Goal: Task Accomplishment & Management: Manage account settings

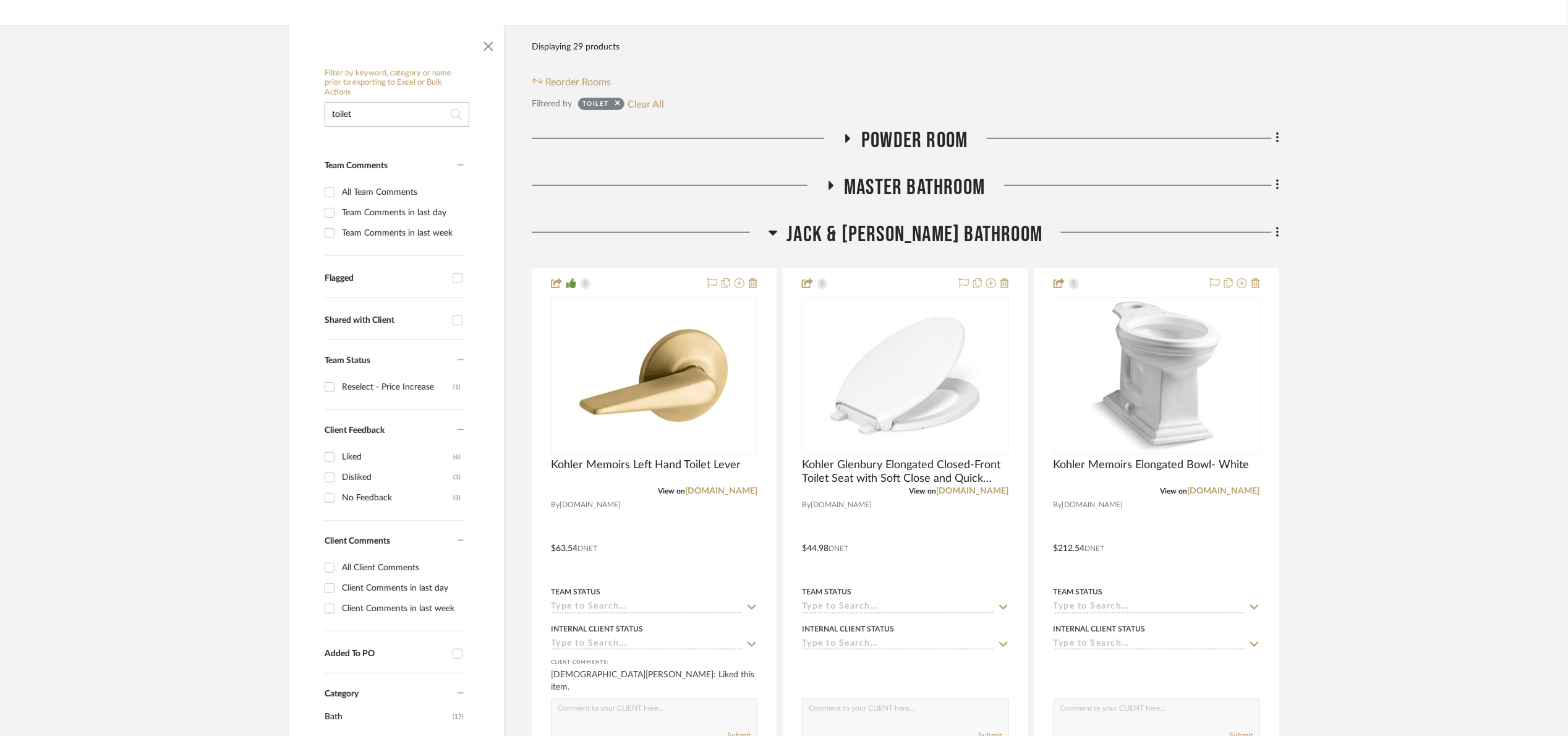
type input "toilet"
click at [955, 234] on span "Jack & Jill Bathroom" at bounding box center [915, 235] width 256 height 27
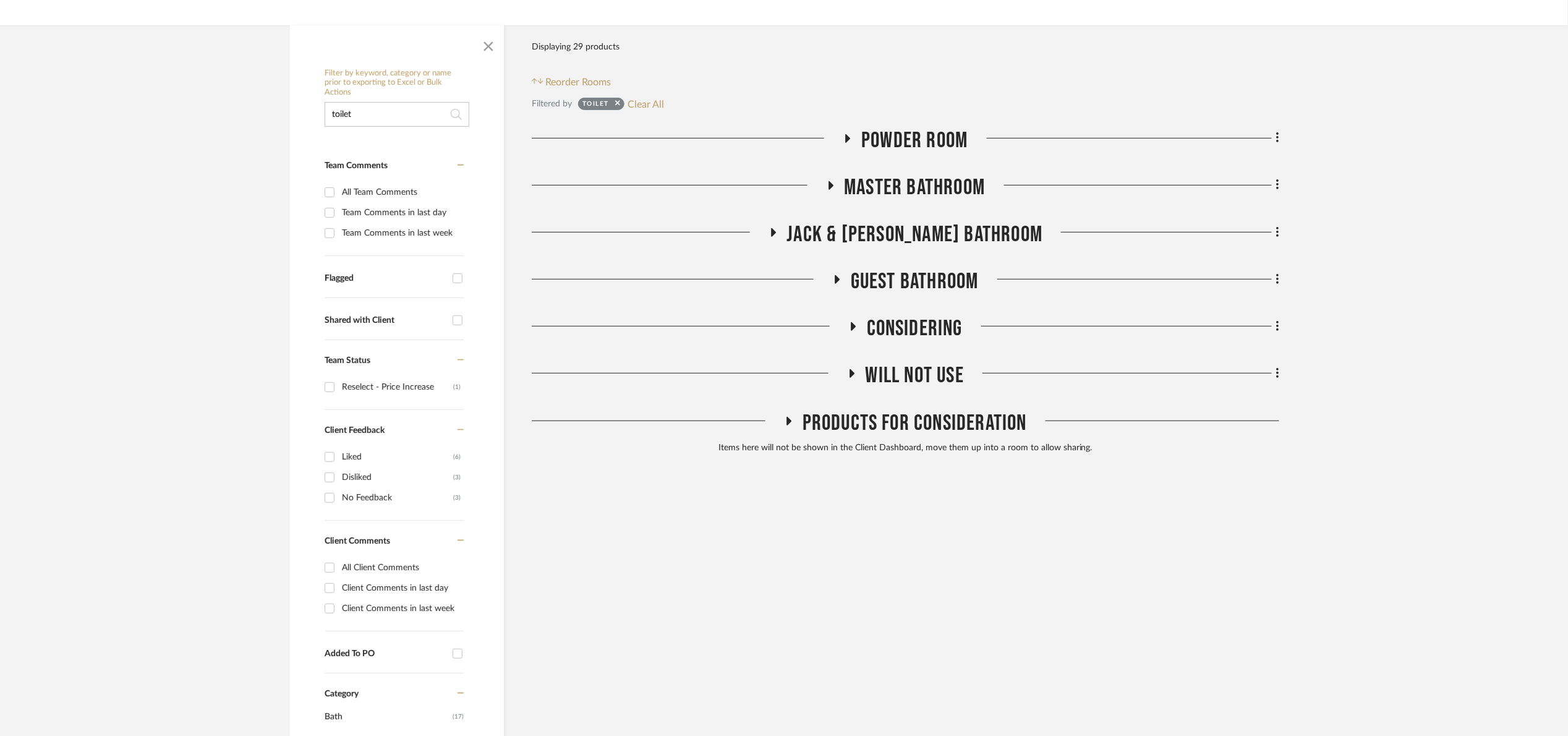
click at [908, 185] on span "Master Bathroom" at bounding box center [915, 188] width 141 height 27
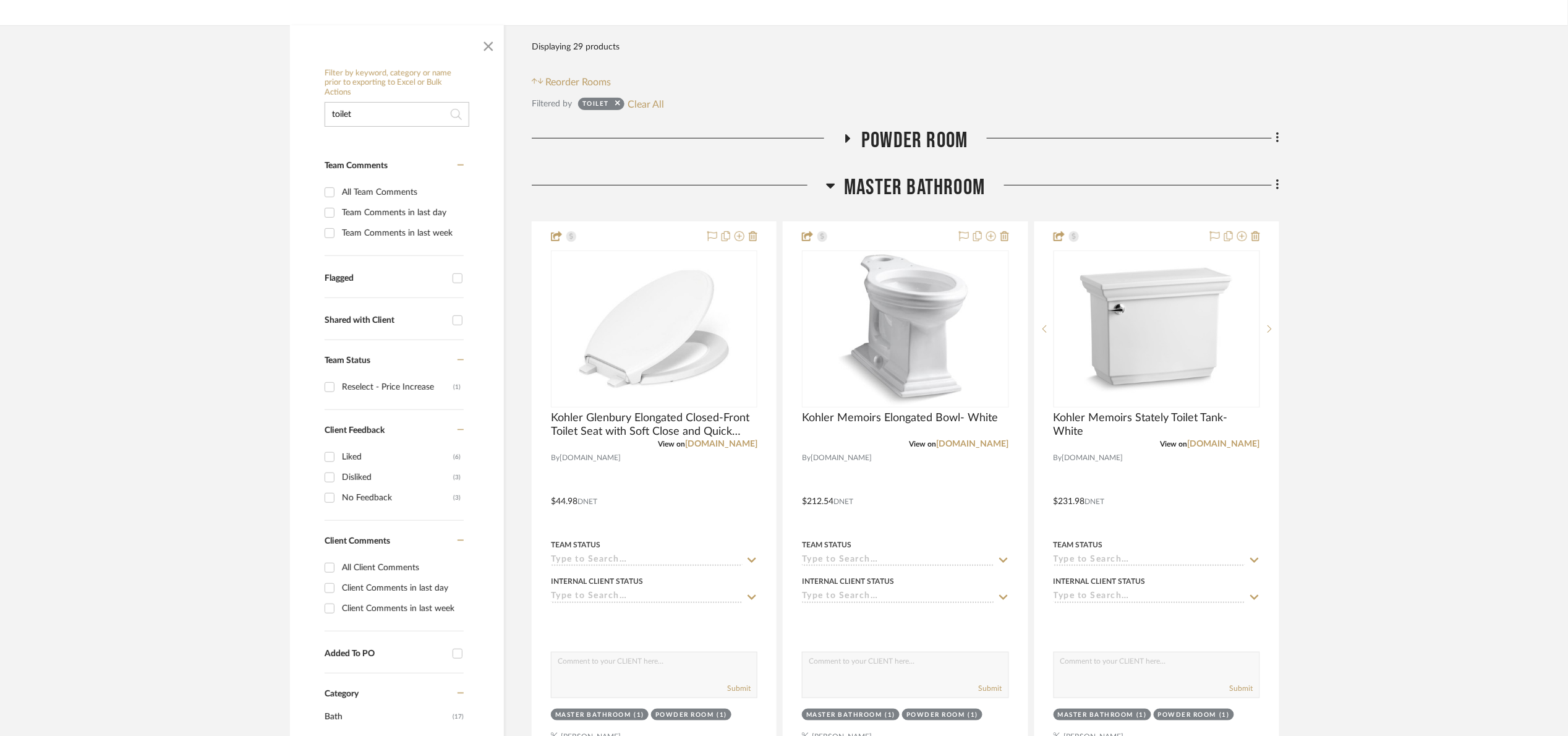
click at [908, 185] on span "Master Bathroom" at bounding box center [915, 188] width 141 height 27
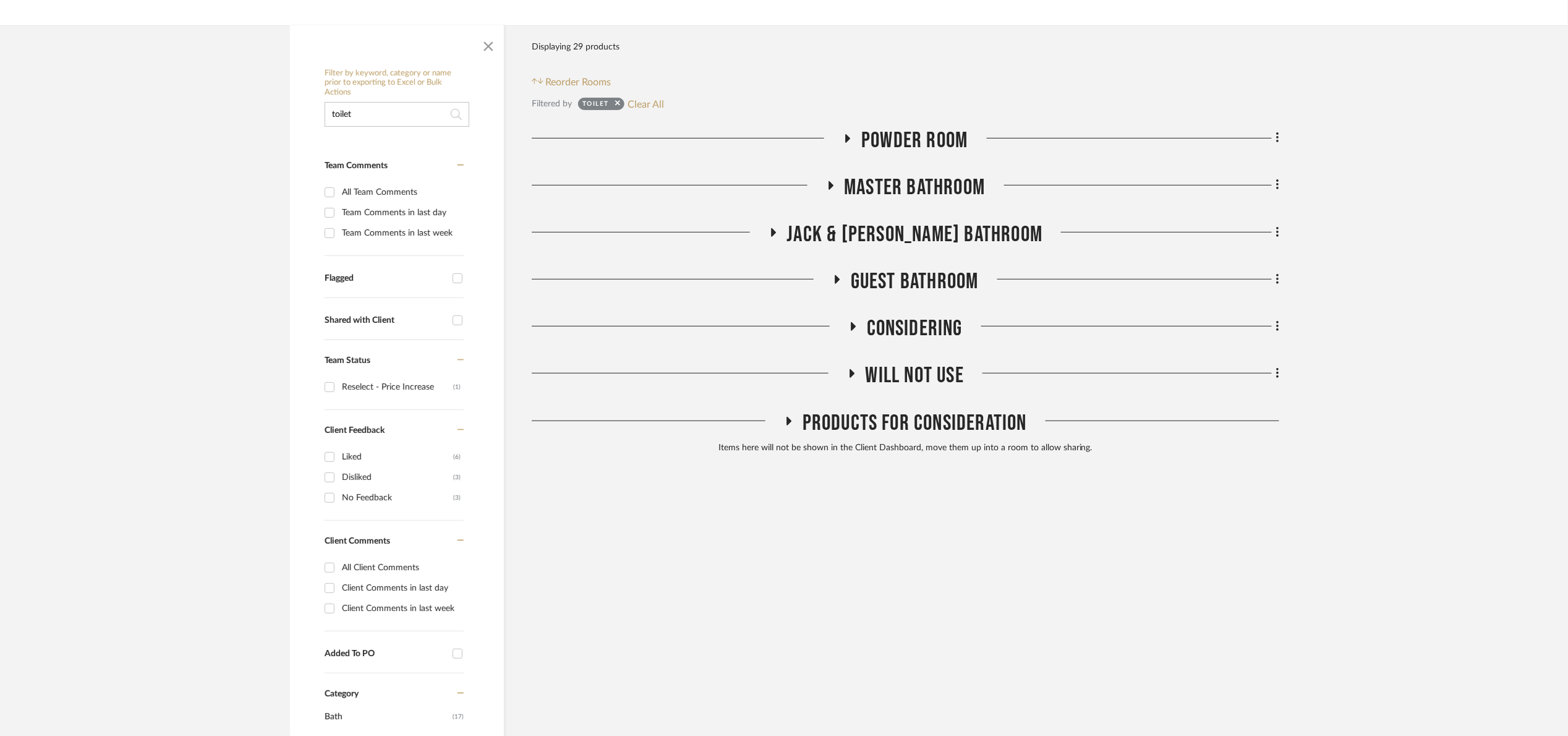
click at [899, 144] on span "Powder Room" at bounding box center [915, 140] width 106 height 27
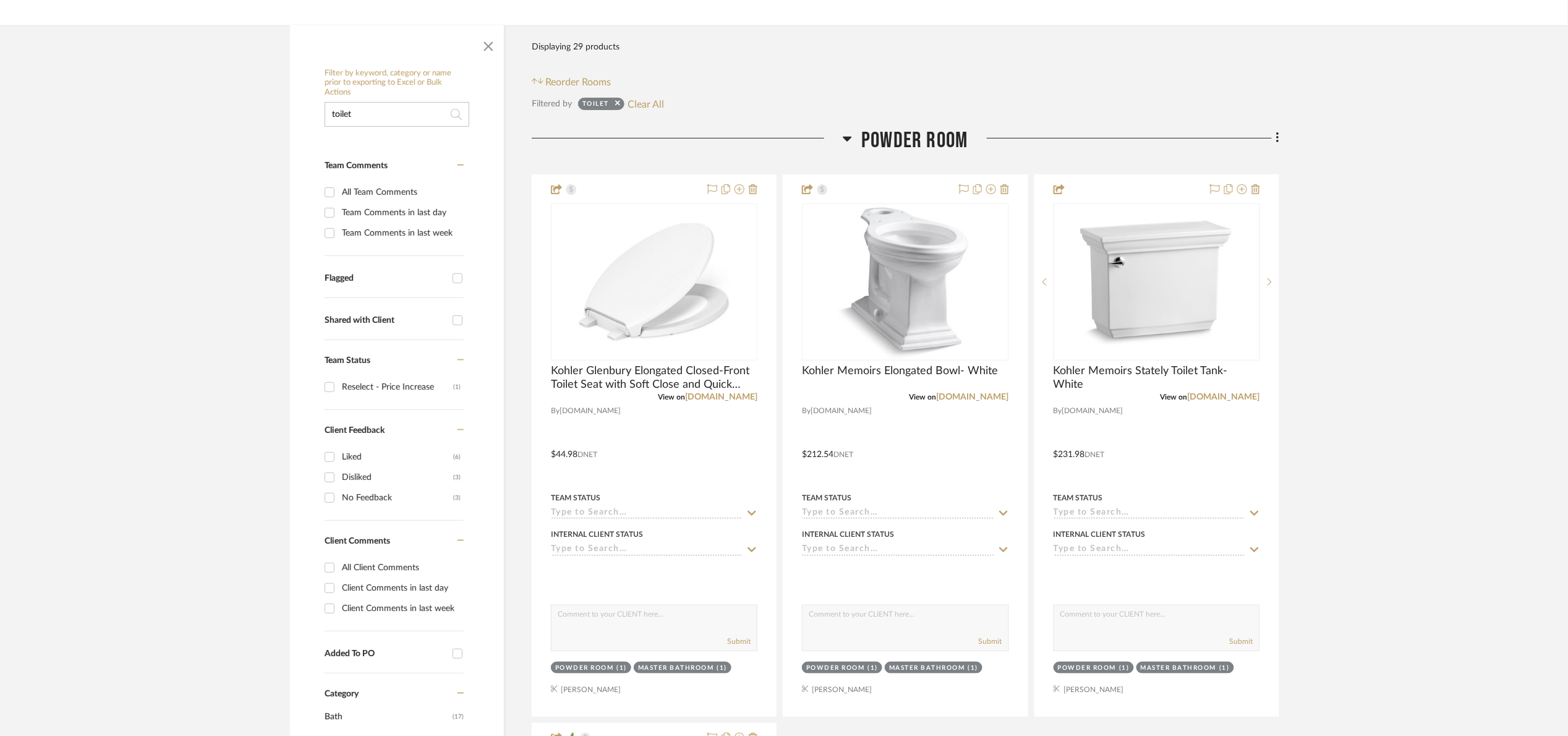
click at [899, 144] on span "Powder Room" at bounding box center [915, 140] width 106 height 27
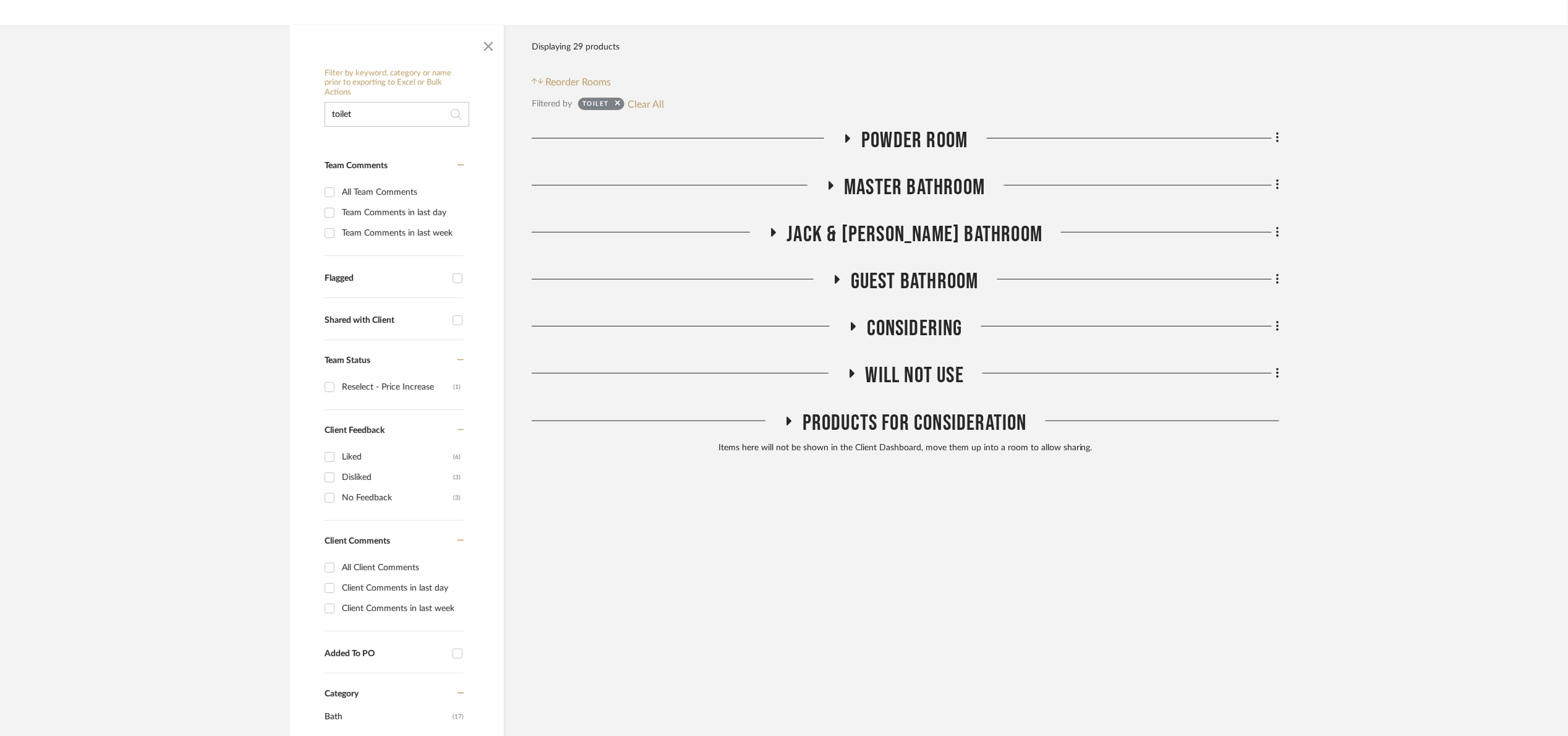
click at [919, 266] on div "FABUWOOD DOOR STYLES AND COLORS FOREVERMARK DOOR STYLES AND COLORS CUBITAC DOOR…" at bounding box center [906, 293] width 748 height 332
click at [926, 281] on span "Guest Bathroom" at bounding box center [915, 281] width 128 height 27
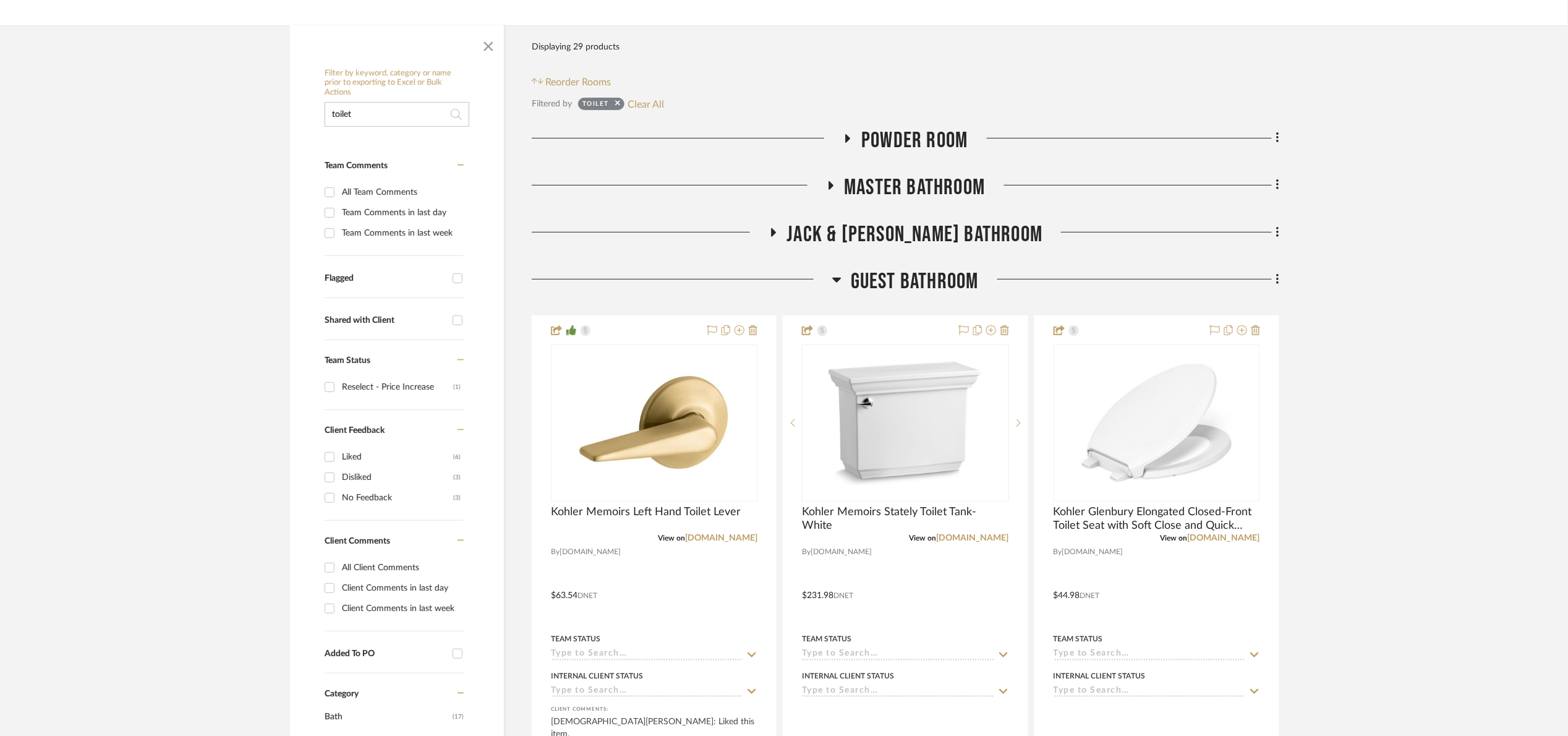
click at [926, 281] on span "Guest Bathroom" at bounding box center [915, 281] width 128 height 27
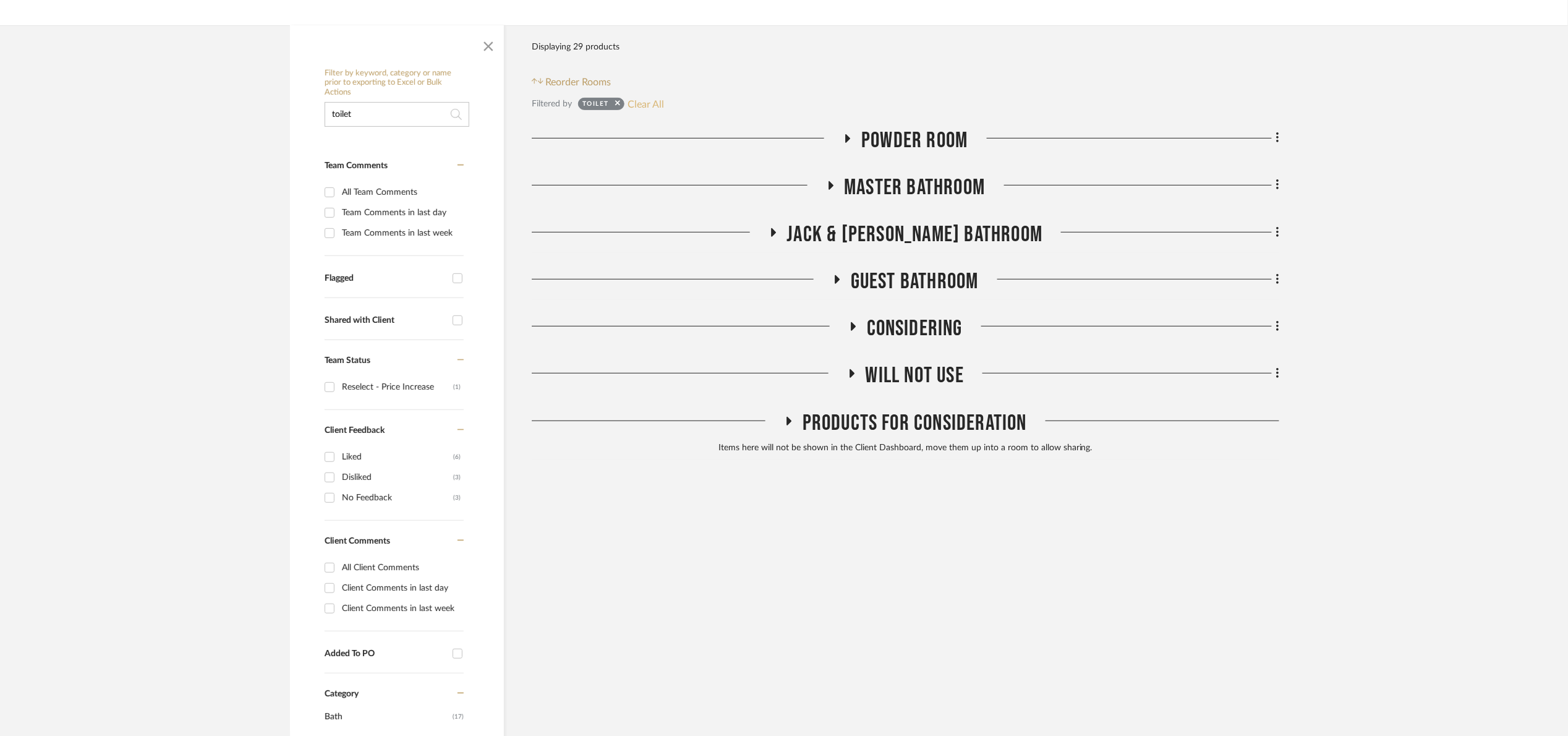
click at [647, 103] on button "Clear All" at bounding box center [646, 104] width 37 height 16
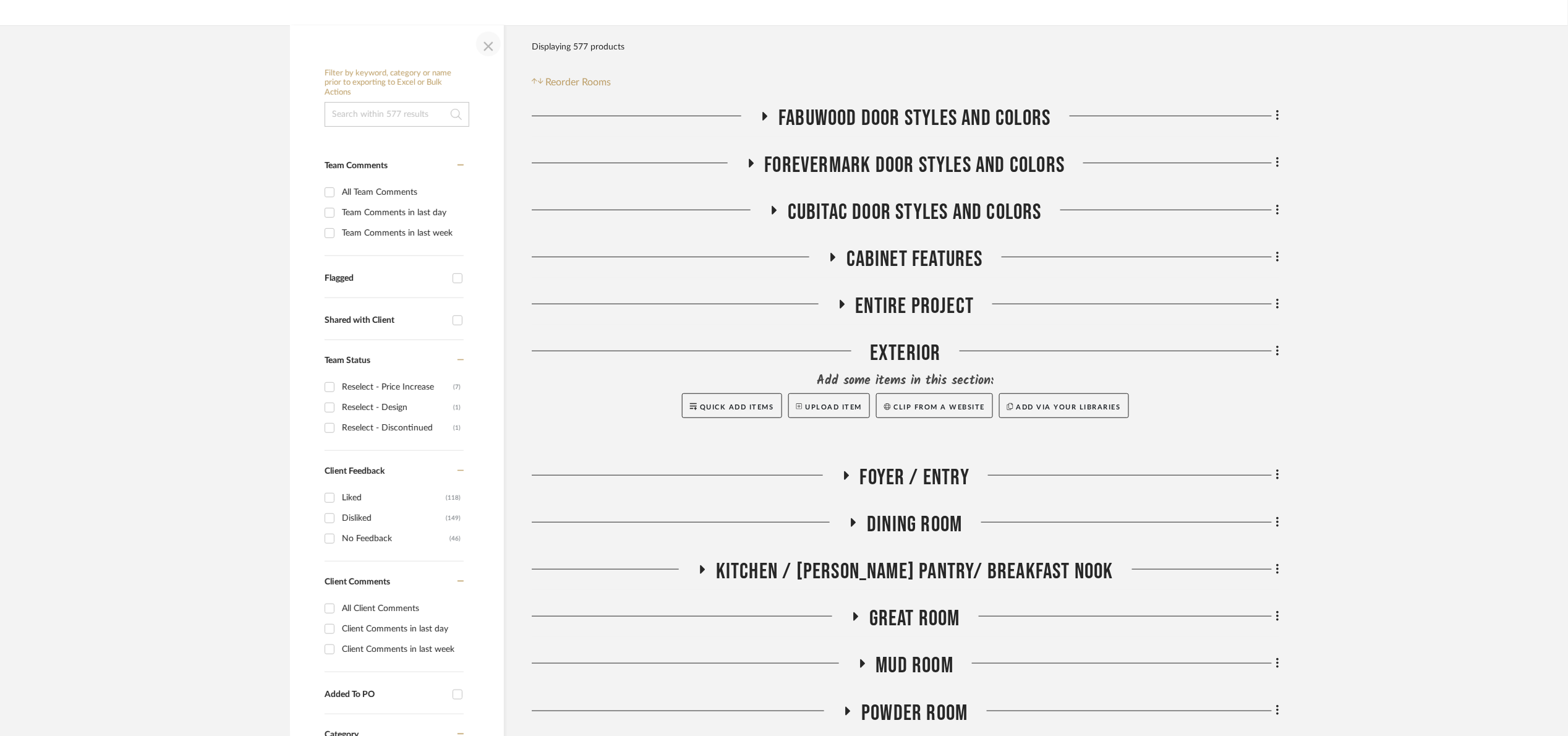
click at [487, 45] on span "button" at bounding box center [488, 43] width 30 height 30
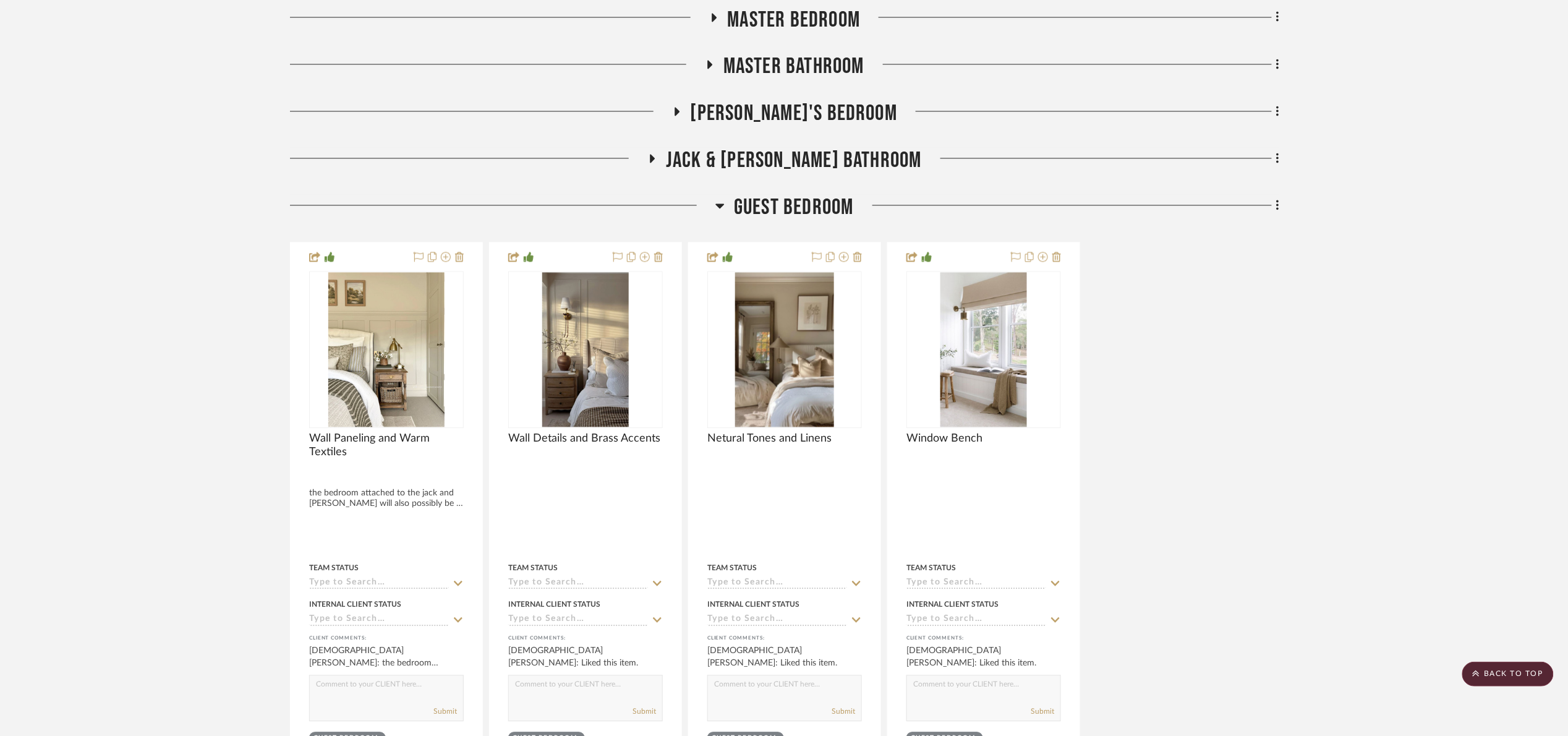
click at [809, 220] on span "Guest Bedroom" at bounding box center [794, 208] width 120 height 27
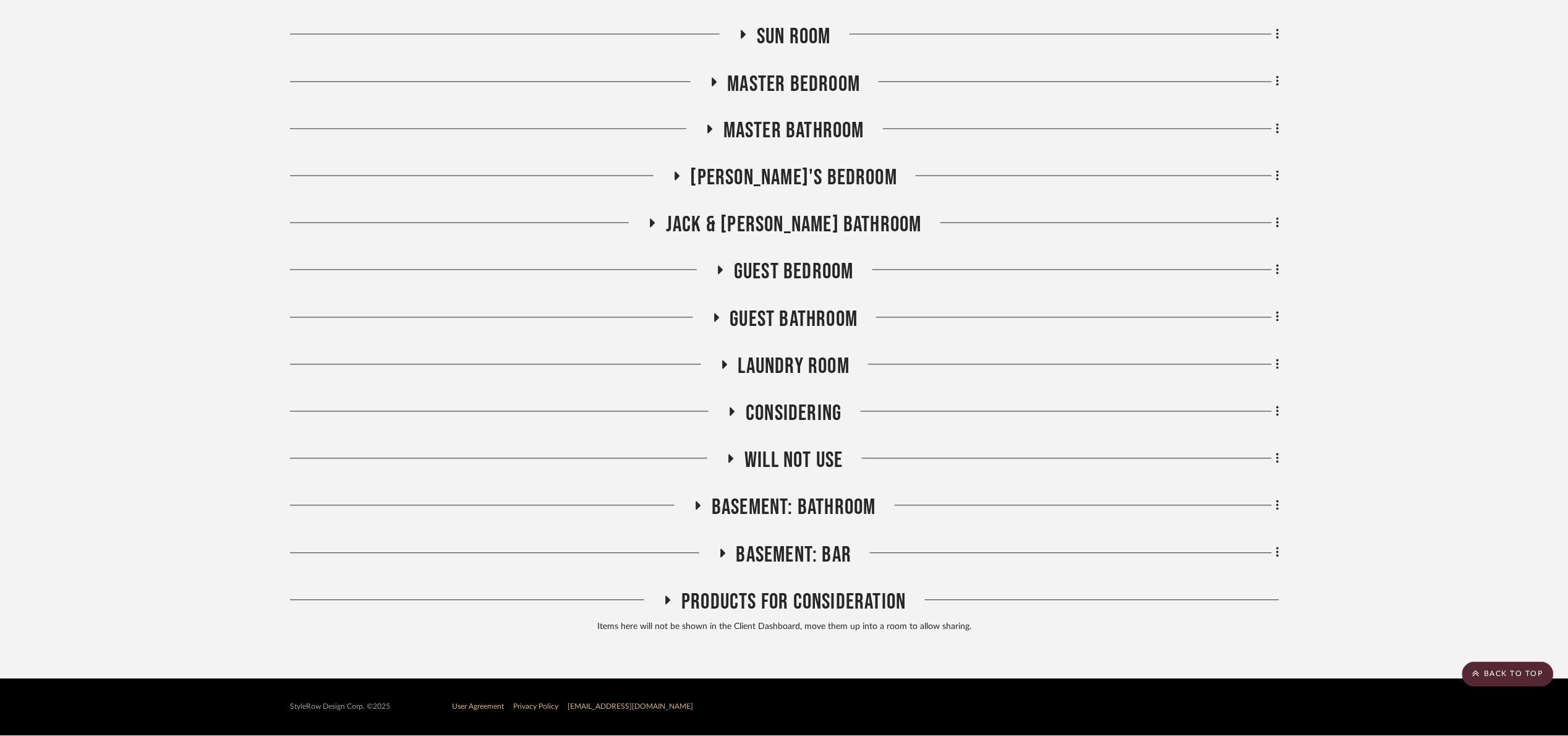
click at [811, 90] on span "Master Bedroom" at bounding box center [794, 84] width 133 height 27
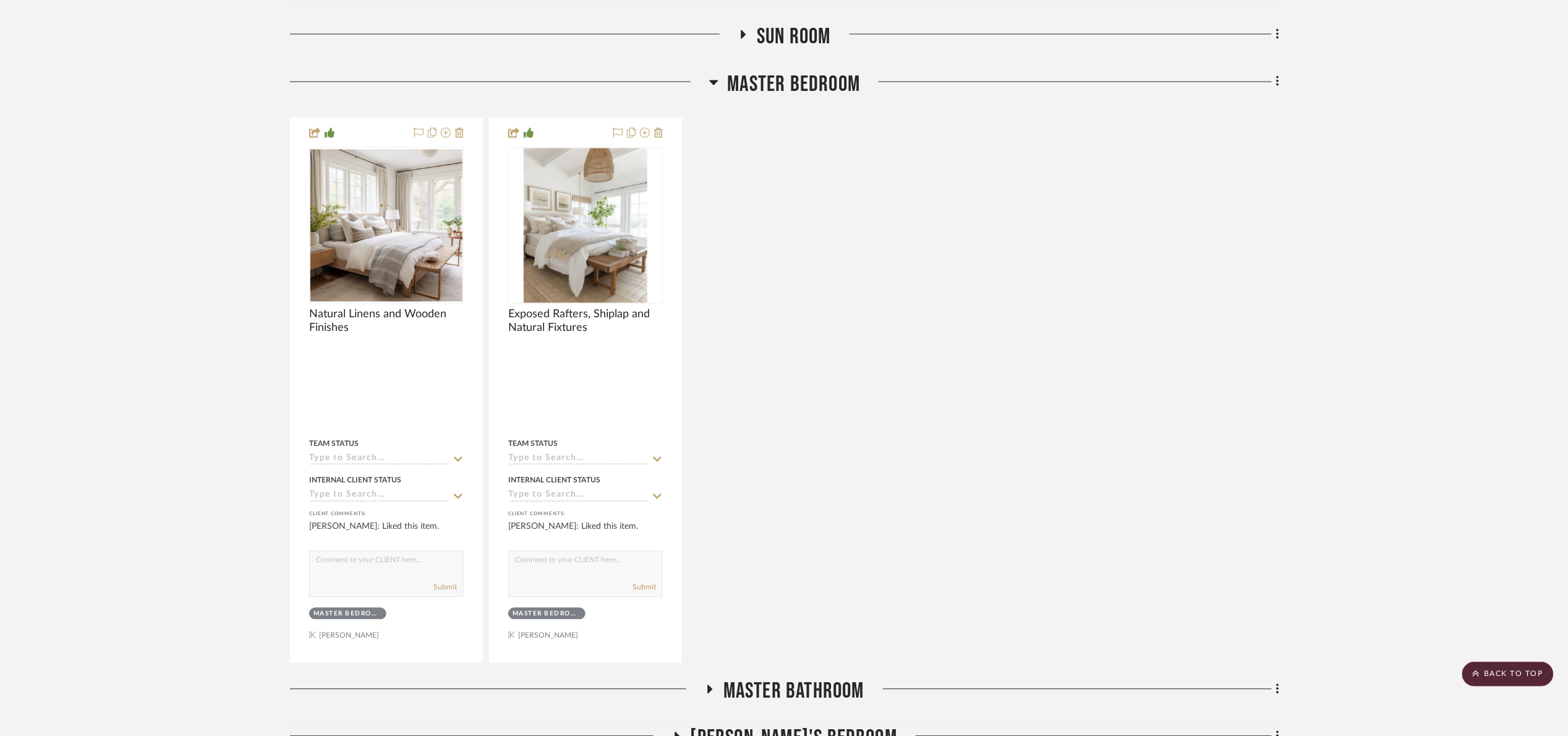
click at [826, 83] on span "Master Bedroom" at bounding box center [794, 84] width 133 height 27
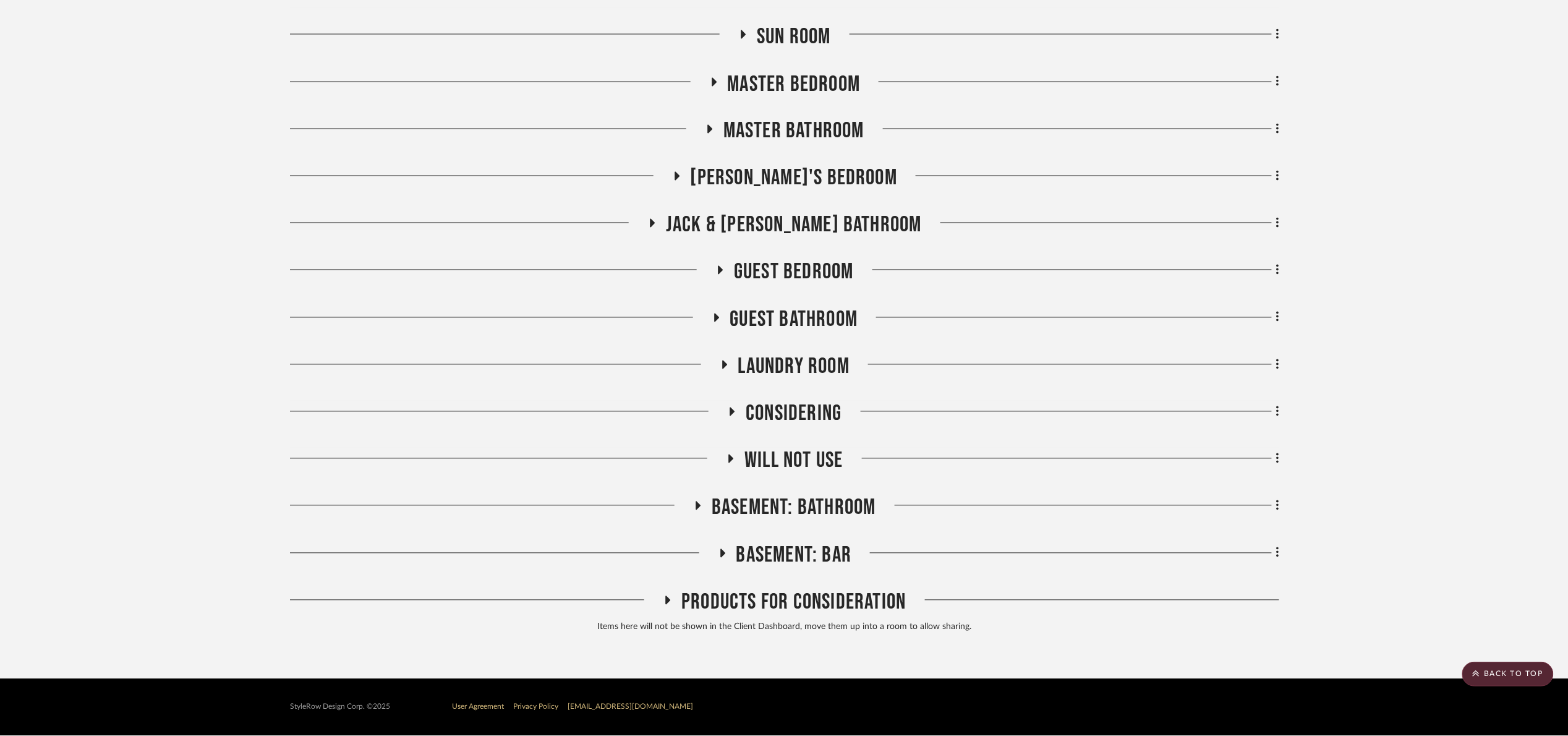
click at [811, 135] on span "Master Bathroom" at bounding box center [794, 131] width 141 height 27
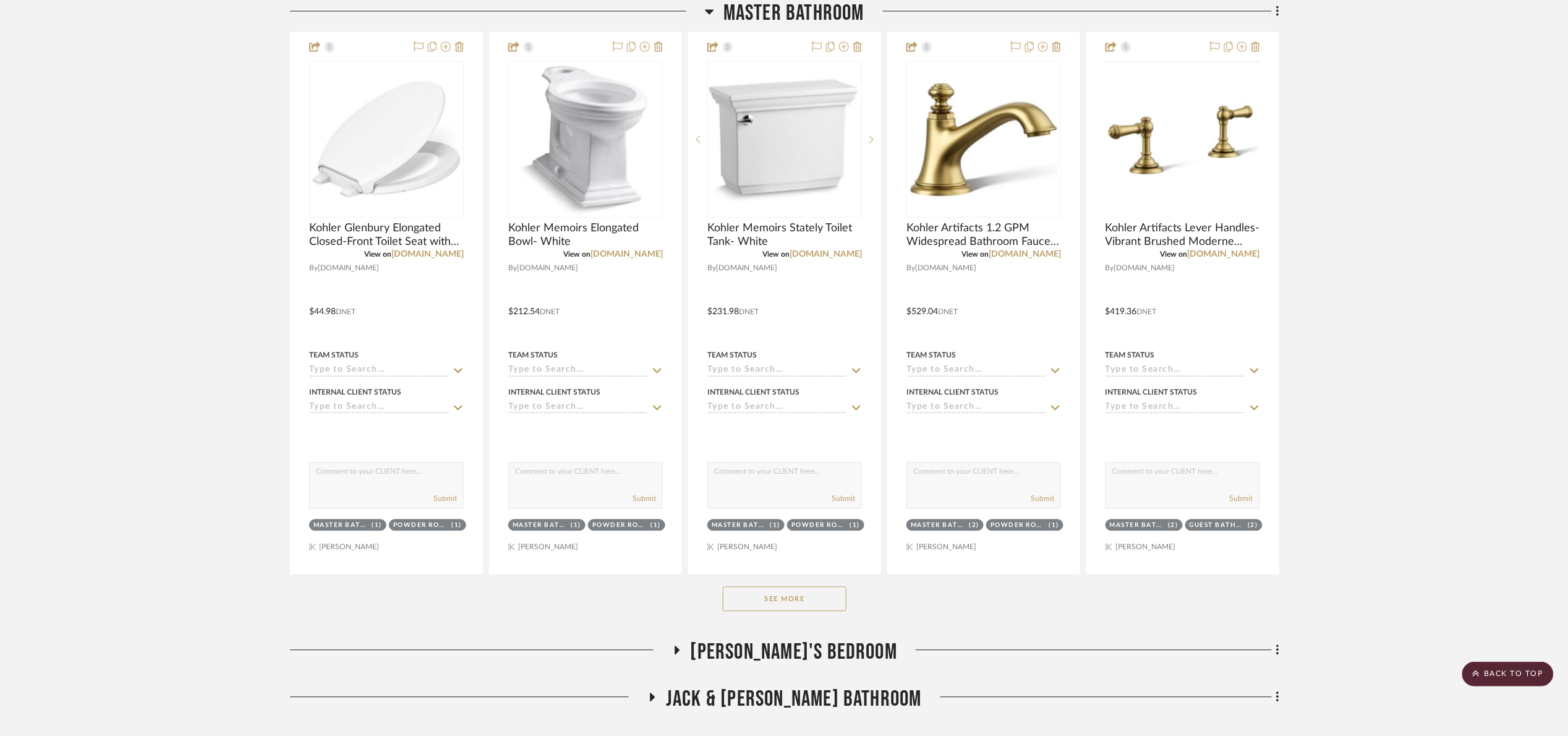
scroll to position [1513, 0]
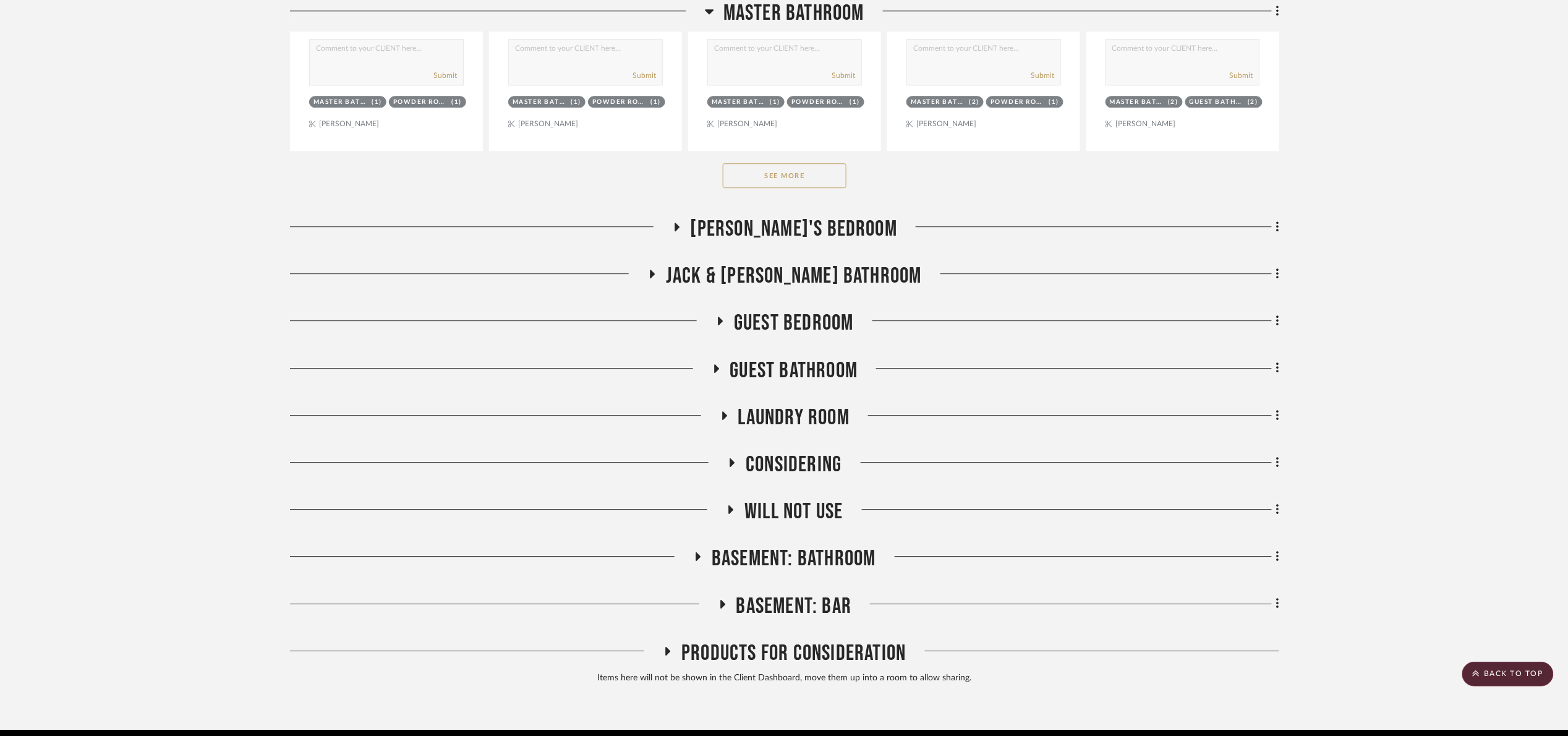
drag, startPoint x: 801, startPoint y: 171, endPoint x: 809, endPoint y: 174, distance: 8.5
click at [801, 171] on button "See More" at bounding box center [784, 176] width 124 height 25
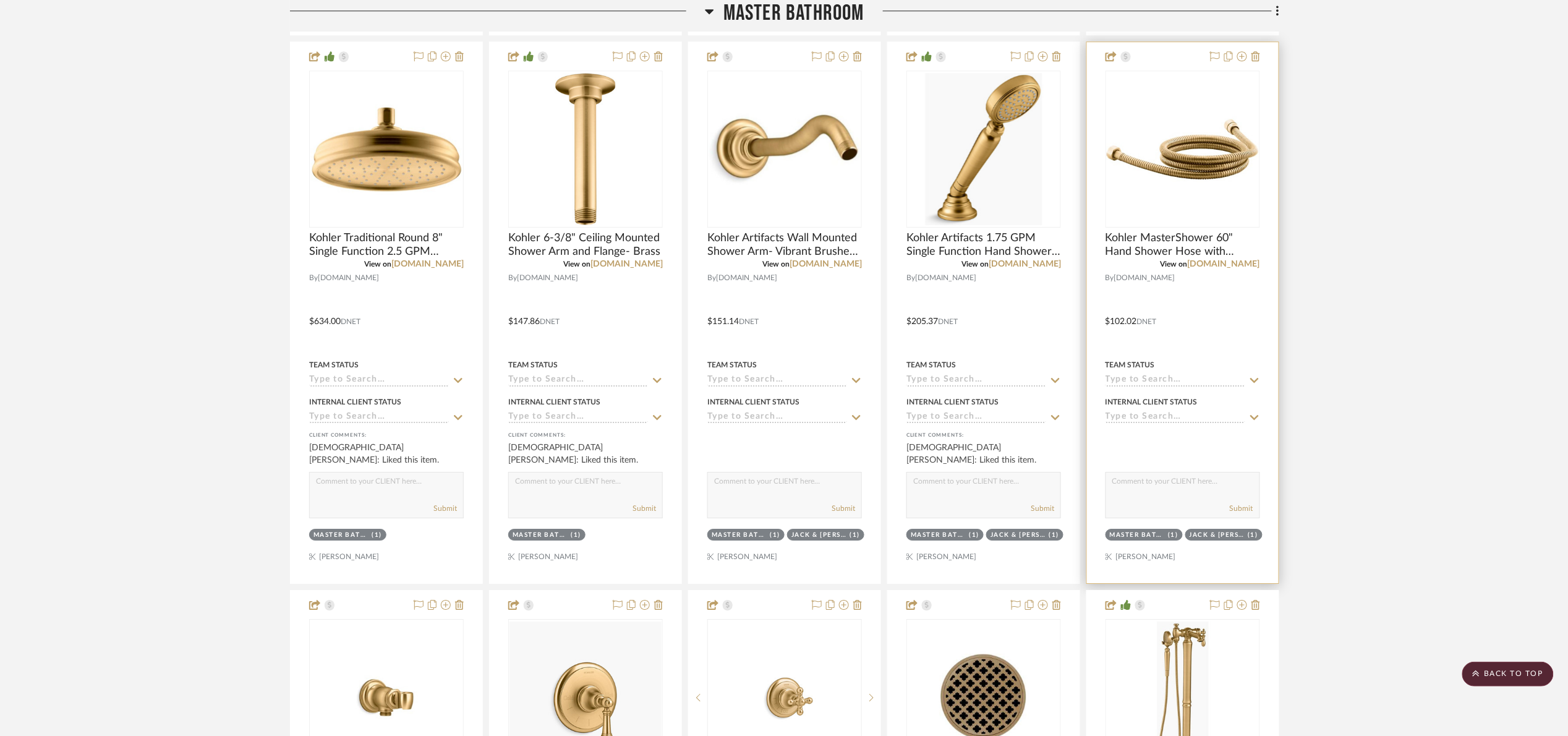
scroll to position [1606, 0]
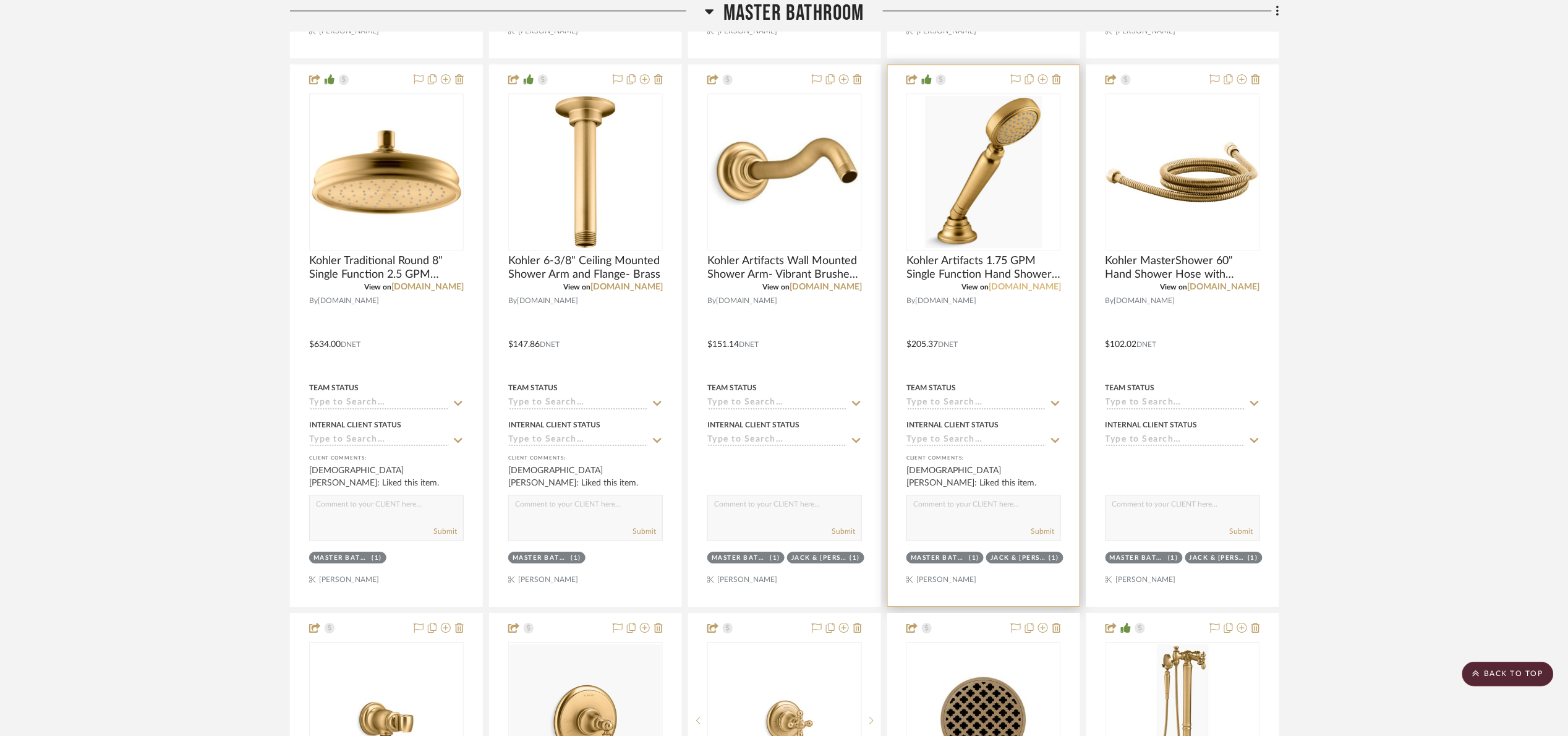
click at [1051, 291] on link "[DOMAIN_NAME]" at bounding box center [1025, 287] width 72 height 9
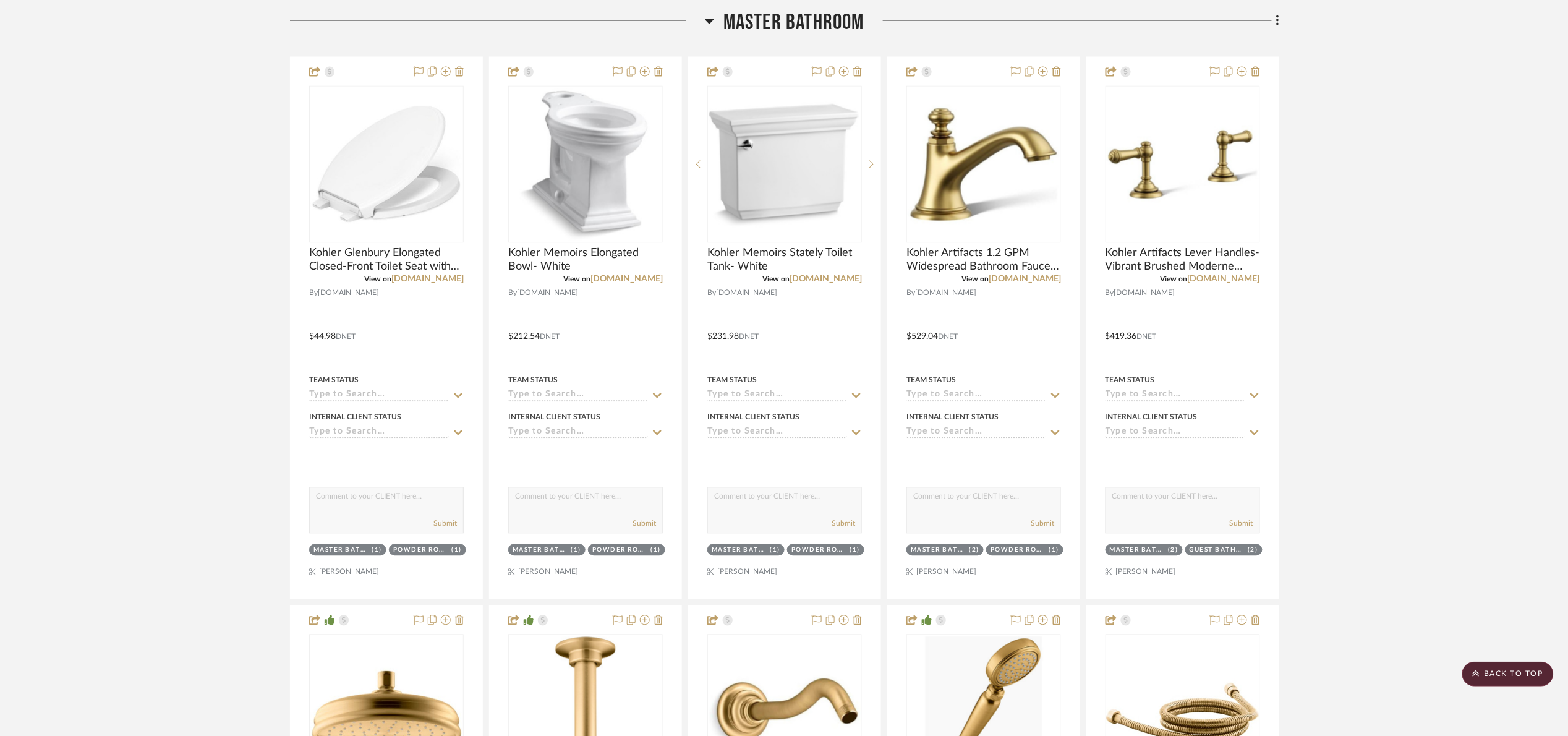
scroll to position [678, 0]
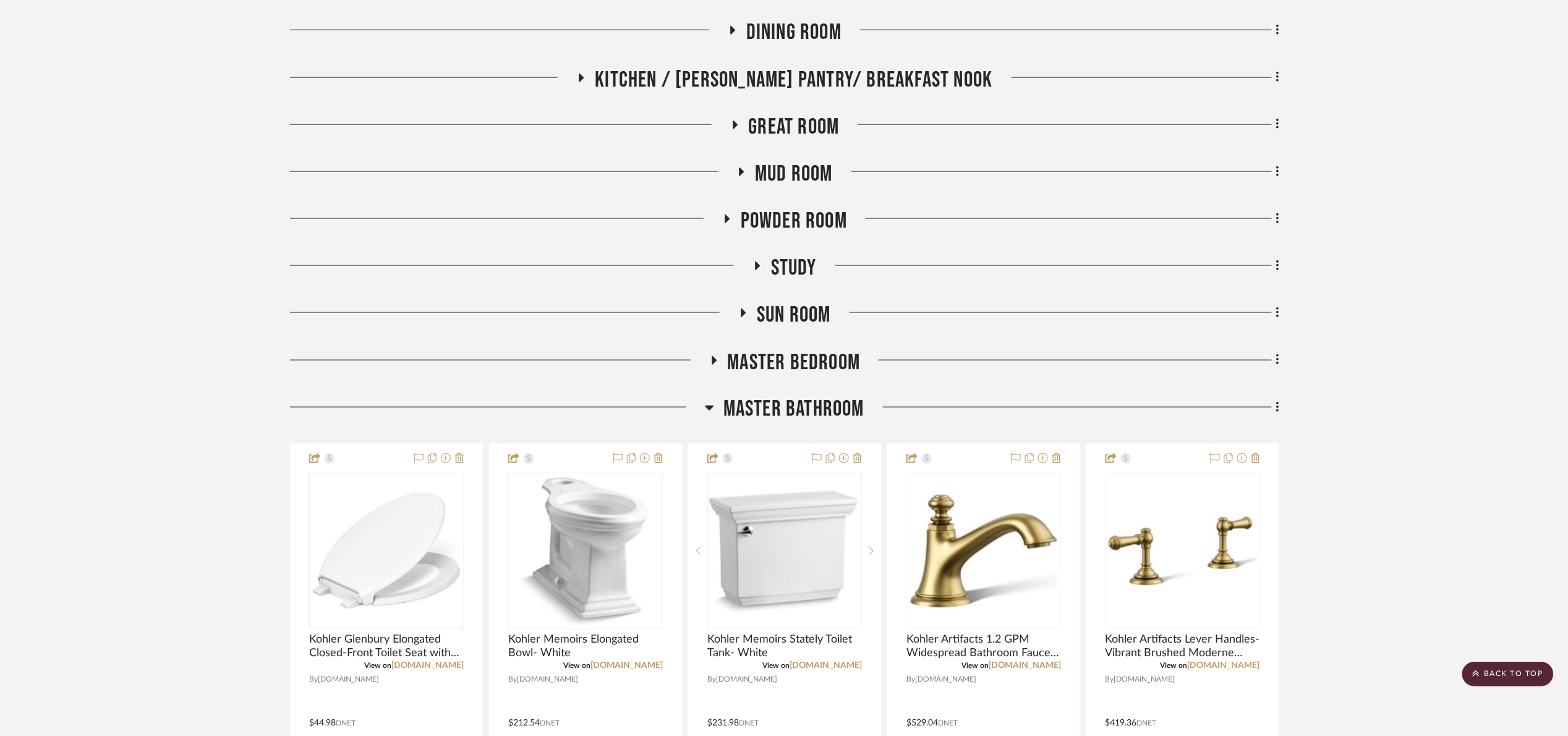
click at [835, 408] on span "Master Bathroom" at bounding box center [794, 409] width 141 height 27
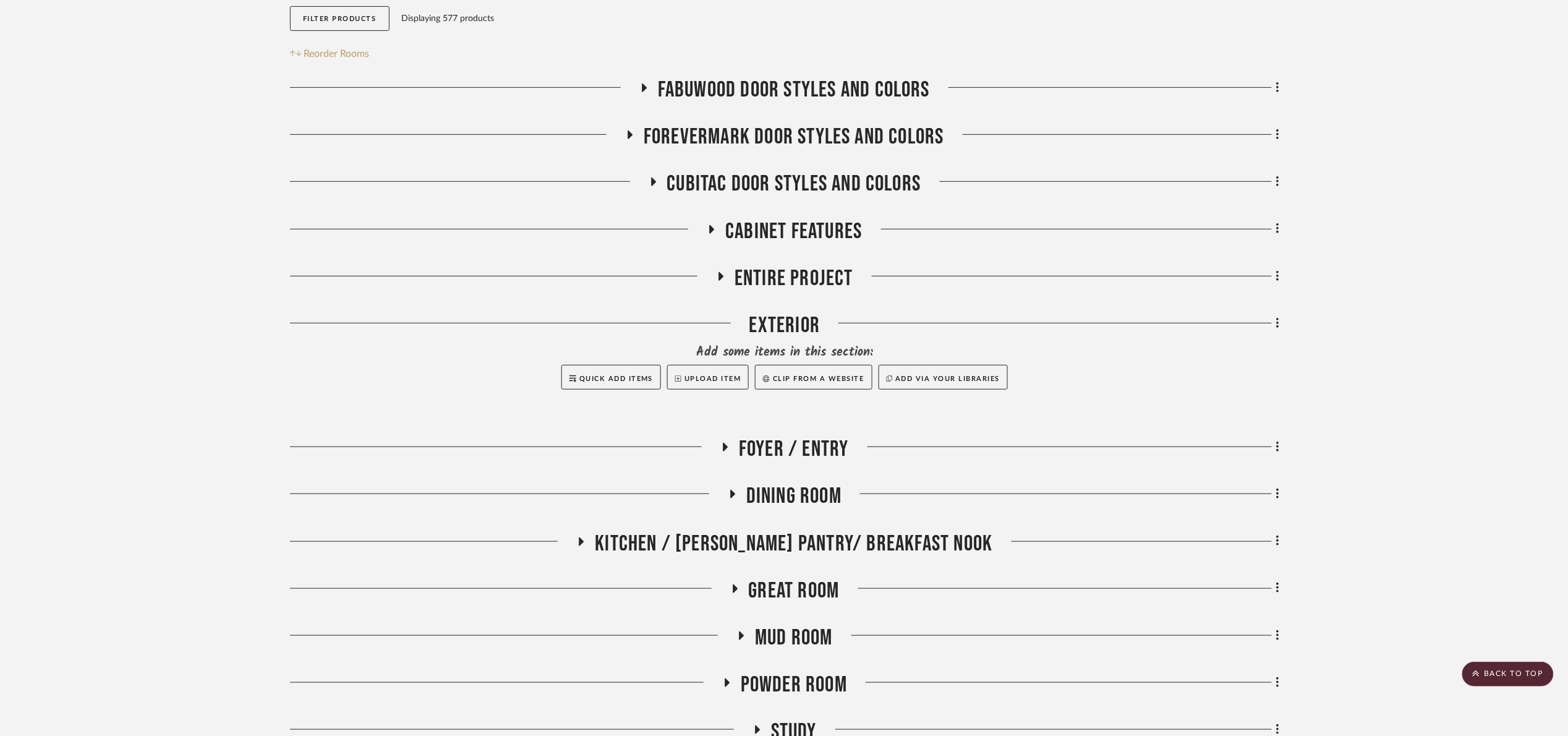
scroll to position [0, 0]
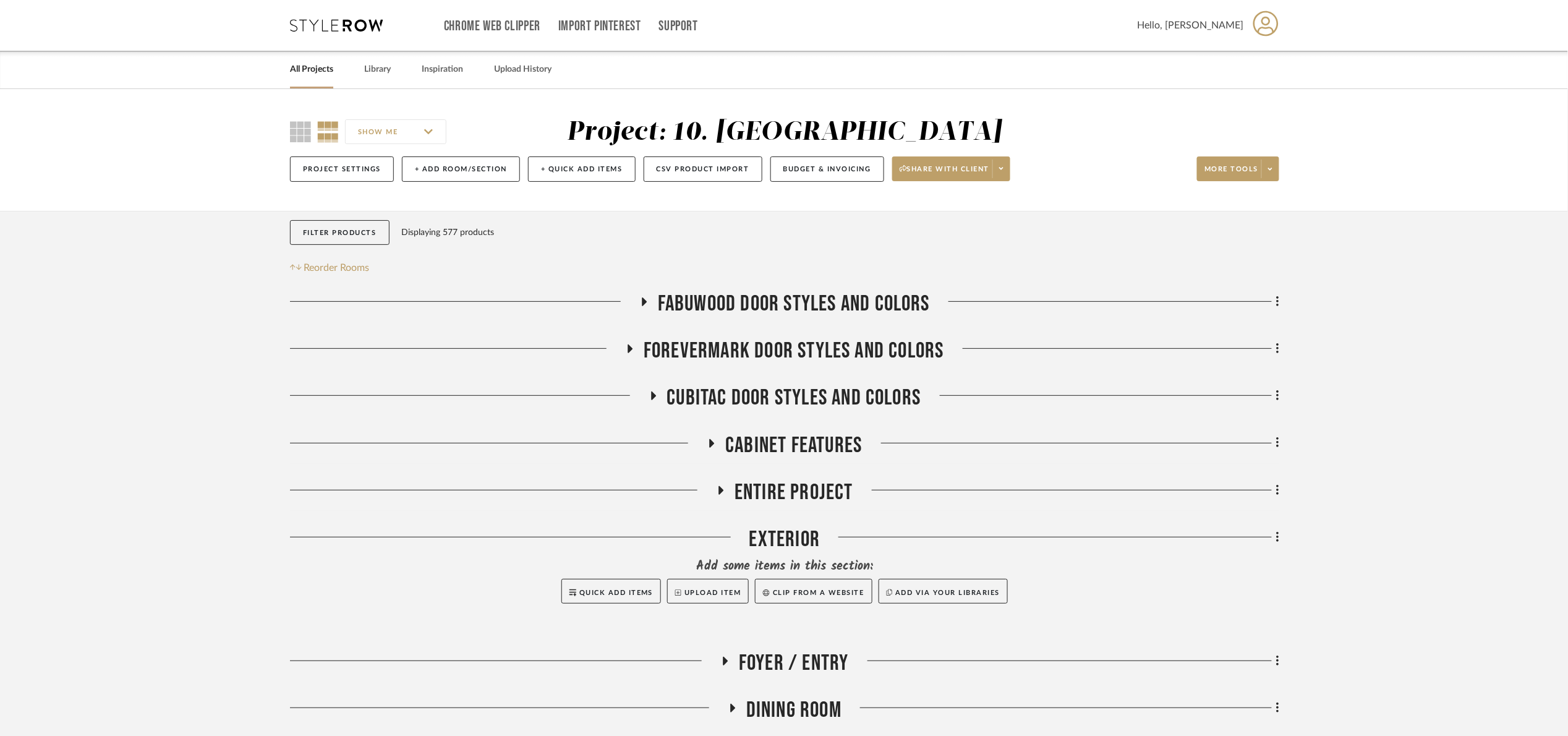
click at [835, 487] on span "Entire Project" at bounding box center [794, 493] width 119 height 27
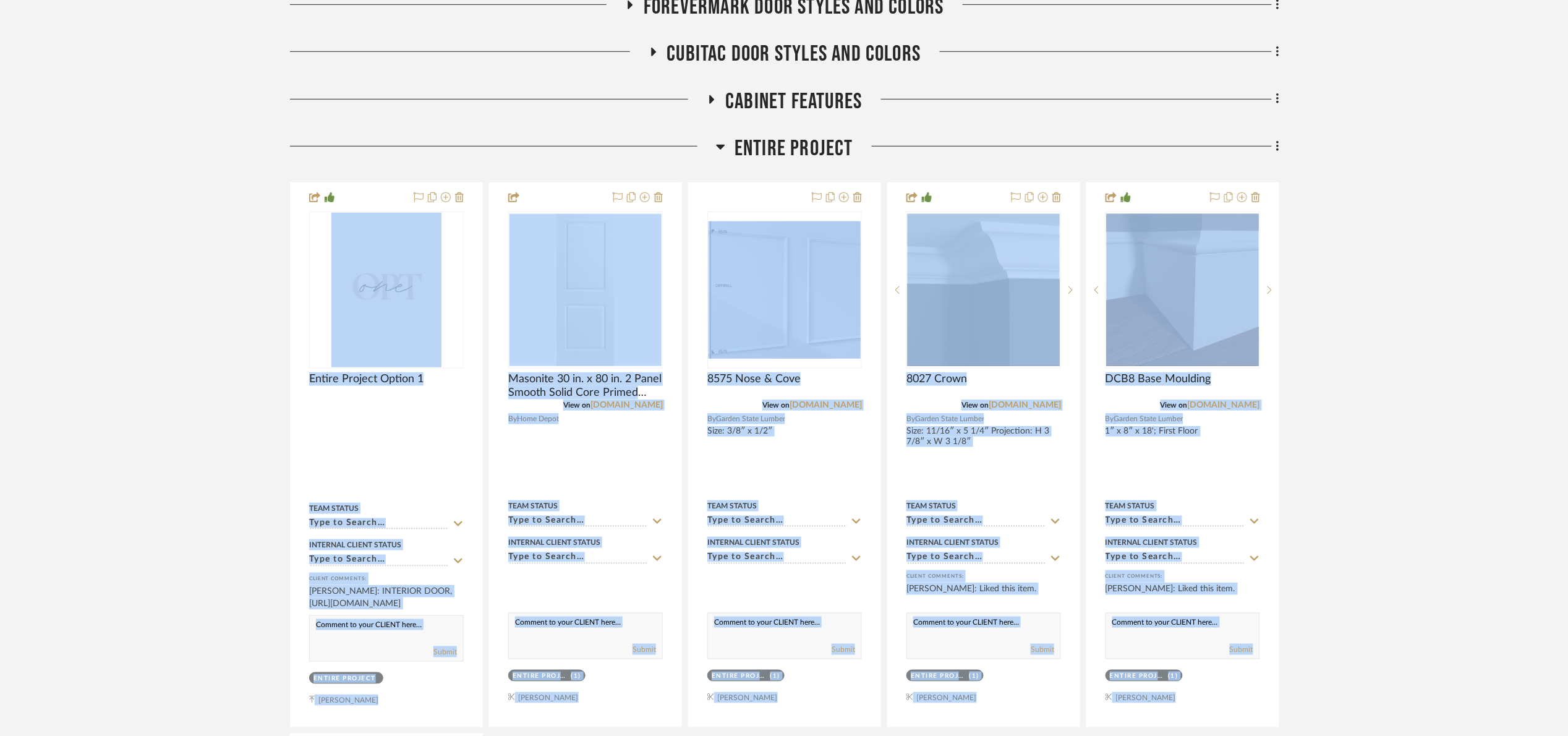
scroll to position [371, 0]
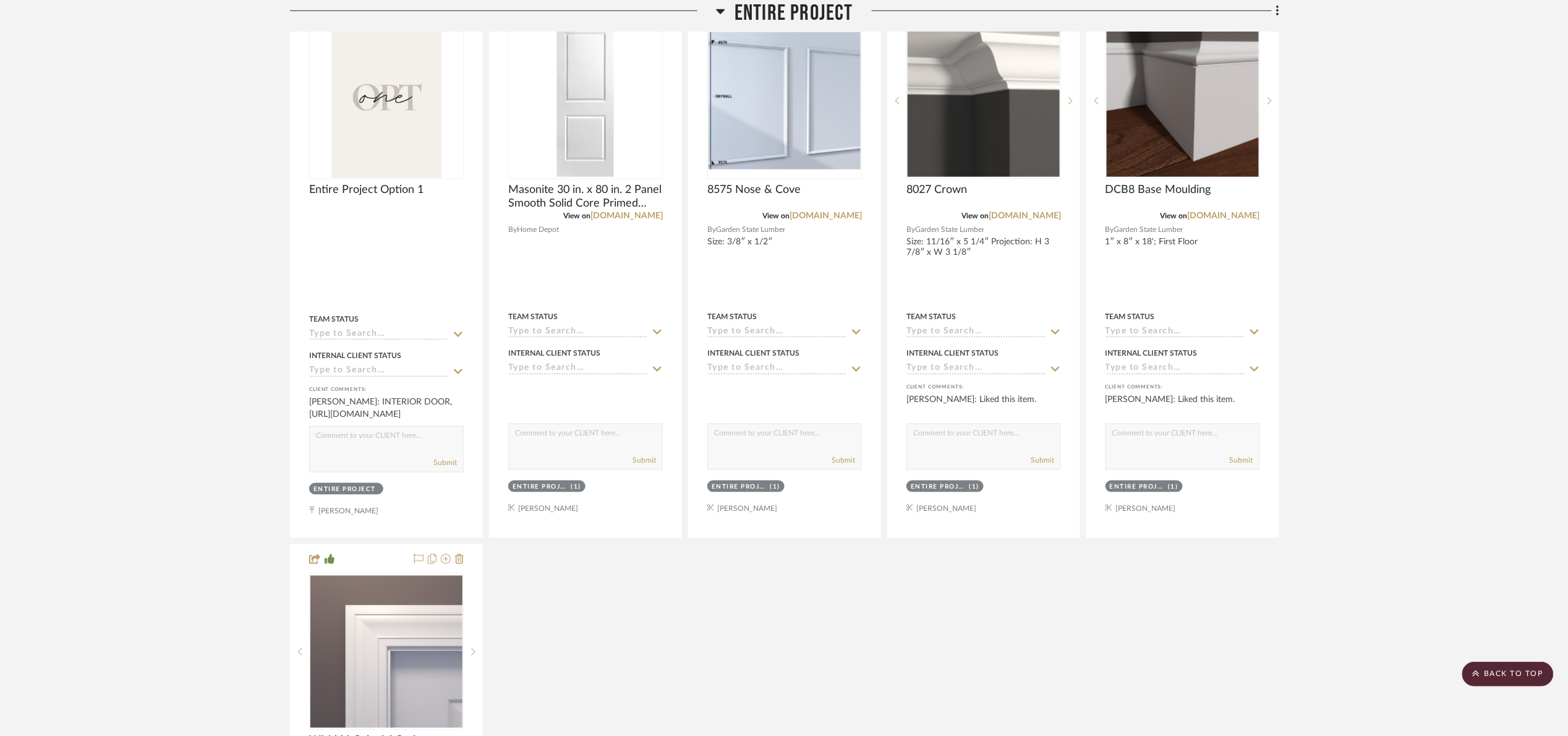
scroll to position [464, 0]
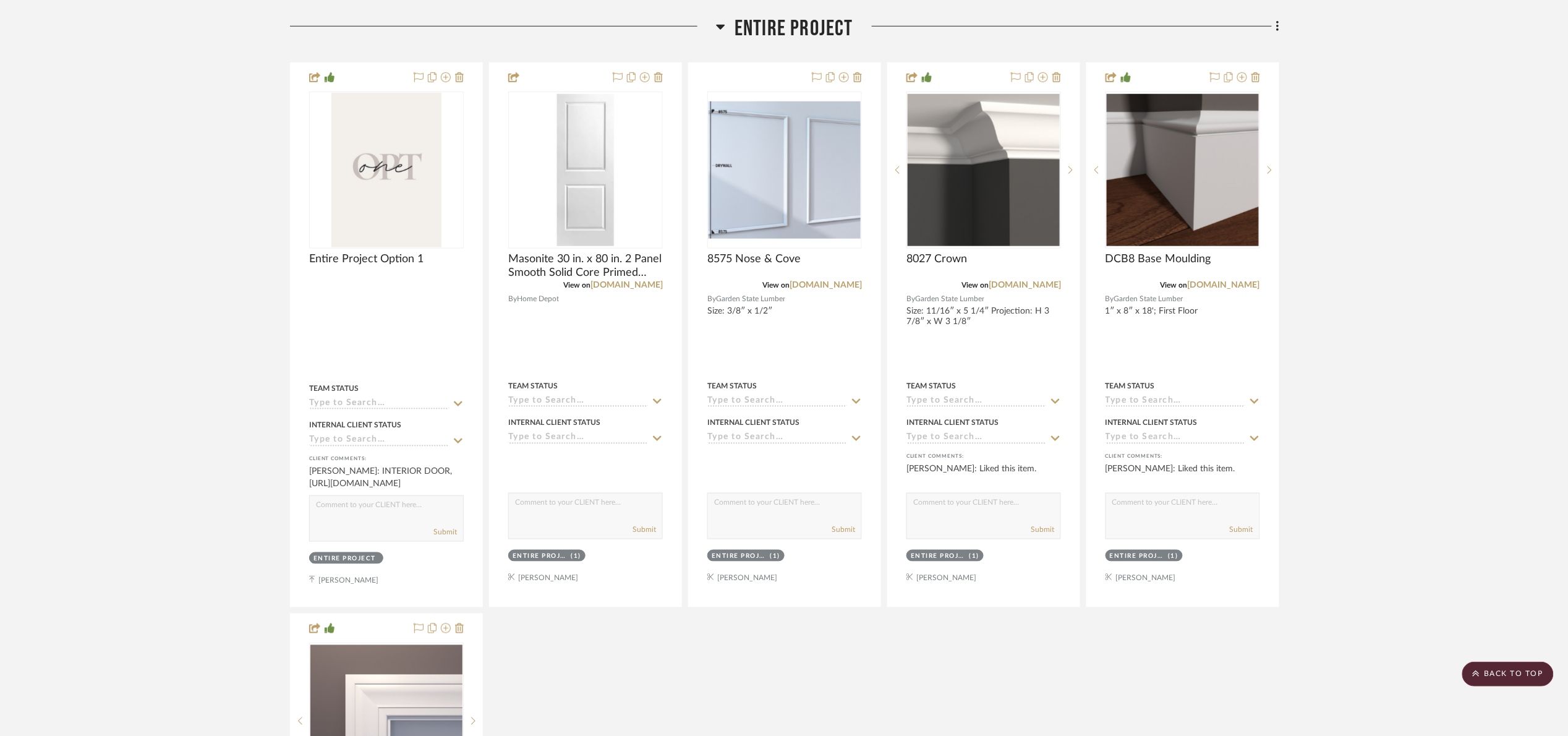
drag, startPoint x: 0, startPoint y: 175, endPoint x: 4, endPoint y: 161, distance: 14.6
click at [785, 28] on span "Entire Project" at bounding box center [794, 29] width 119 height 27
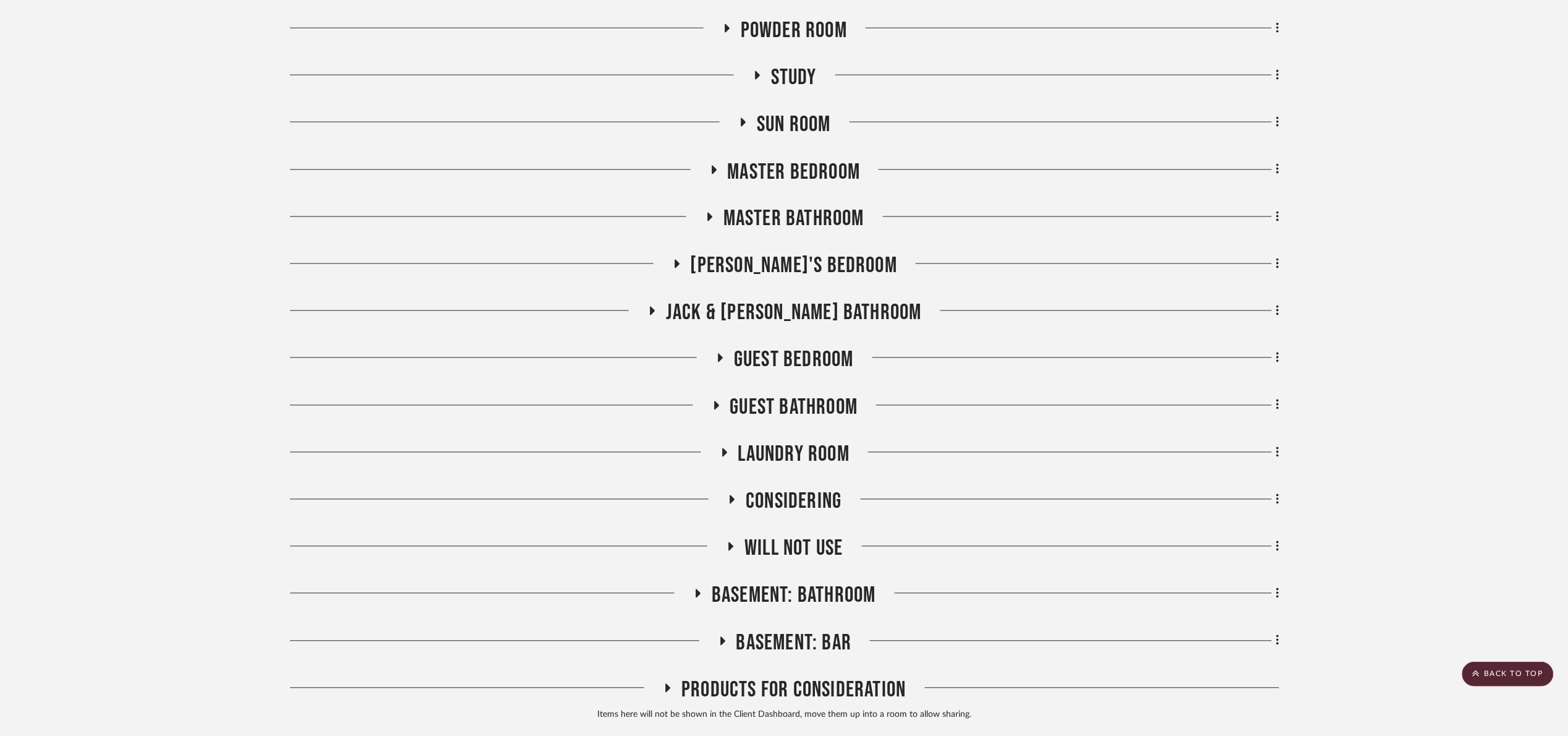
scroll to position [956, 0]
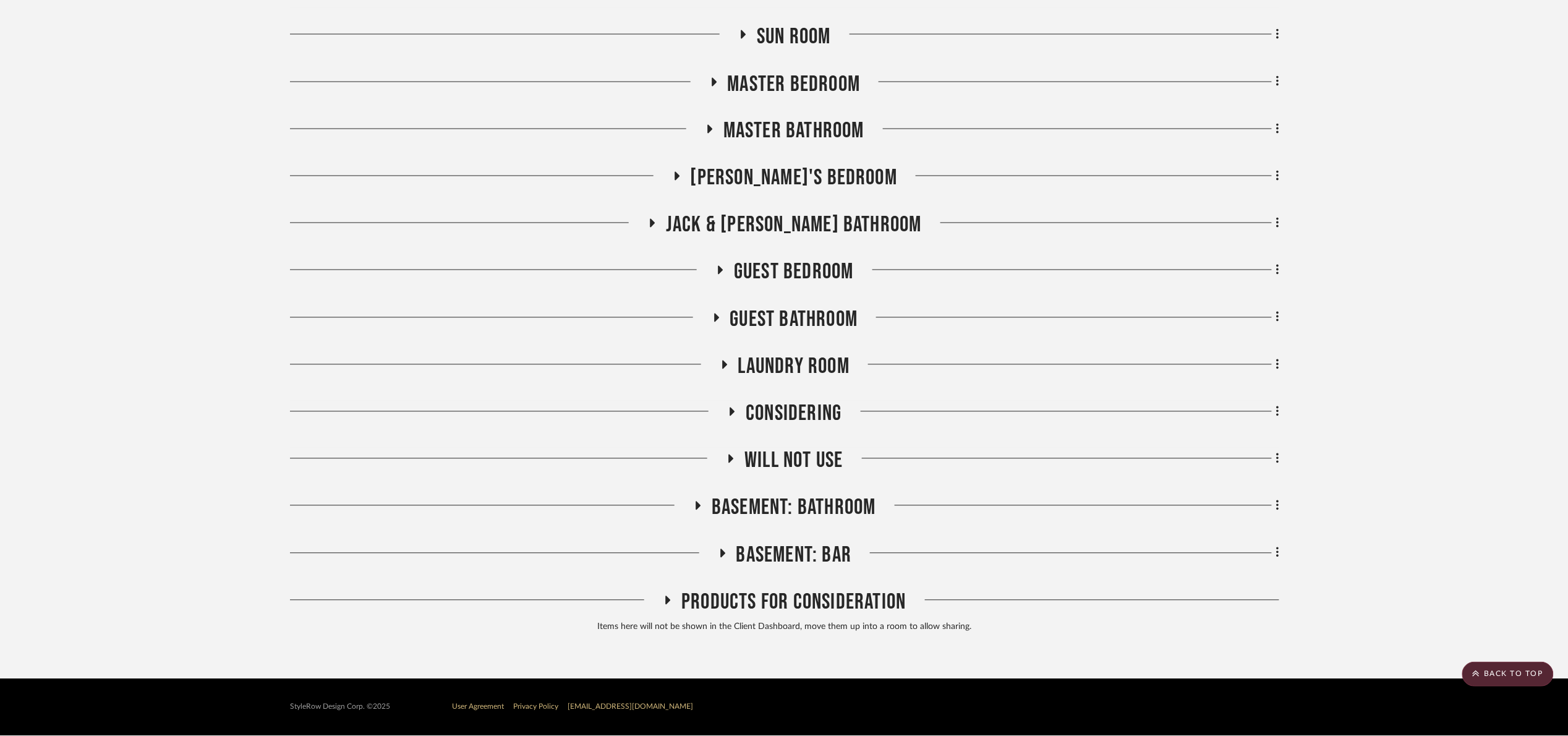
click at [748, 131] on span "Master Bathroom" at bounding box center [794, 131] width 141 height 27
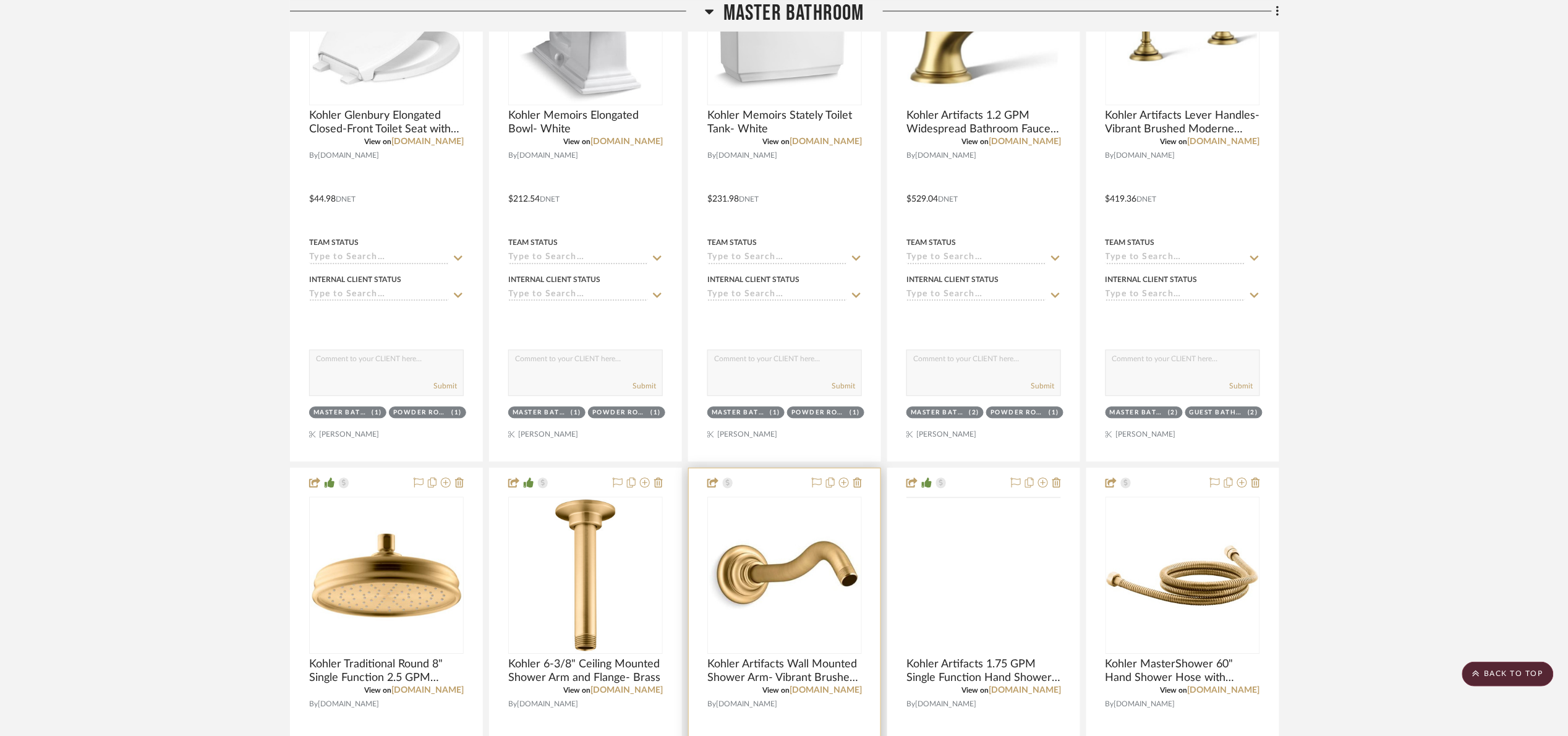
scroll to position [1606, 0]
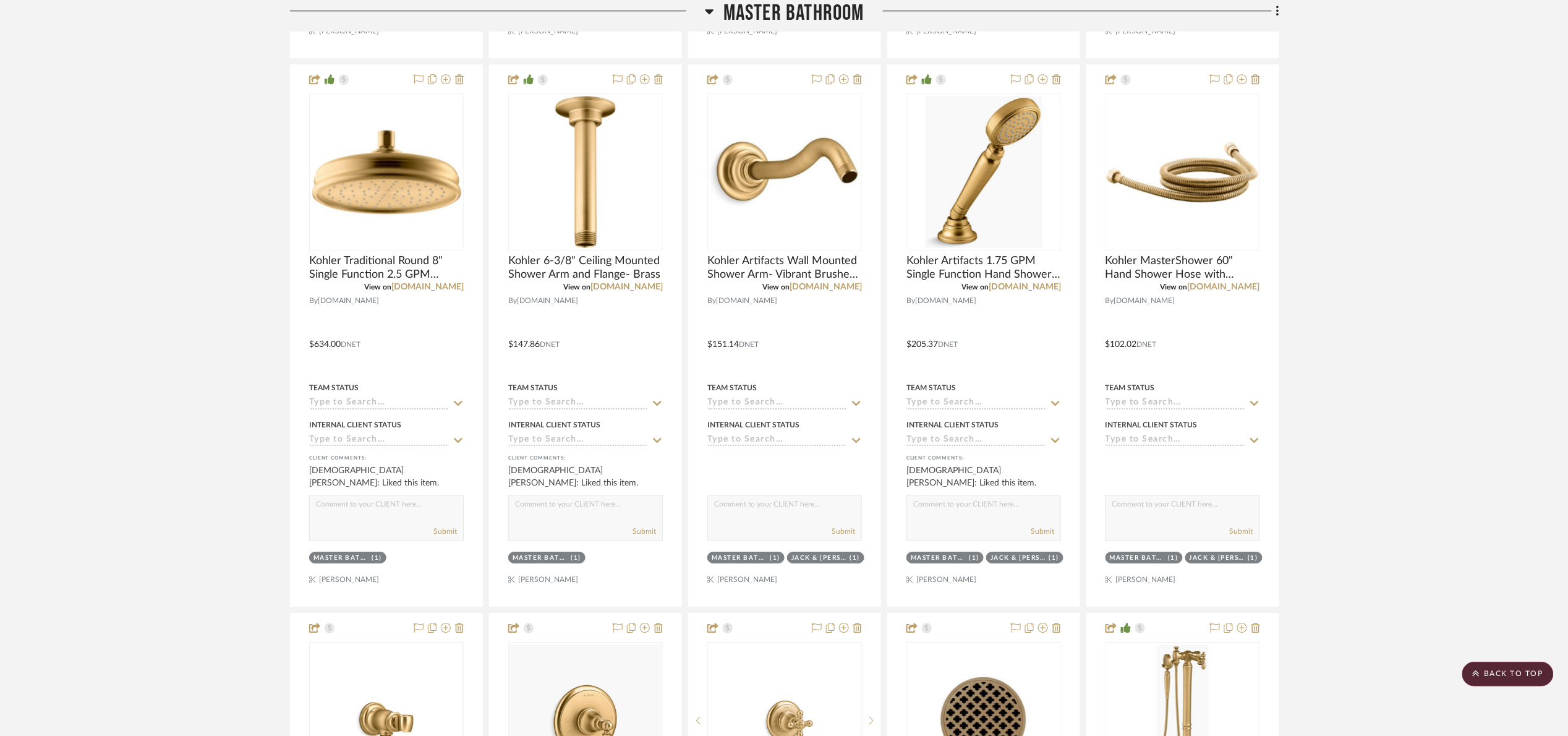
click at [773, 7] on span "Master Bathroom" at bounding box center [794, 13] width 141 height 27
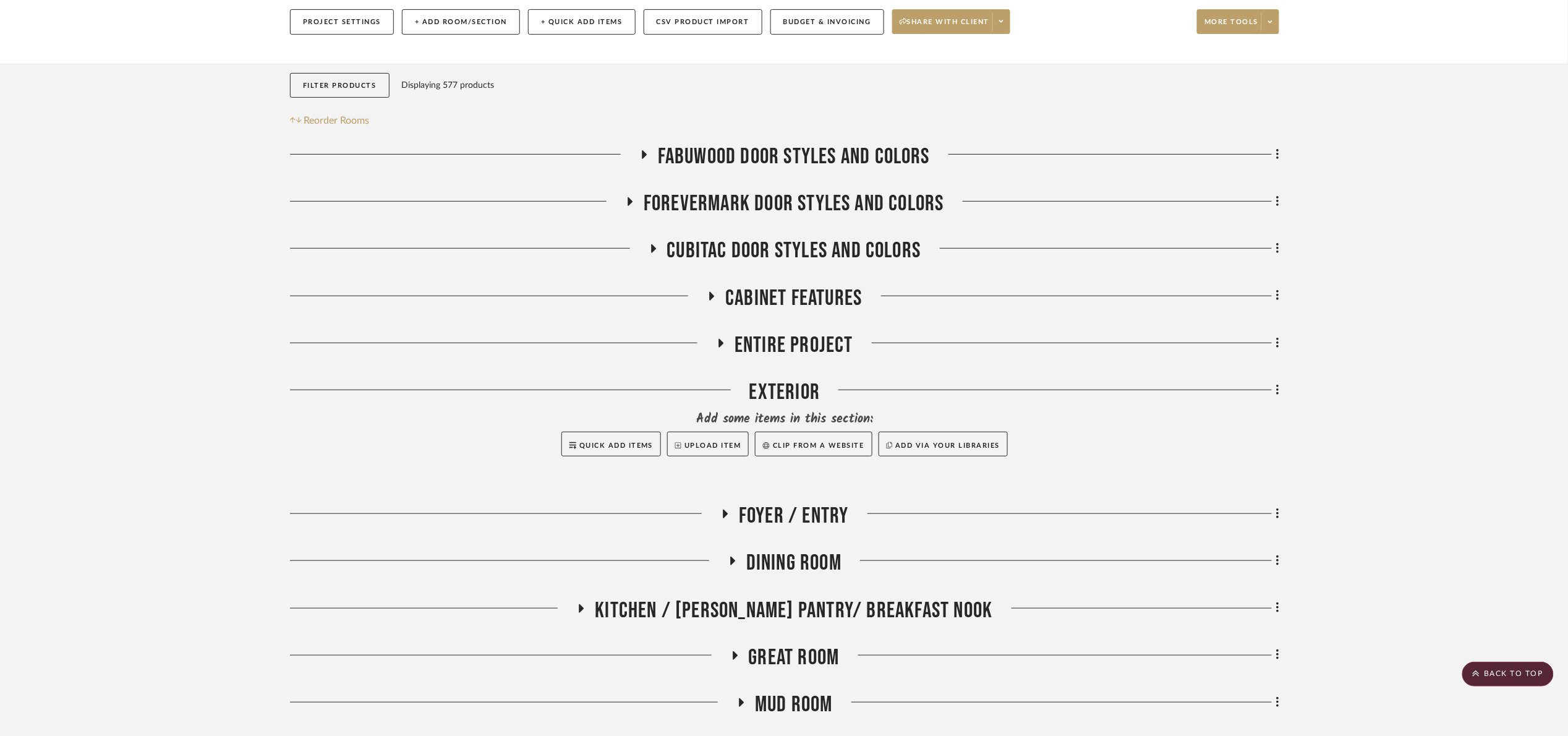
scroll to position [121, 0]
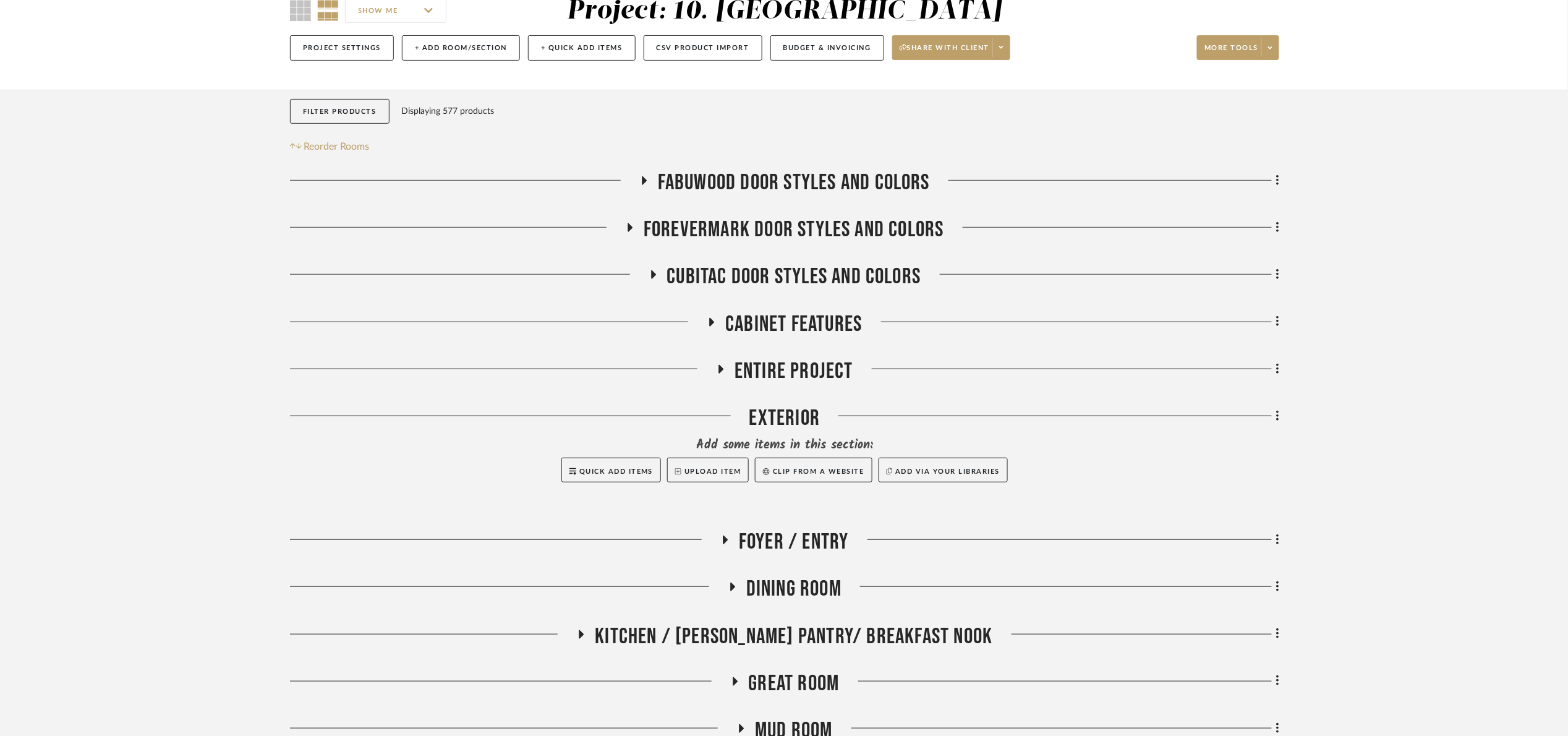
click at [784, 374] on span "Entire Project" at bounding box center [794, 371] width 119 height 27
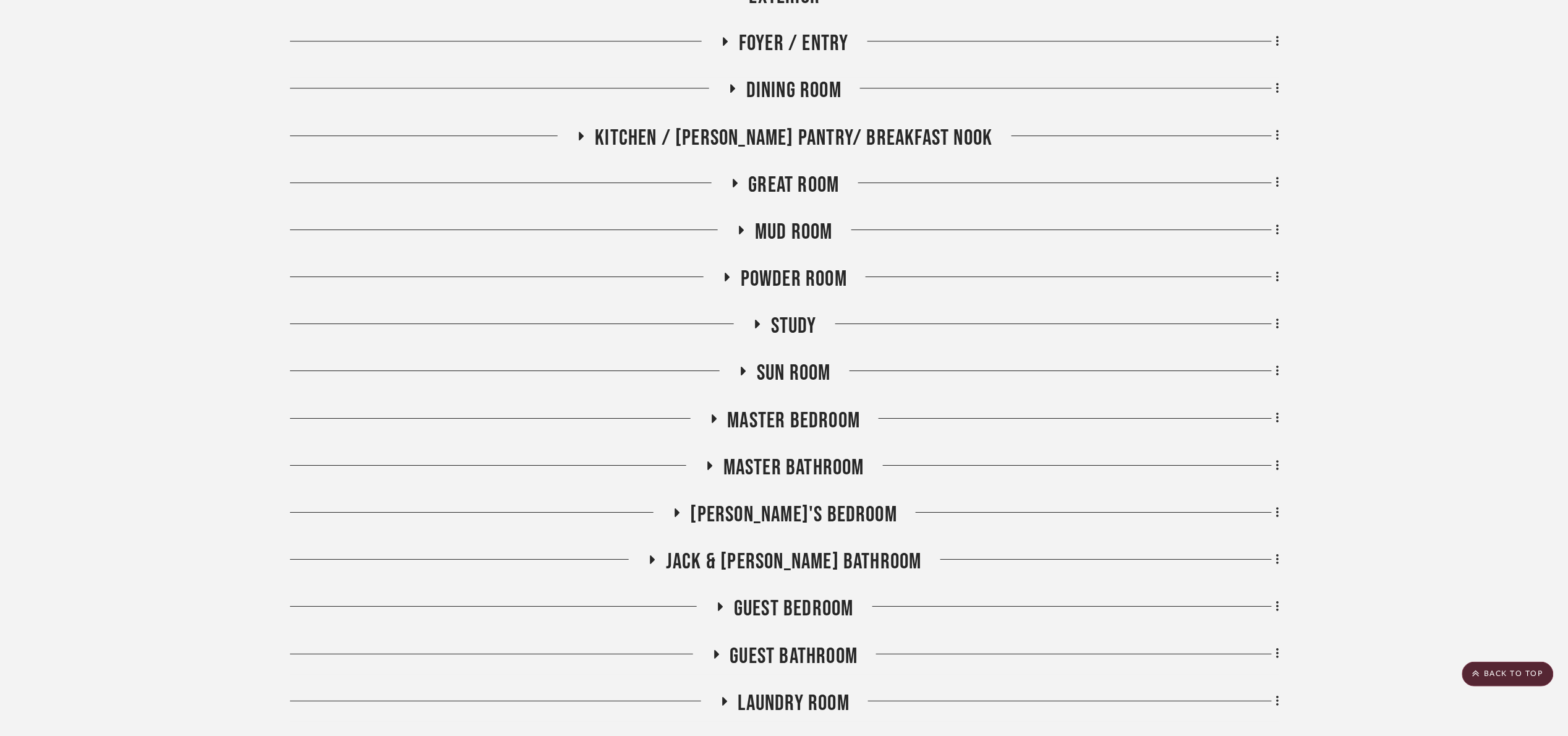
scroll to position [2117, 0]
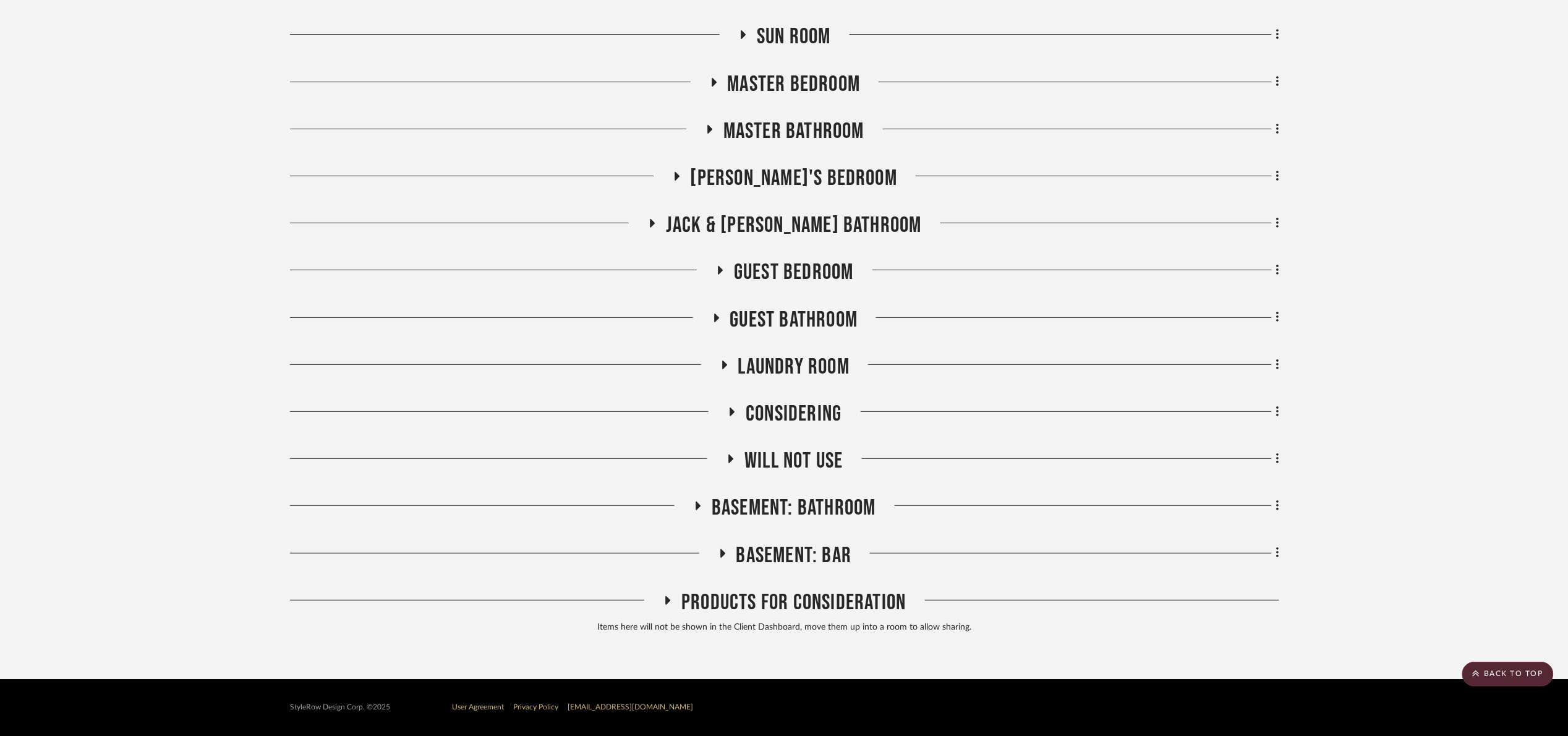
click at [774, 403] on span "Considering" at bounding box center [794, 414] width 96 height 27
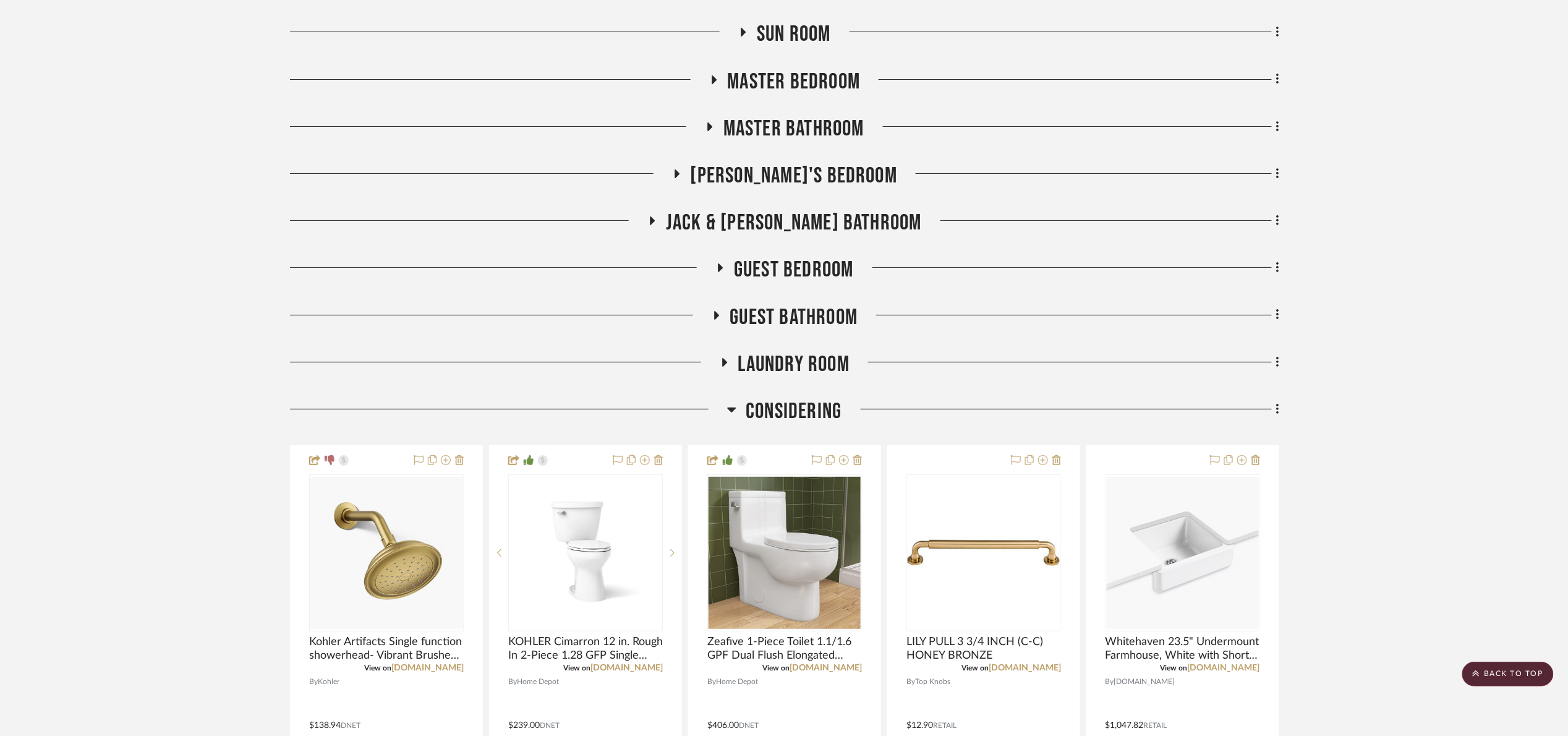
click at [773, 411] on span "Considering" at bounding box center [794, 411] width 96 height 27
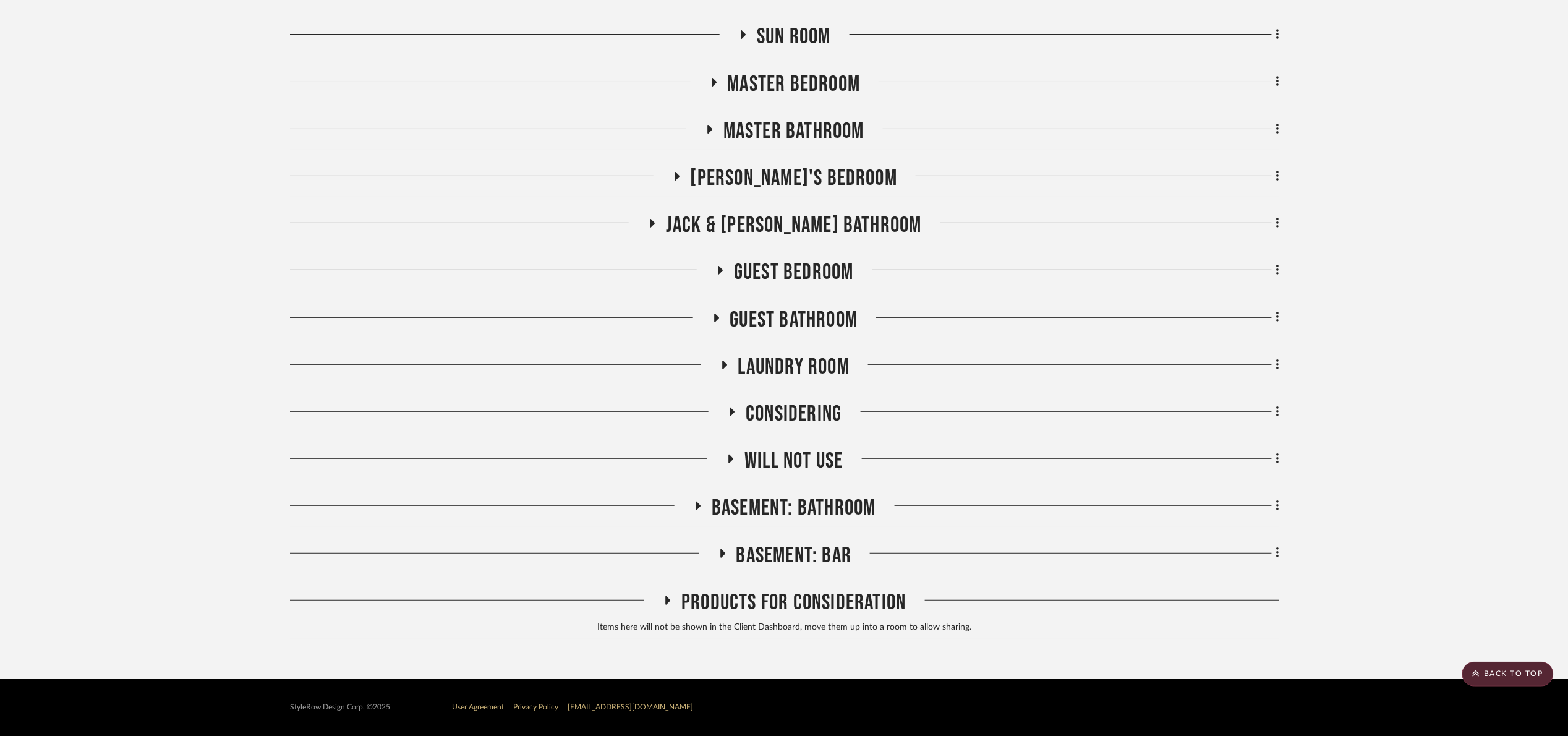
click at [800, 456] on span "Will not use" at bounding box center [794, 461] width 98 height 27
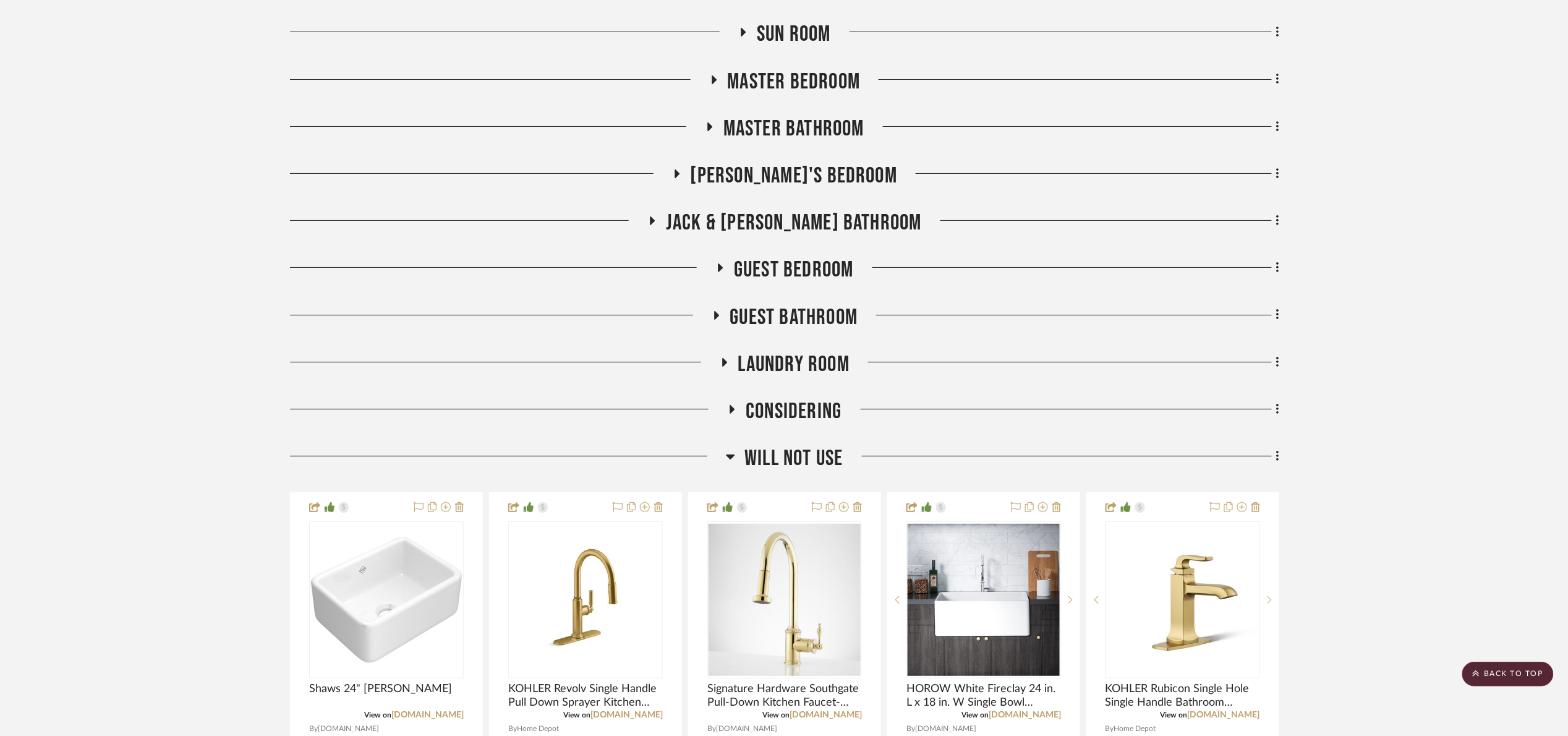
click at [797, 459] on span "Will not use" at bounding box center [794, 459] width 98 height 27
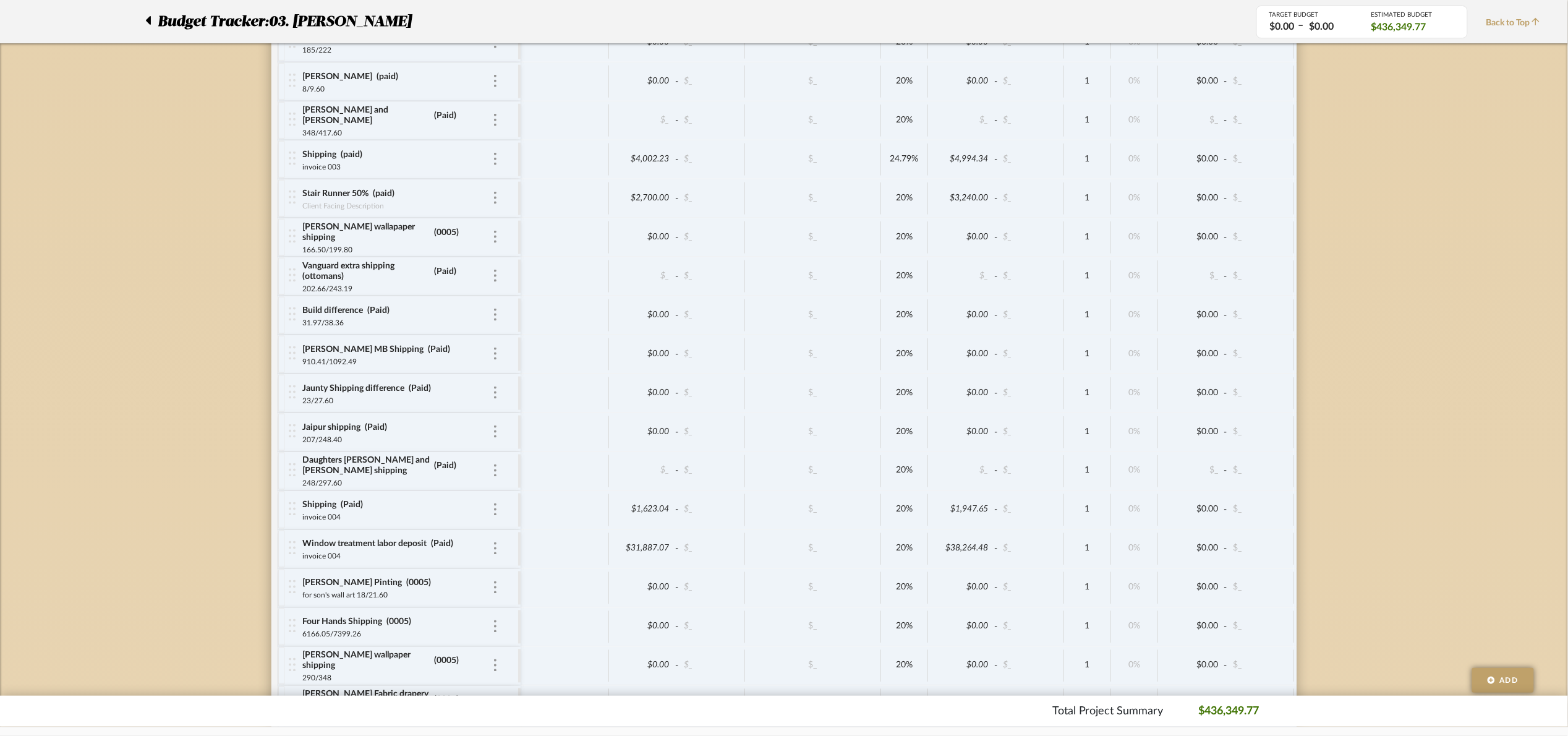
scroll to position [3765, 0]
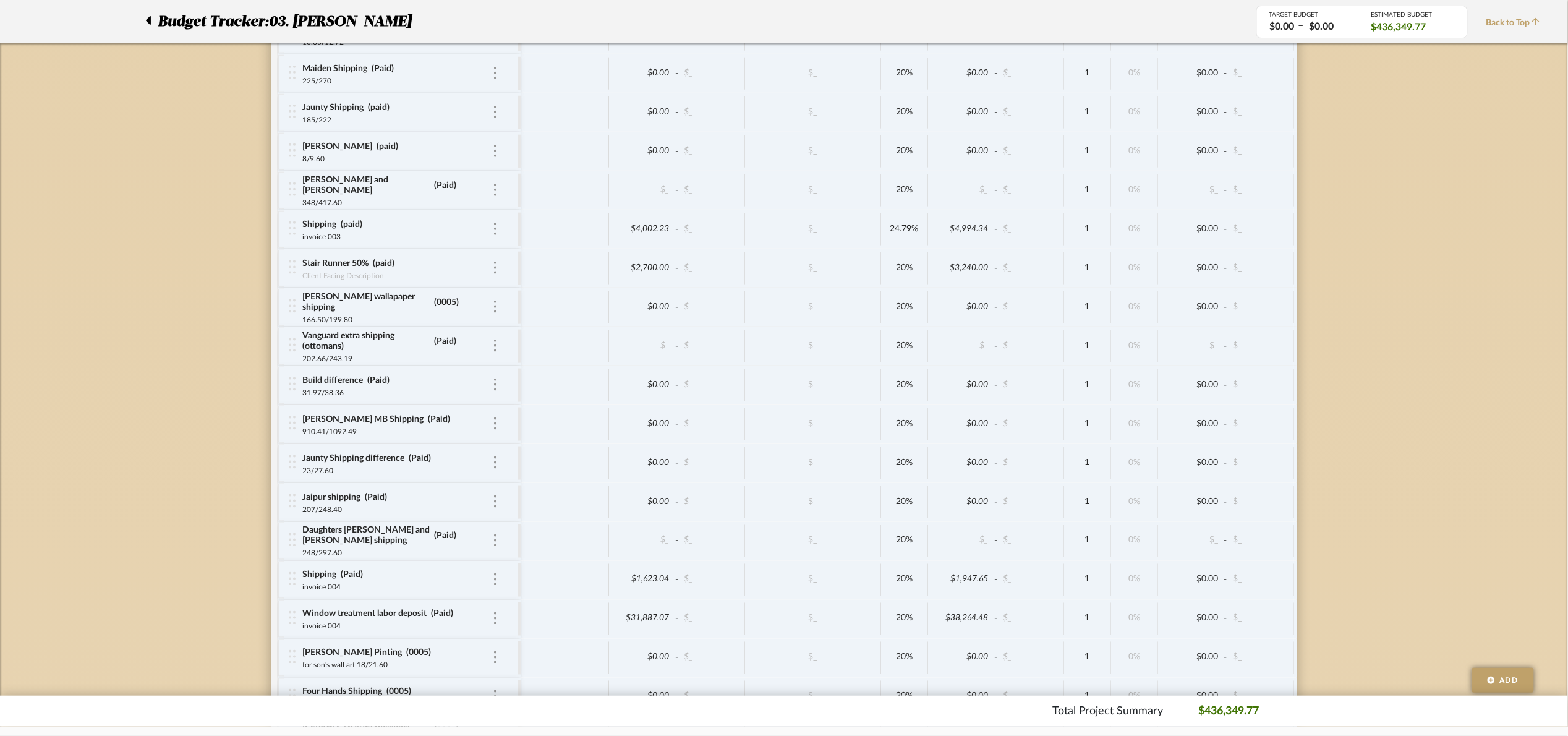
click at [153, 26] on div at bounding box center [152, 22] width 13 height 22
click at [150, 20] on icon at bounding box center [149, 20] width 5 height 9
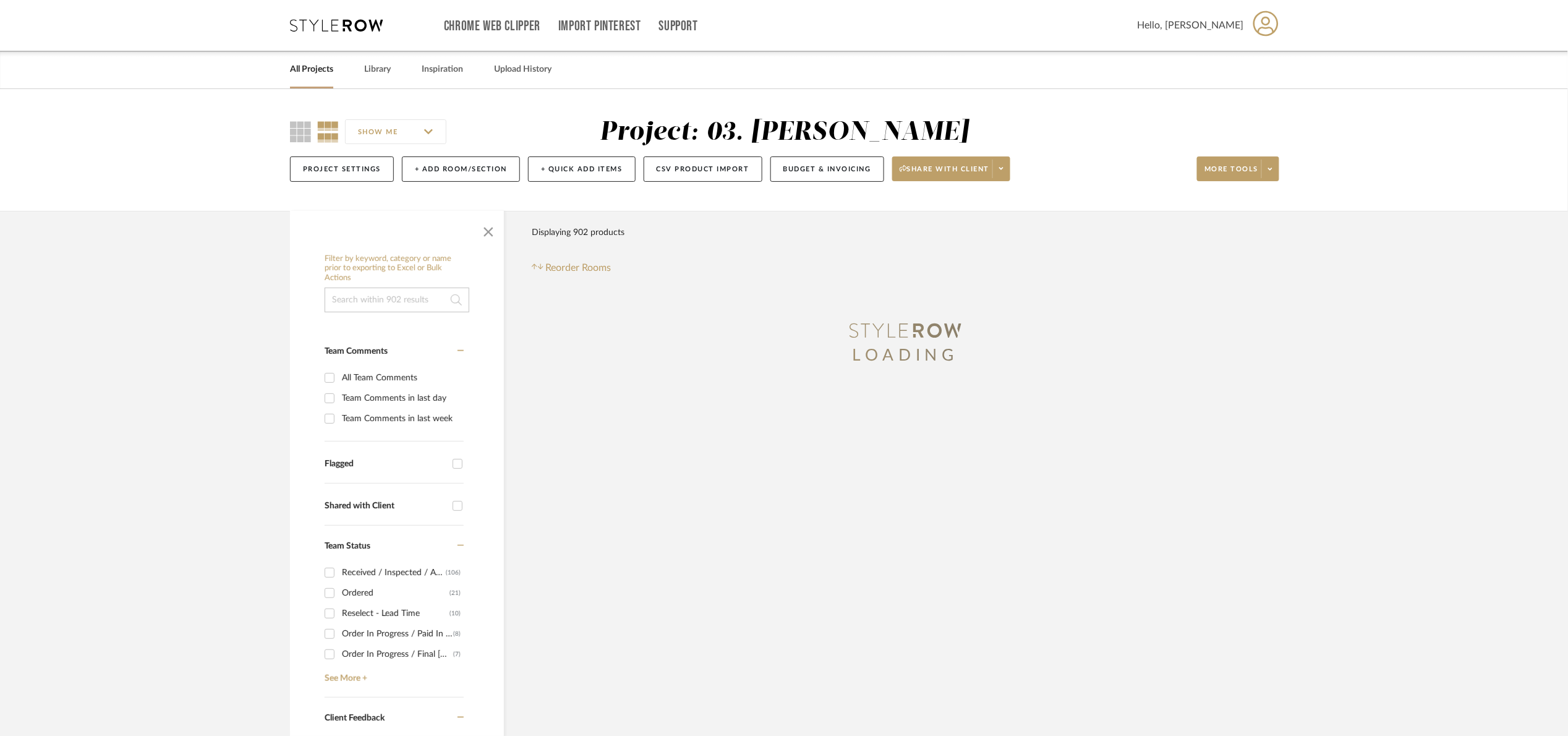
click at [310, 71] on link "All Projects" at bounding box center [312, 69] width 43 height 16
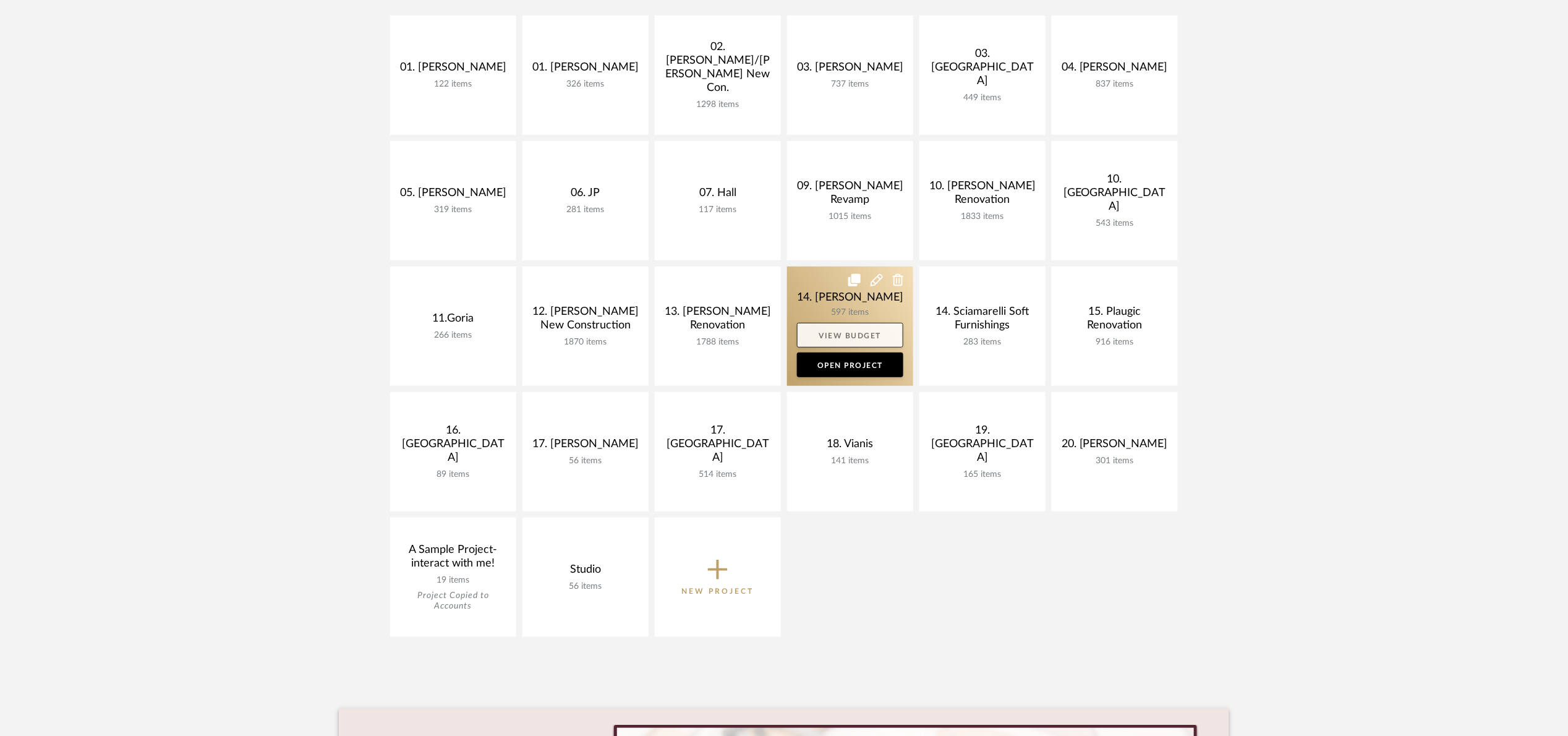
scroll to position [186, 0]
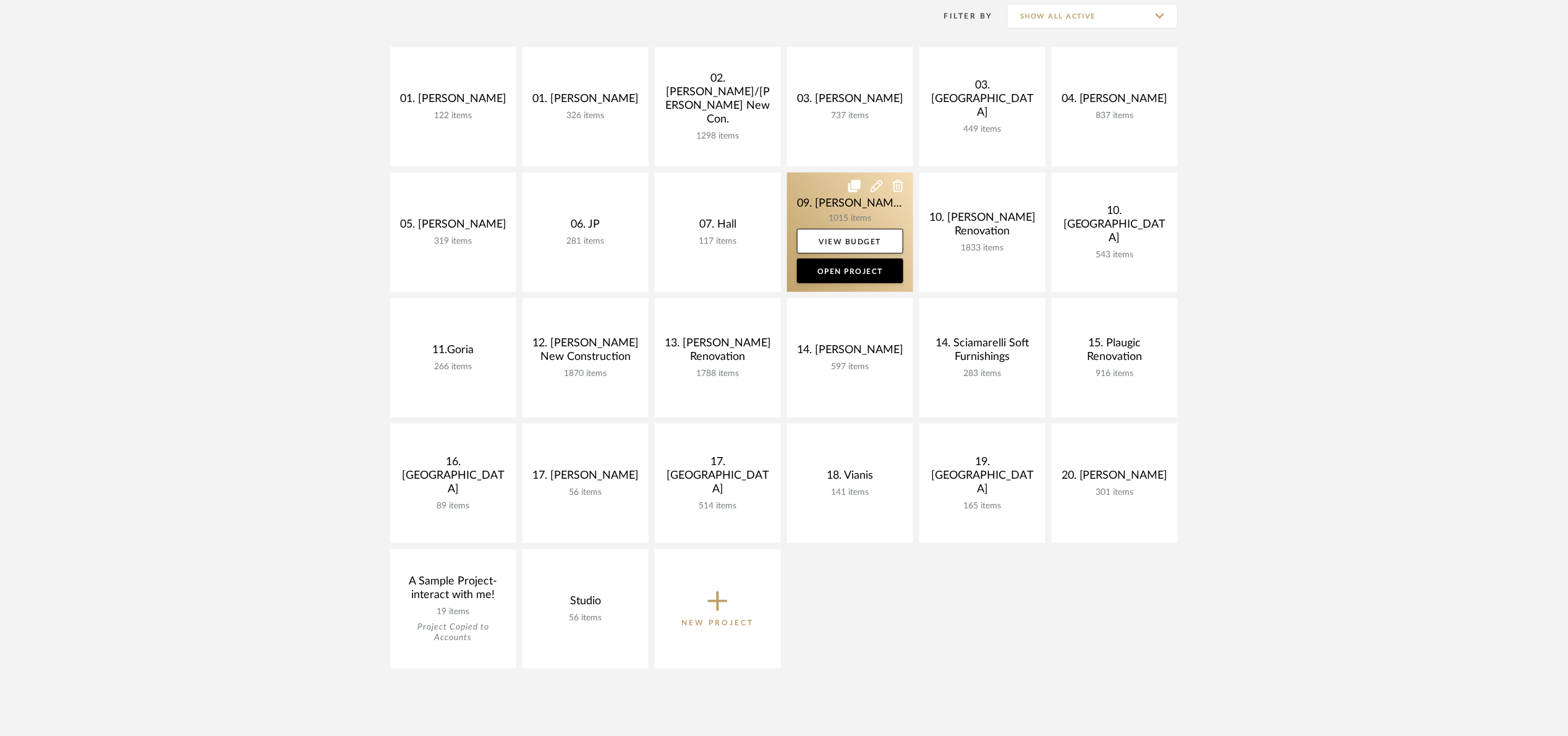
click at [813, 209] on link at bounding box center [850, 232] width 126 height 119
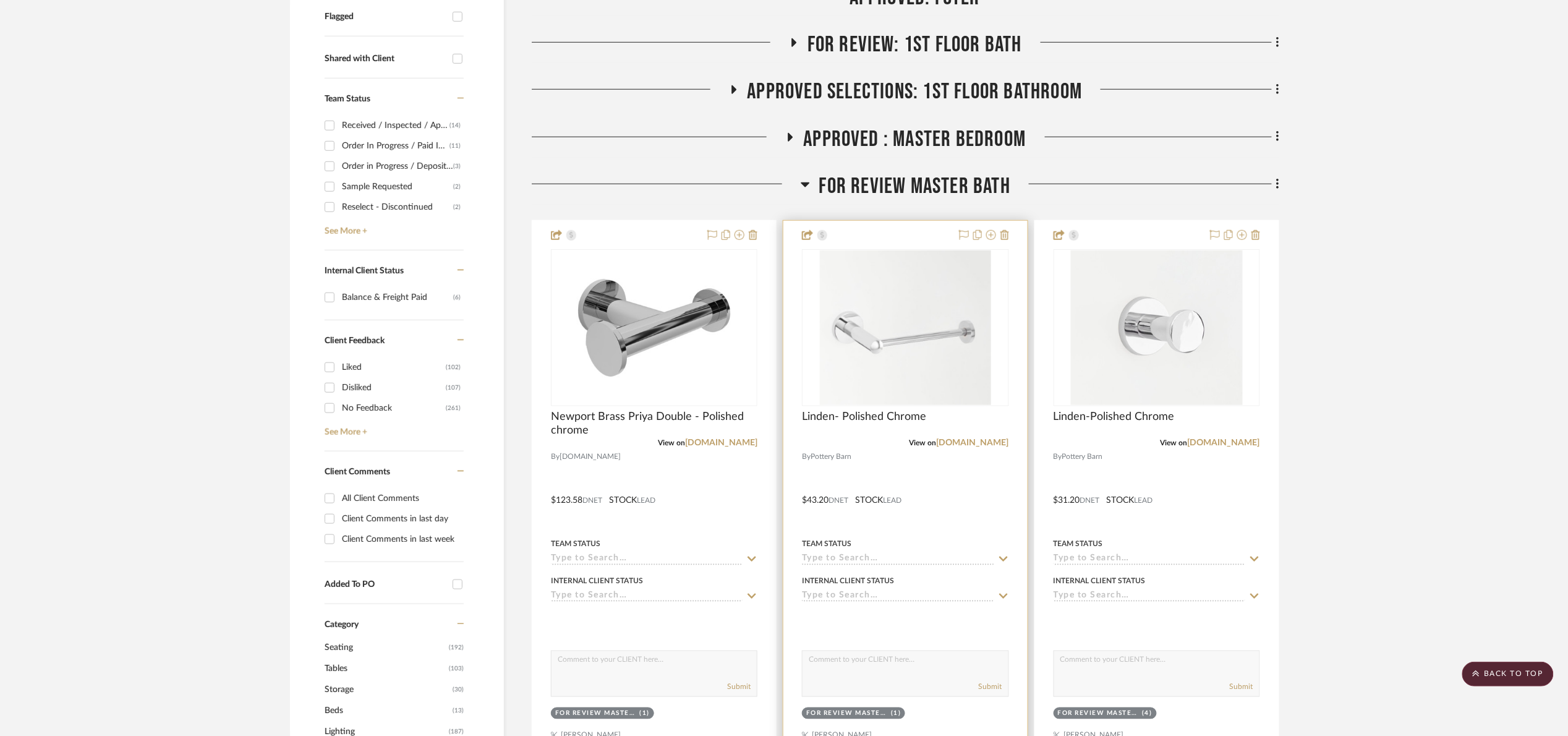
scroll to position [743, 0]
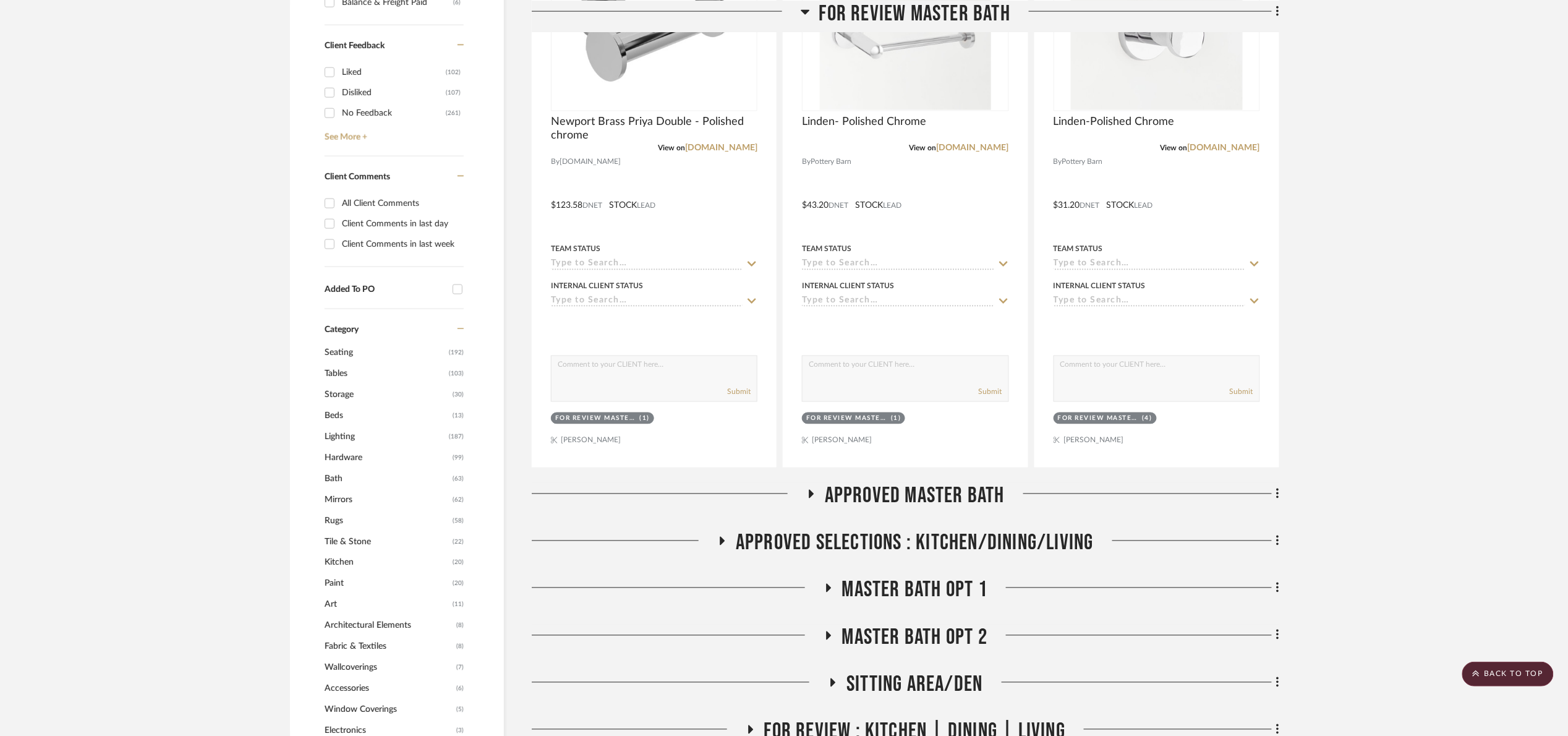
click at [959, 497] on span "Approved Master Bath" at bounding box center [915, 496] width 180 height 27
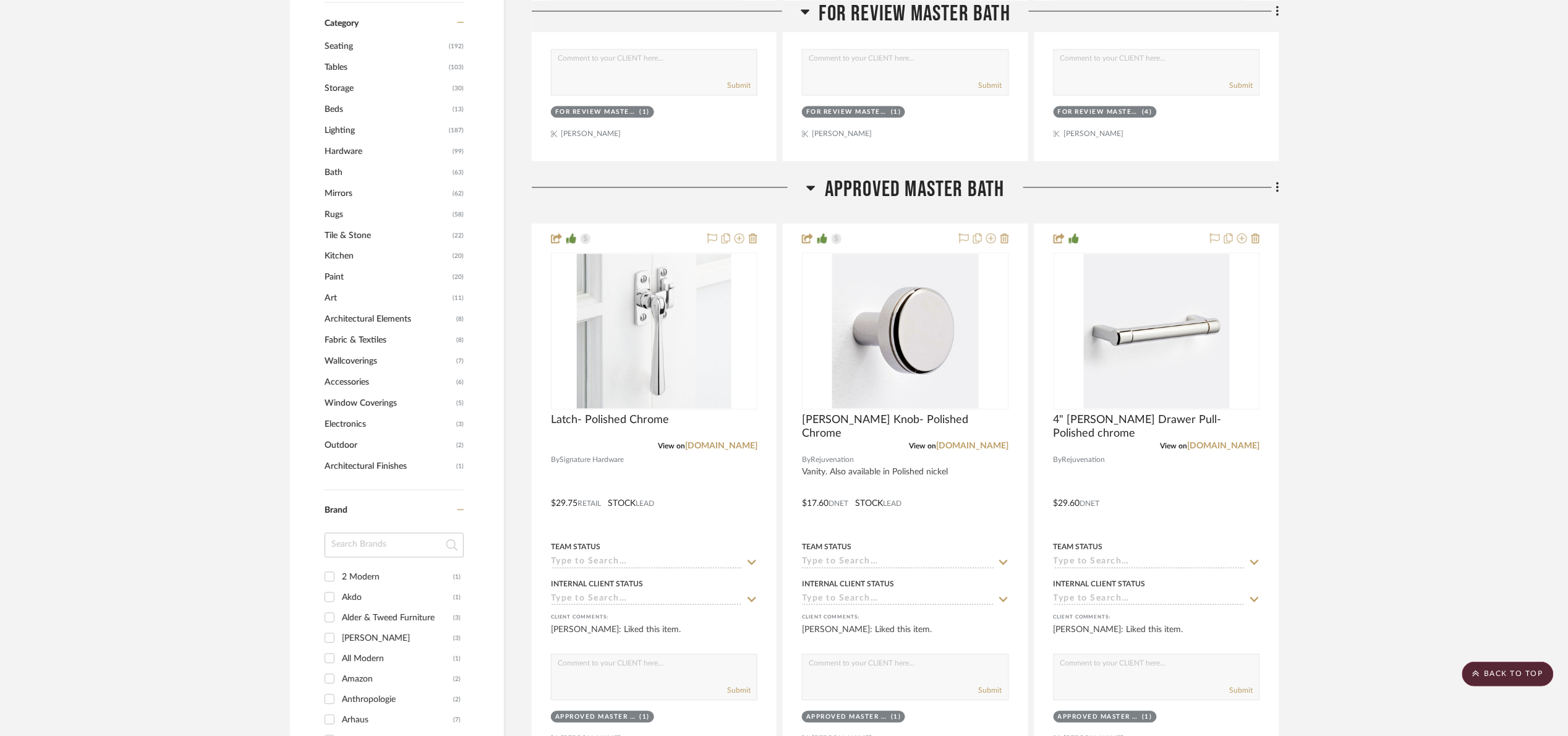
scroll to position [1113, 0]
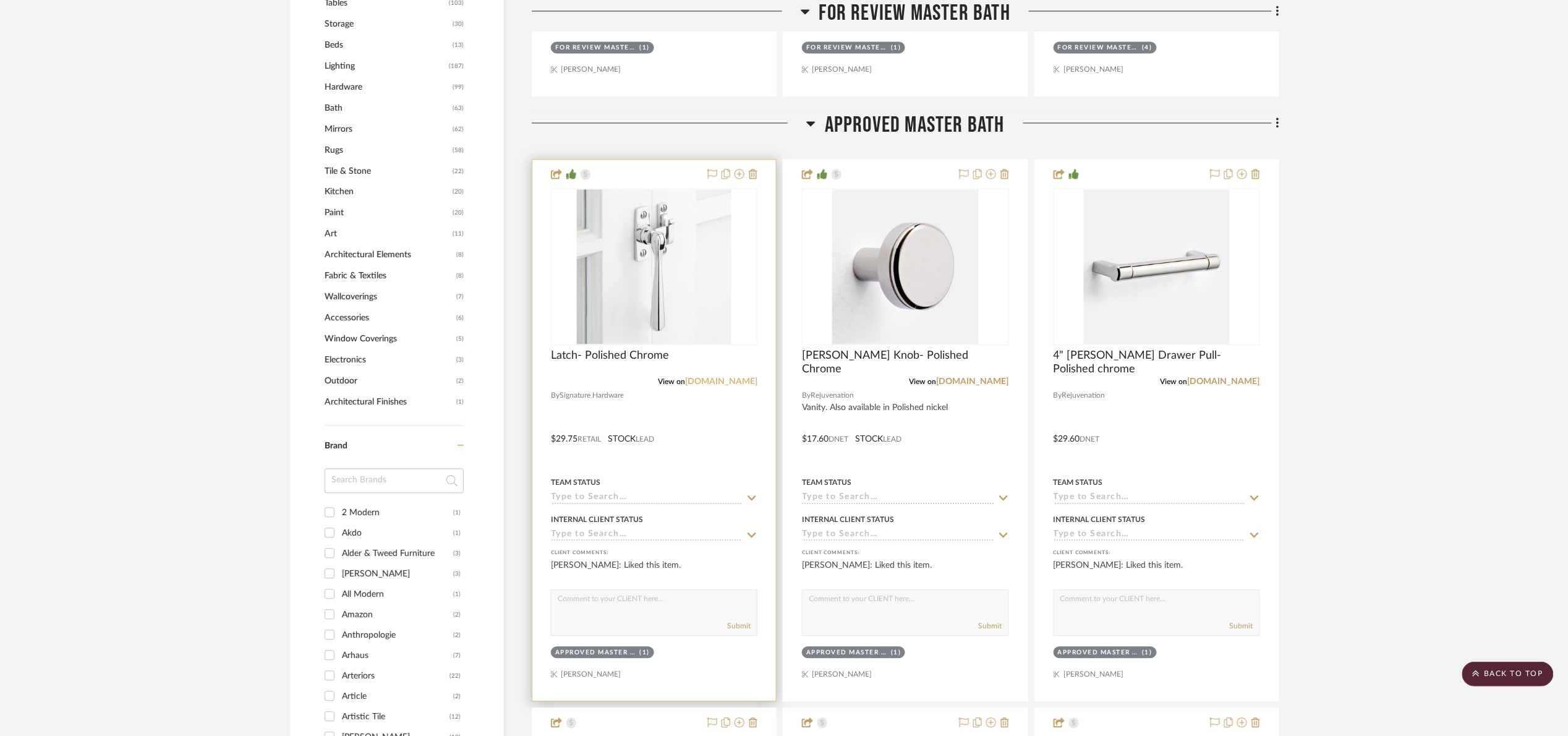
click at [709, 384] on link "[DOMAIN_NAME]" at bounding box center [721, 381] width 72 height 9
click at [692, 277] on img "0" at bounding box center [654, 267] width 155 height 155
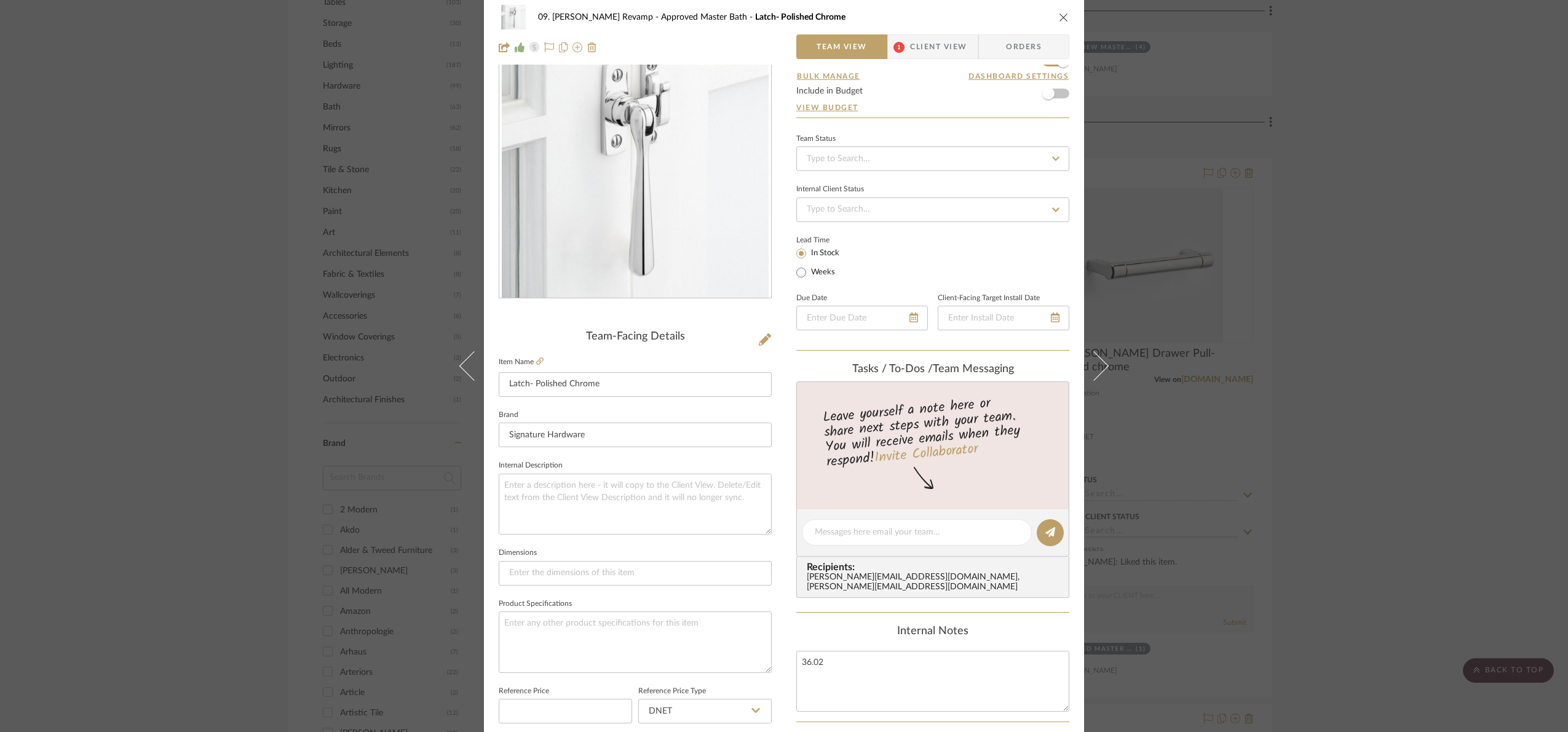
scroll to position [415, 0]
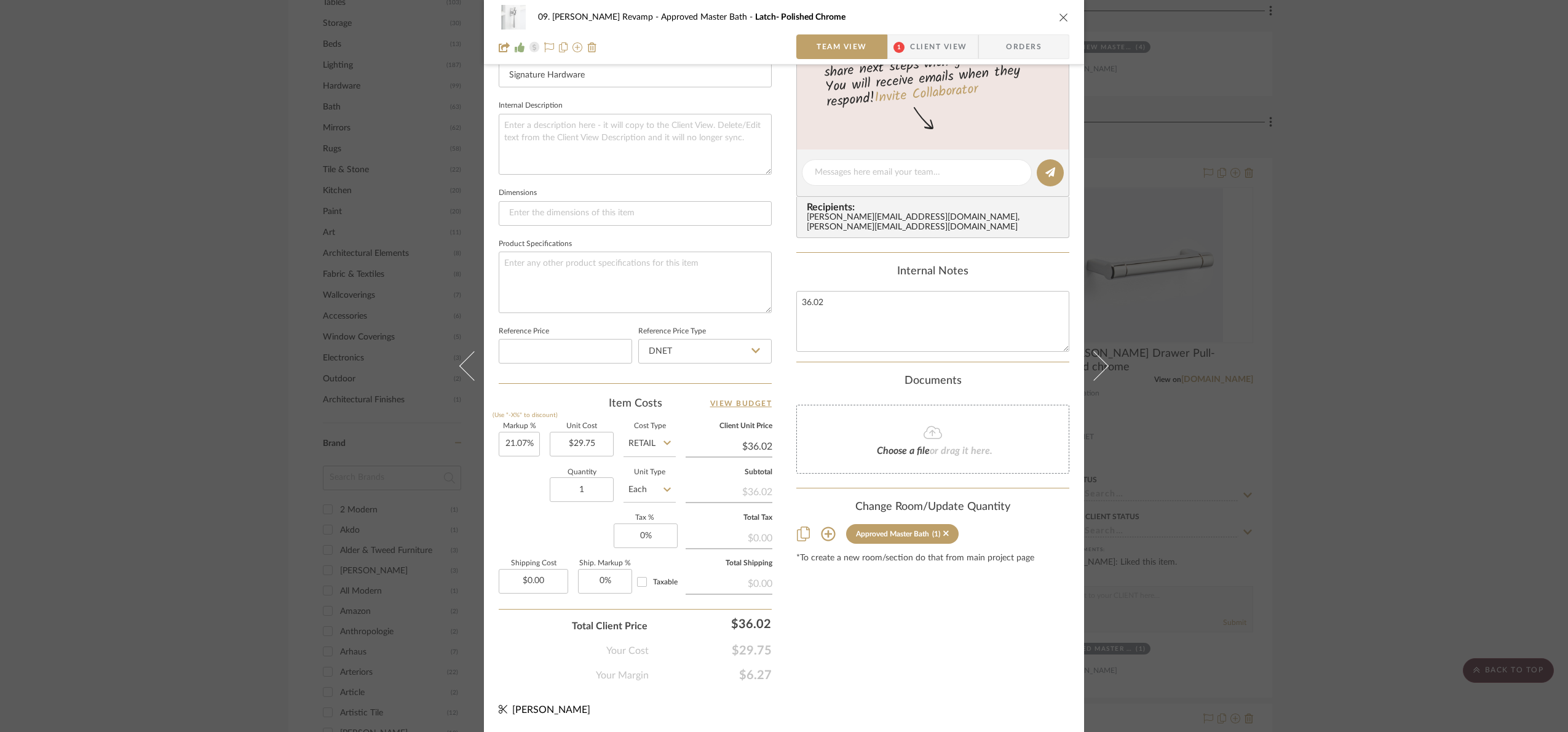
drag, startPoint x: 1362, startPoint y: 463, endPoint x: 1367, endPoint y: 456, distance: 8.6
click at [1367, 457] on div "09. [PERSON_NAME] Revamp Approved Master Bath Latch- Polished Chrome Team View …" at bounding box center [784, 366] width 1568 height 732
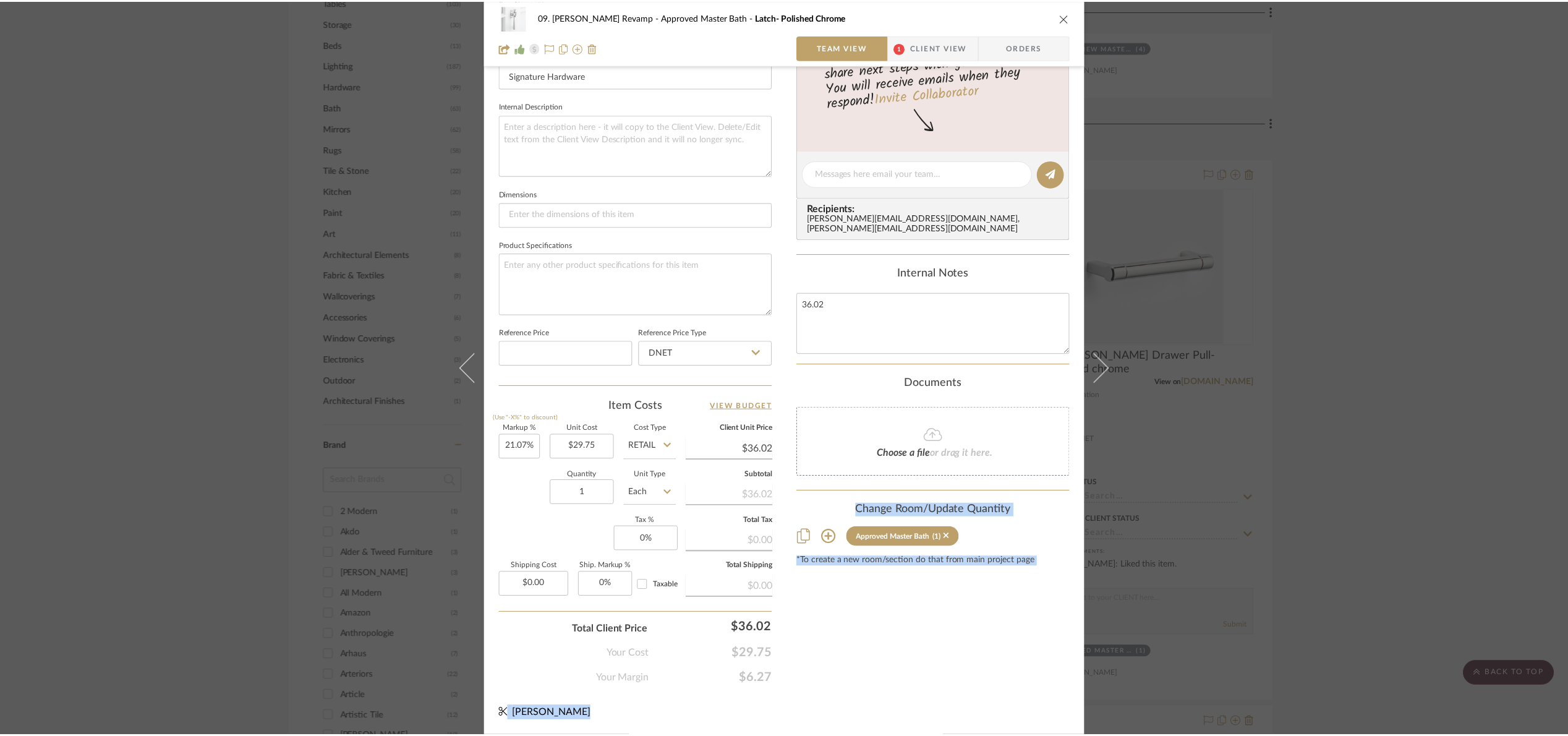
scroll to position [1113, 0]
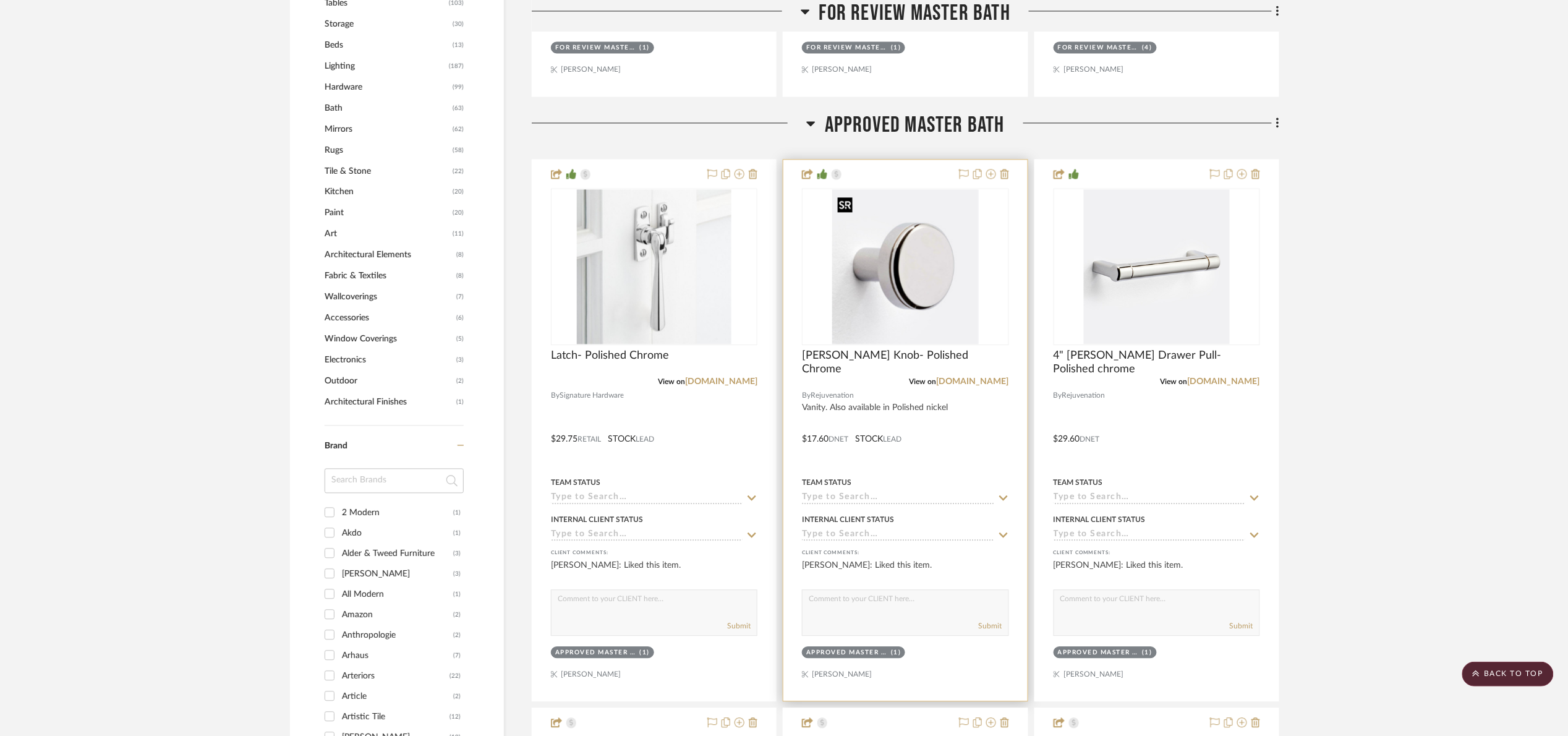
click at [921, 318] on img "0" at bounding box center [905, 267] width 146 height 155
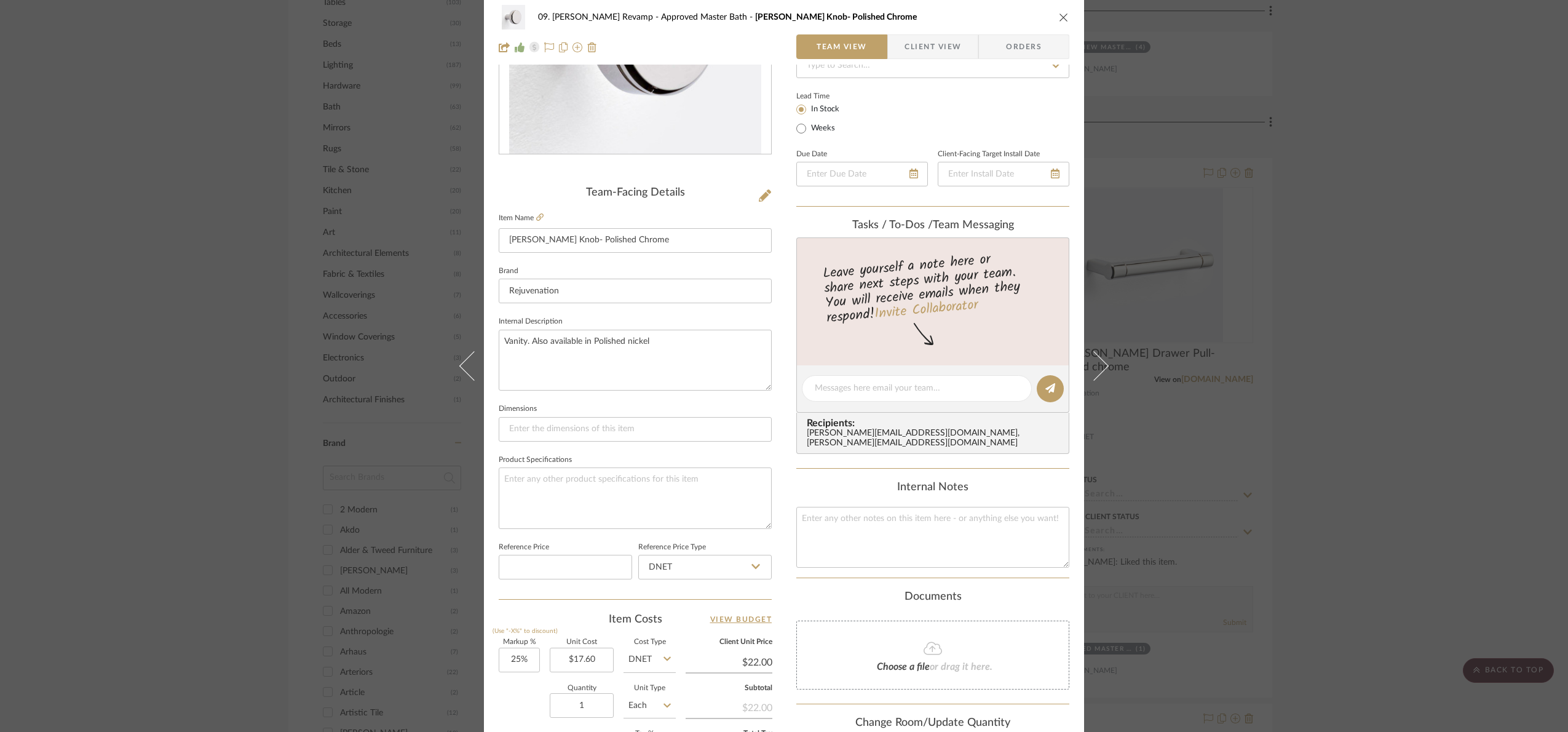
scroll to position [415, 0]
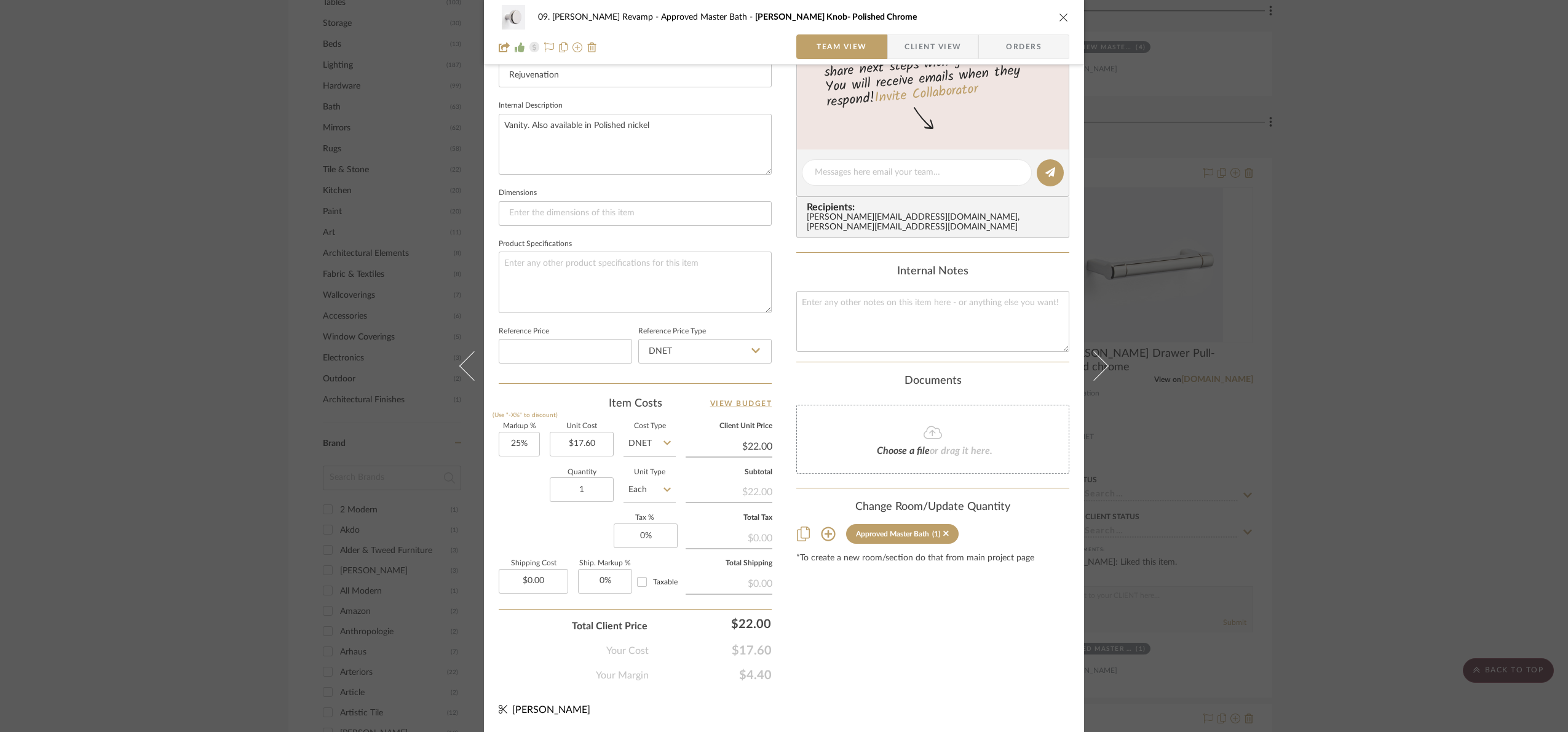
click at [1365, 380] on div "09. [PERSON_NAME] Revamp Approved Master Bath [PERSON_NAME] Knob- Polished Chro…" at bounding box center [784, 366] width 1568 height 732
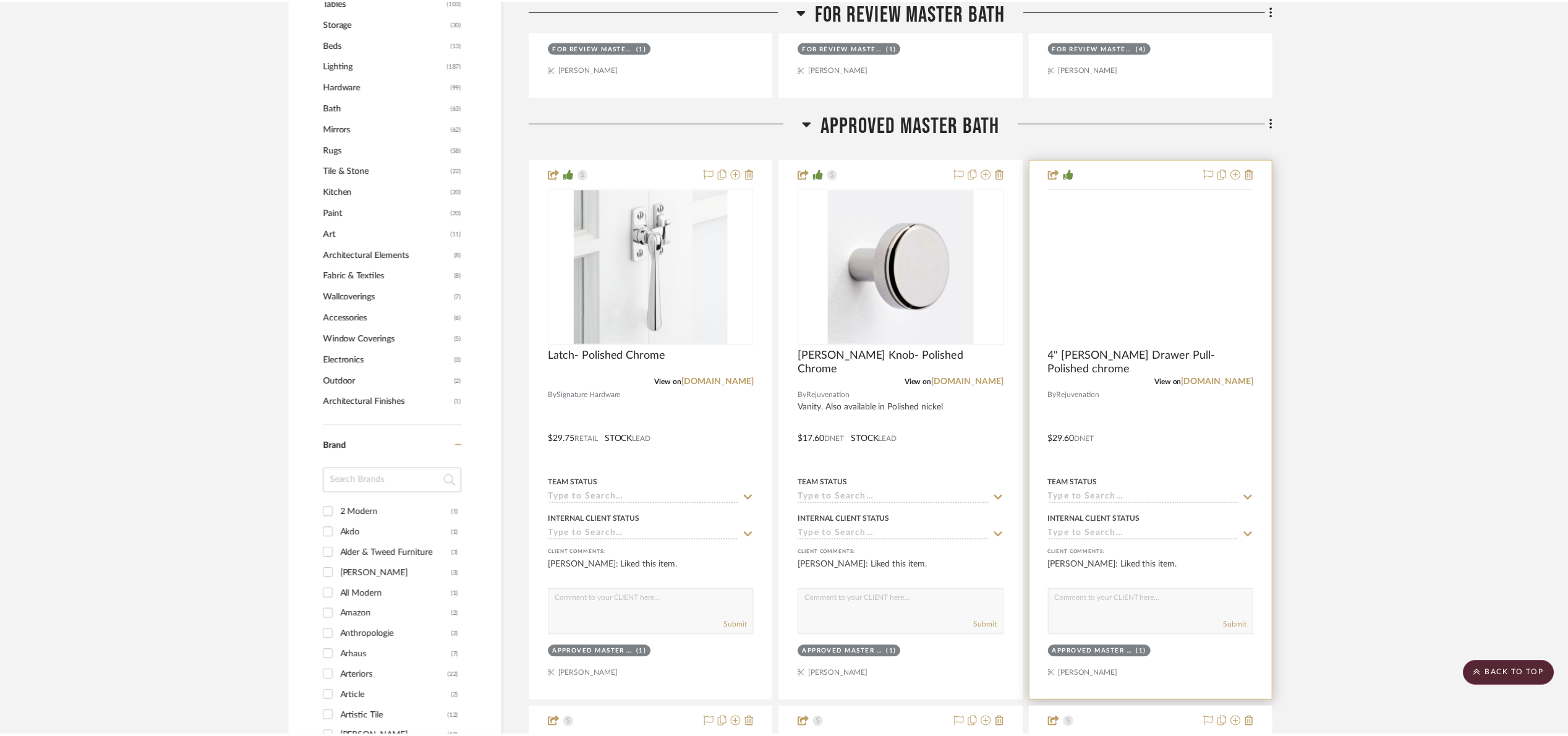
scroll to position [1113, 0]
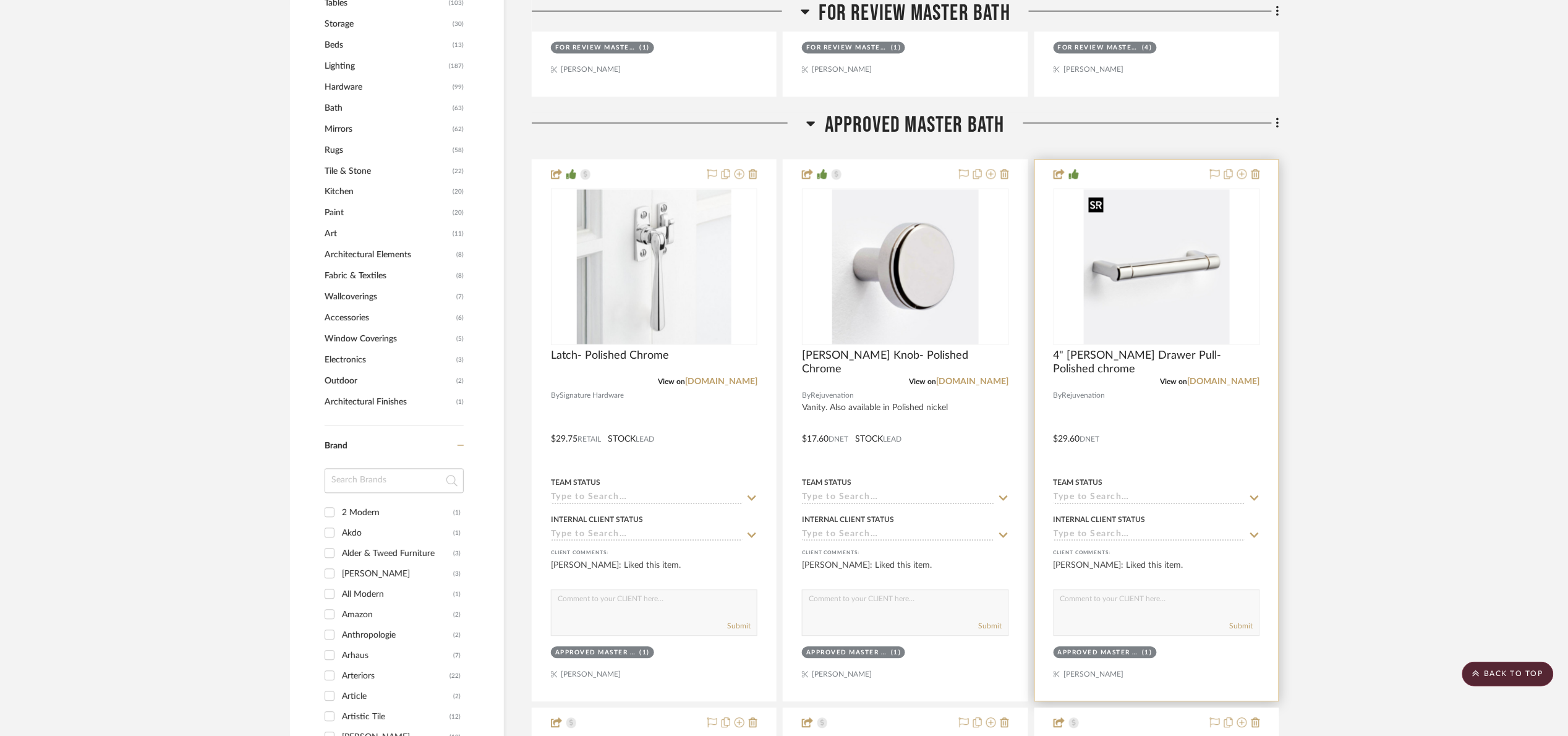
click at [0, 0] on img at bounding box center [0, 0] width 0 height 0
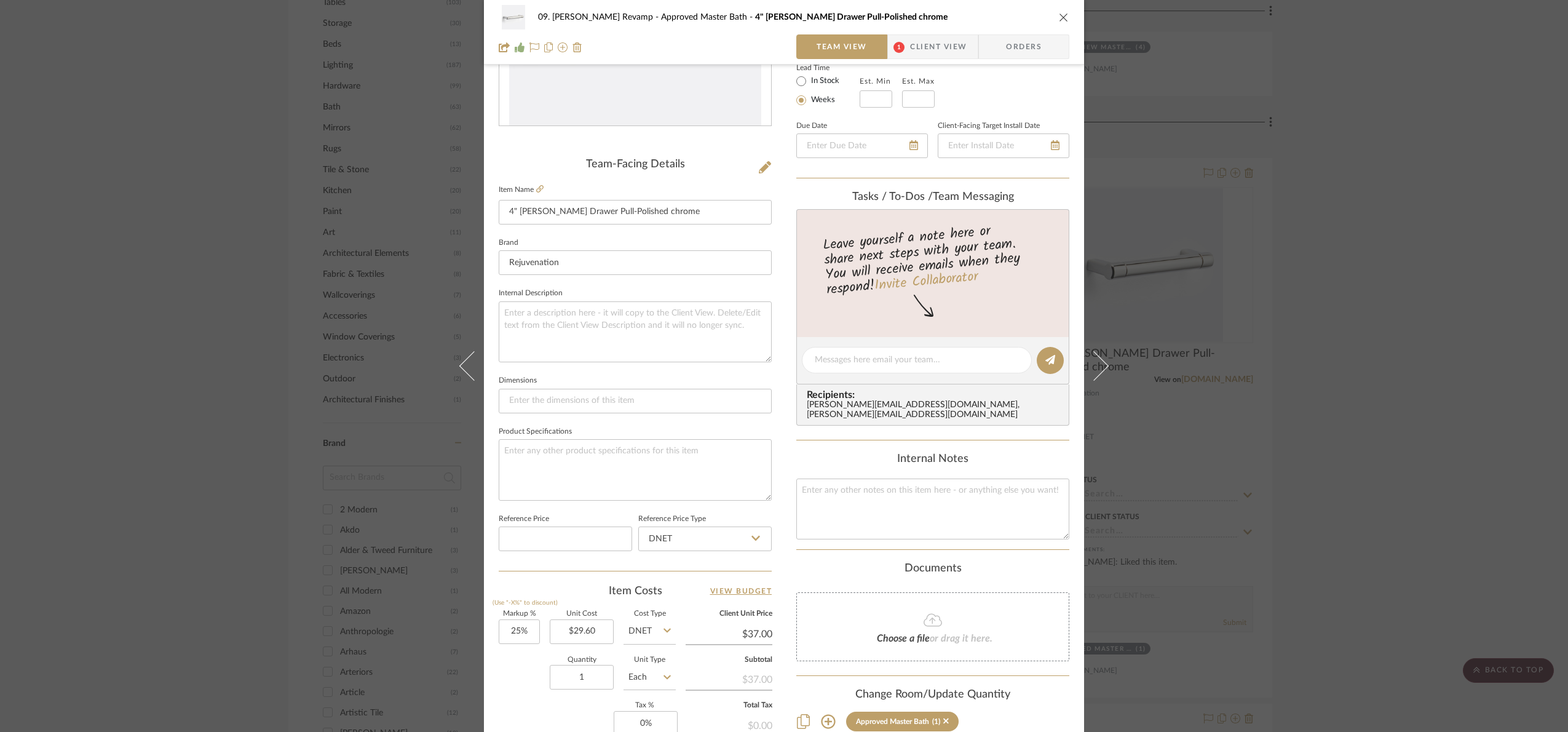
scroll to position [415, 0]
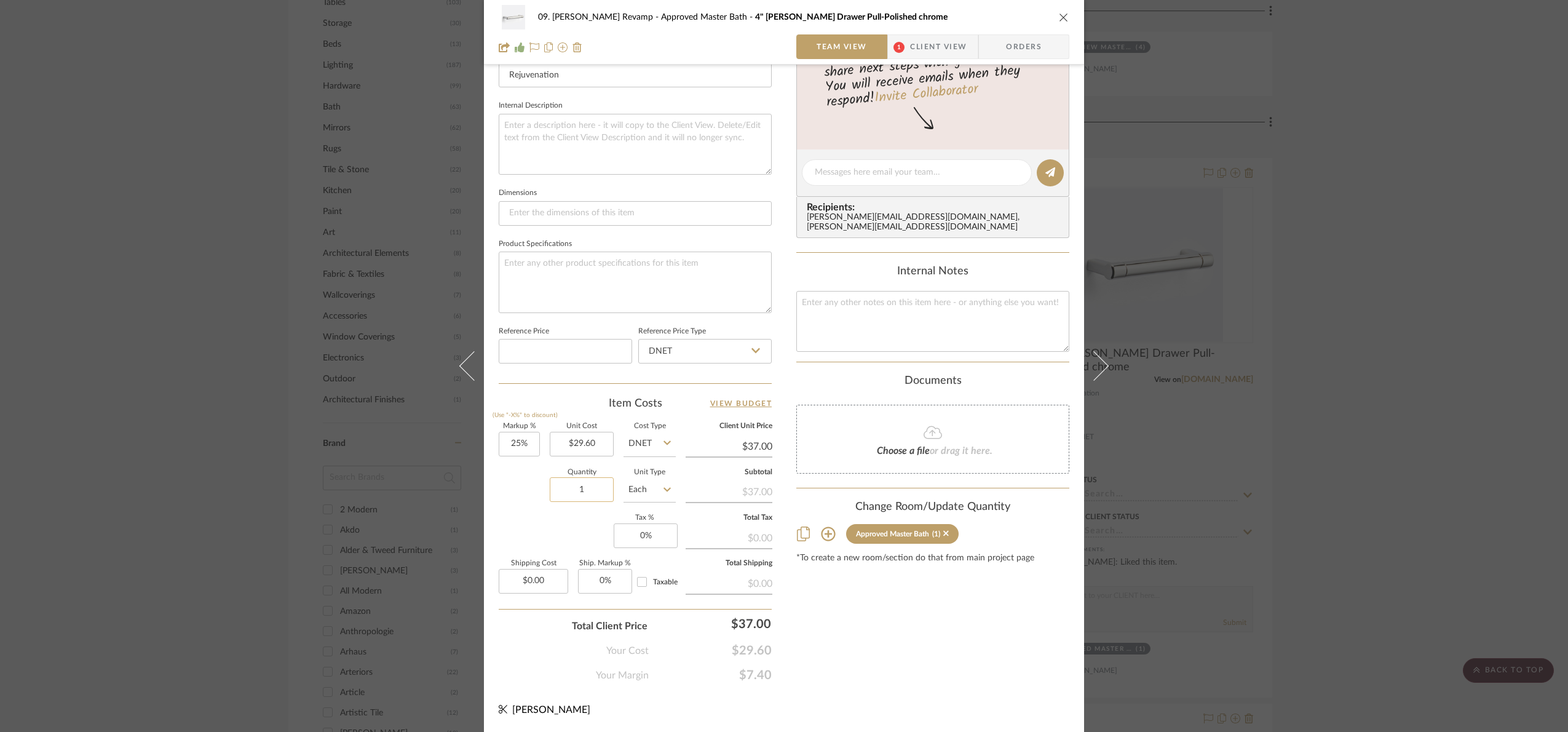
click at [586, 491] on input "1" at bounding box center [582, 490] width 64 height 25
type input "10"
drag, startPoint x: 523, startPoint y: 528, endPoint x: 883, endPoint y: 514, distance: 360.3
click at [524, 528] on div "Markup % (Use "-X%" to discount) 25% Unit Cost $29.60 Cost Type DNET Client Uni…" at bounding box center [635, 513] width 273 height 179
click at [1322, 450] on div "09. [PERSON_NAME] Revamp Approved Master Bath 4" [PERSON_NAME] Drawer Pull-Poli…" at bounding box center [784, 366] width 1568 height 732
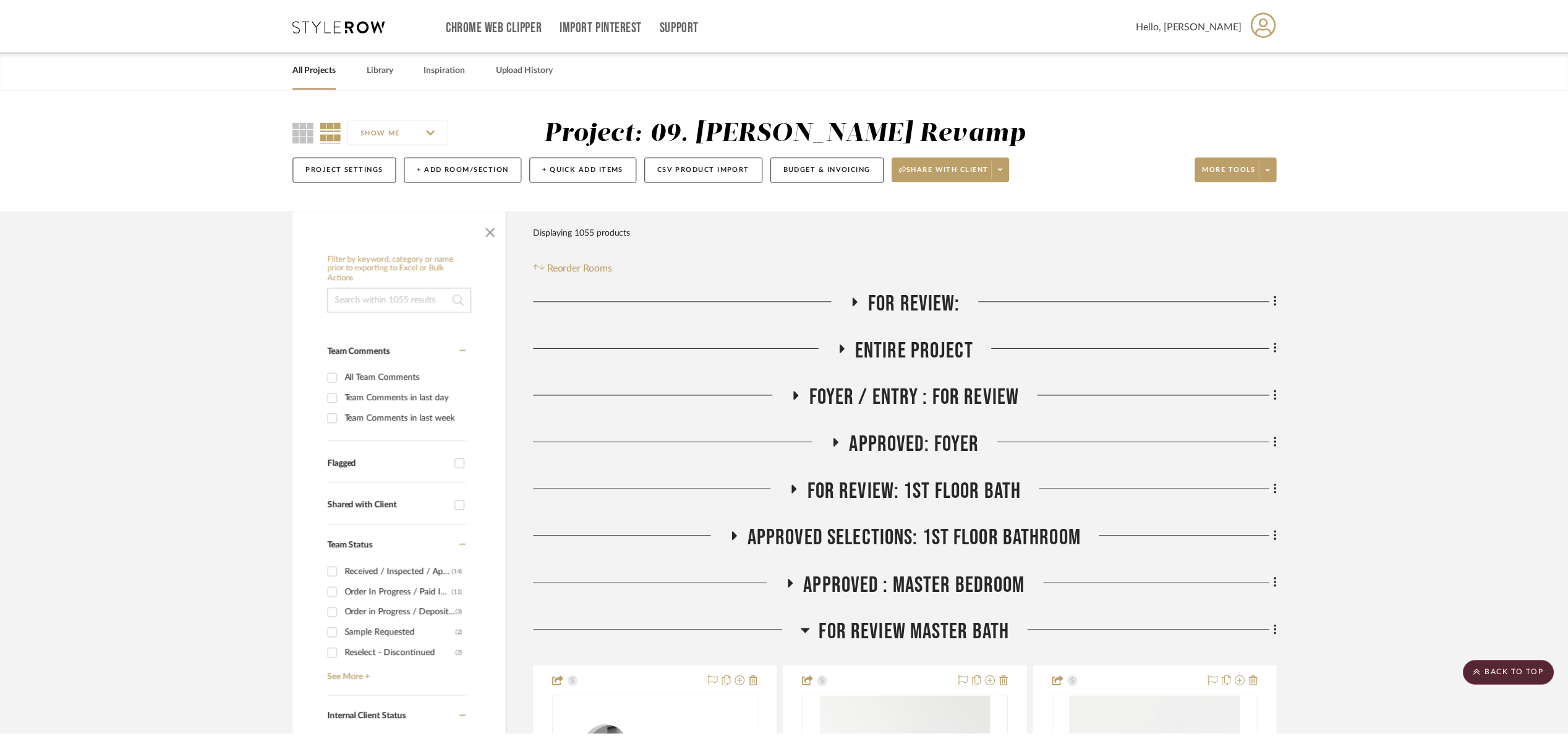
scroll to position [1113, 0]
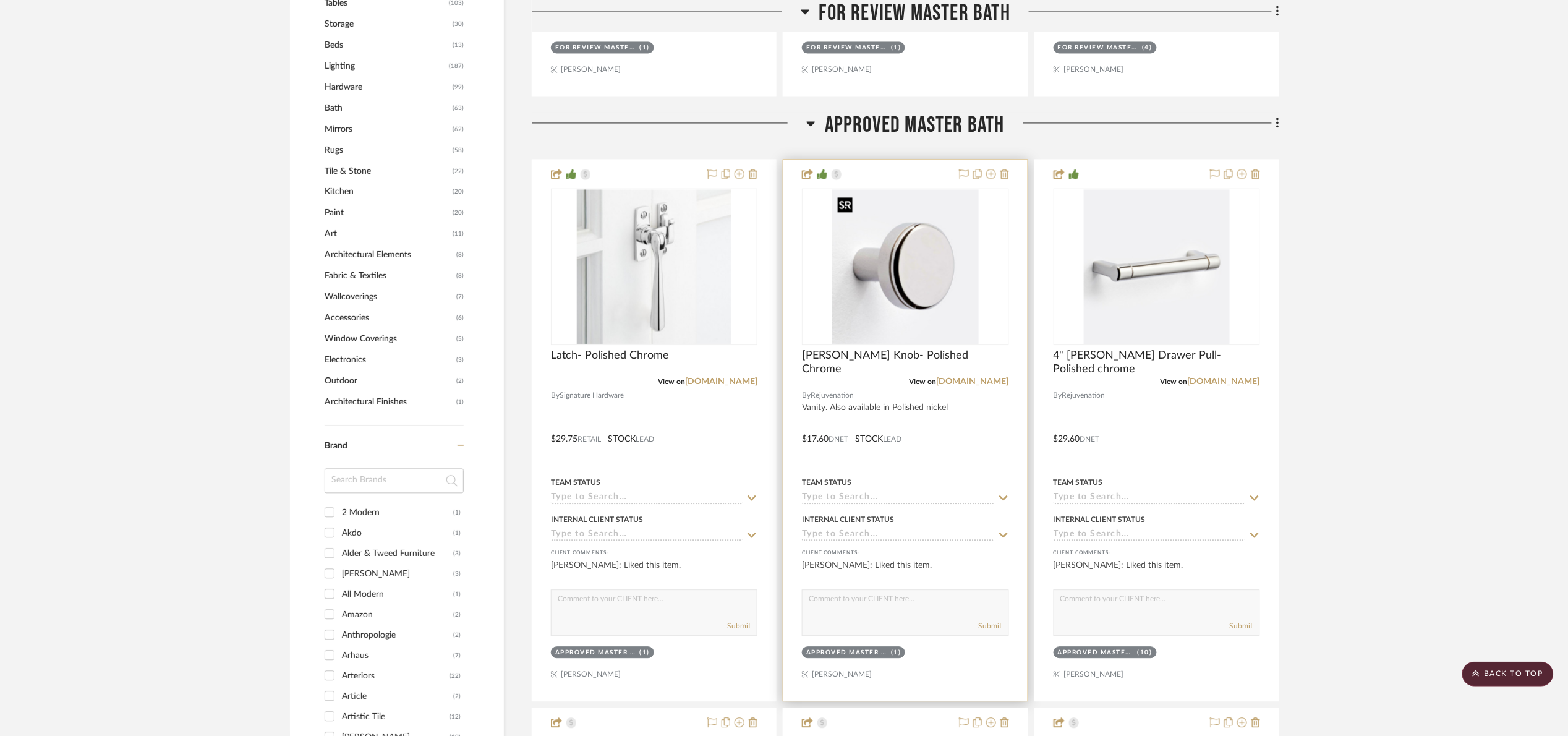
click at [908, 293] on img "0" at bounding box center [905, 267] width 146 height 155
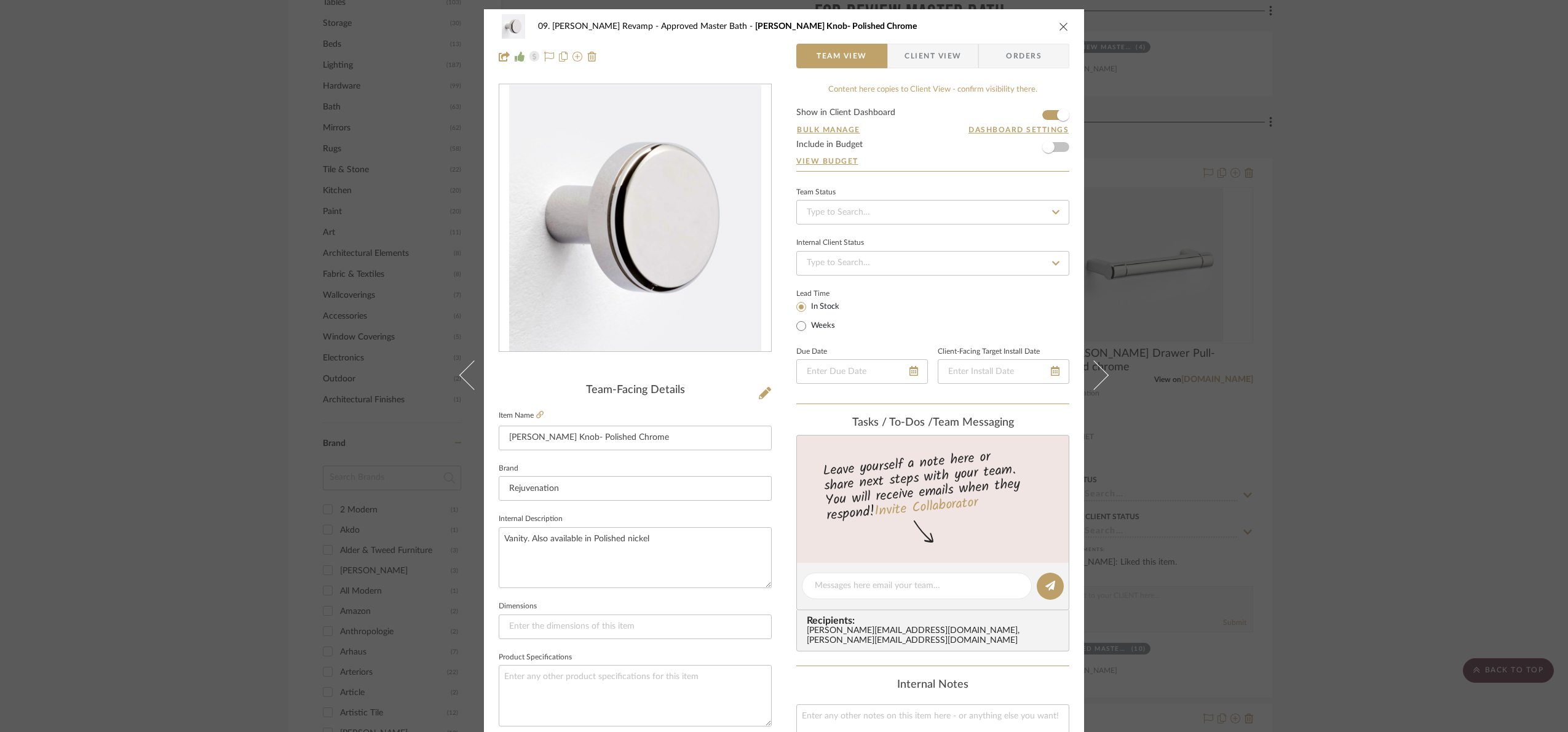
scroll to position [415, 0]
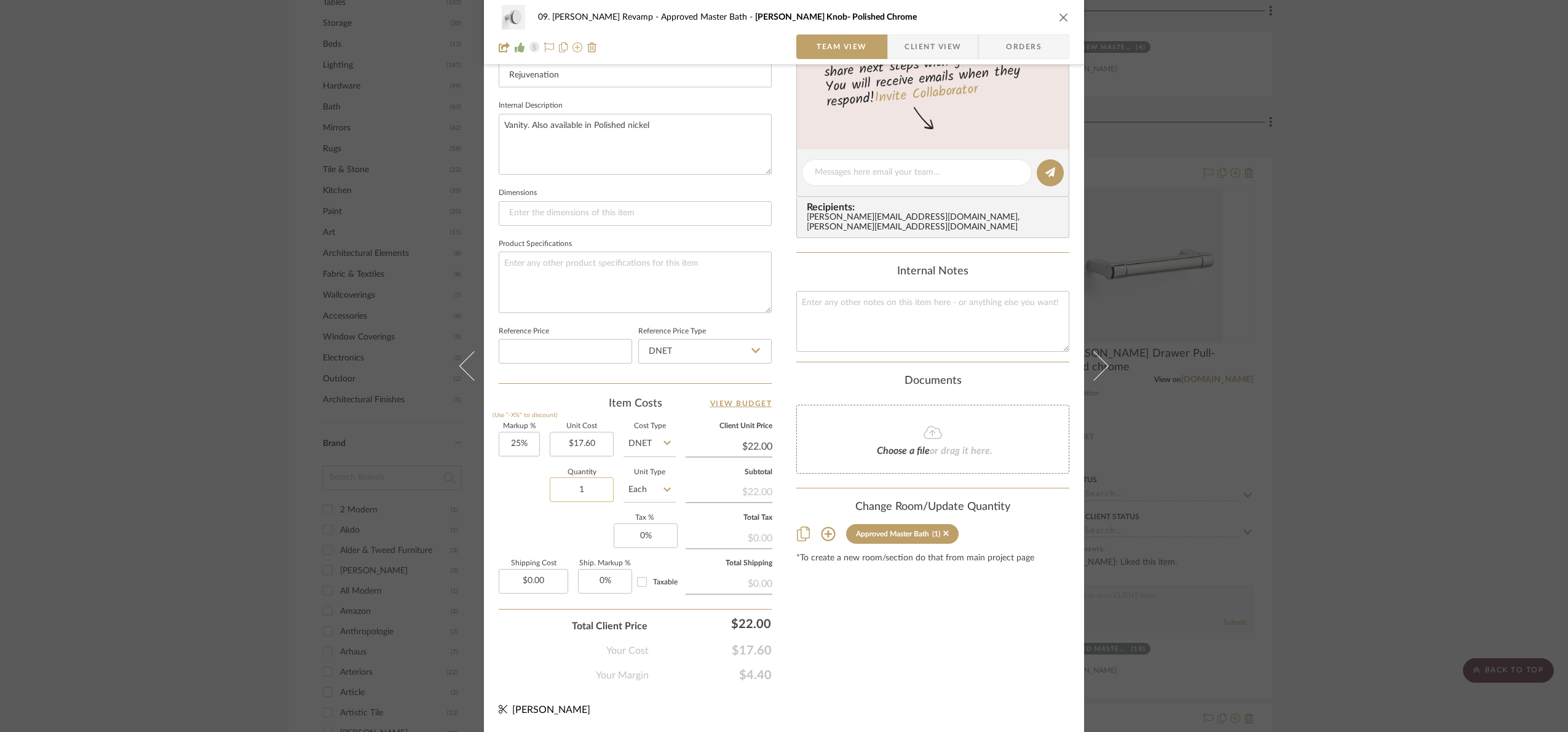
click at [593, 486] on input "1" at bounding box center [582, 490] width 64 height 25
type input "8"
click at [1330, 468] on div "09. [PERSON_NAME] Revamp Approved Master Bath [PERSON_NAME] Knob- Polished Chro…" at bounding box center [784, 366] width 1568 height 732
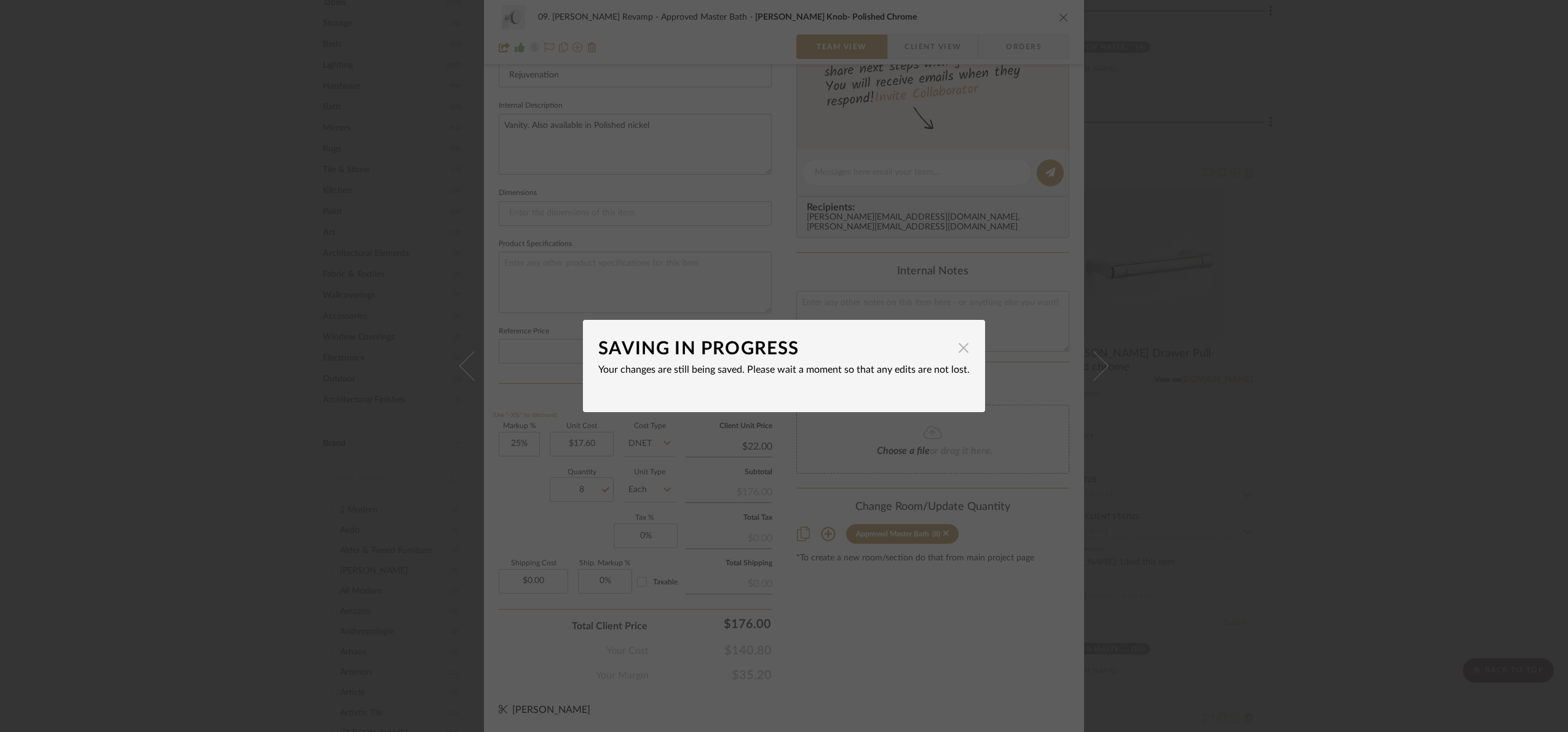
click at [964, 344] on span "button" at bounding box center [964, 348] width 25 height 25
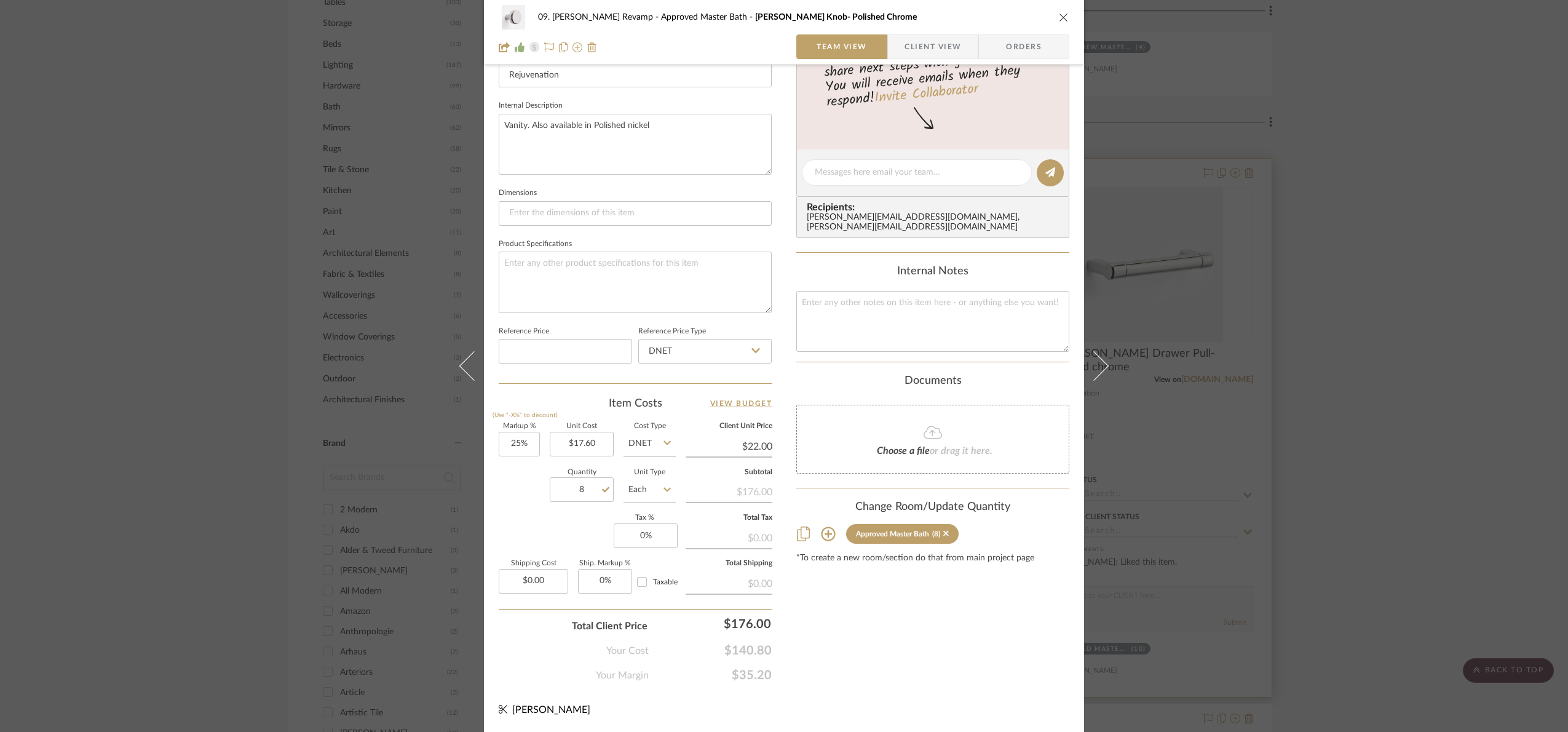
drag, startPoint x: 1383, startPoint y: 349, endPoint x: 1195, endPoint y: 267, distance: 205.1
click at [1385, 347] on div "09. [PERSON_NAME] Revamp Approved Master Bath [PERSON_NAME] Knob- Polished Chro…" at bounding box center [784, 366] width 1568 height 732
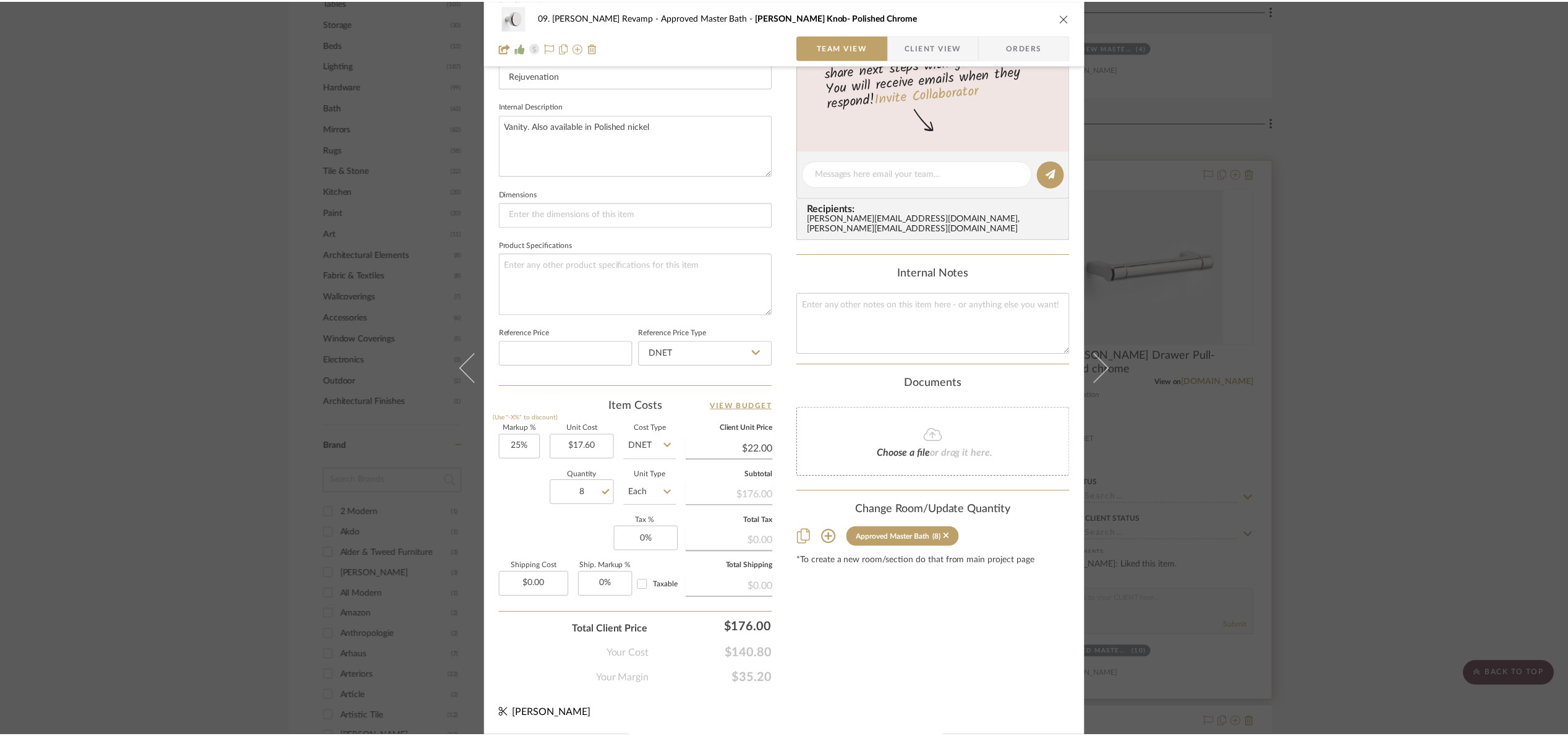
scroll to position [1113, 0]
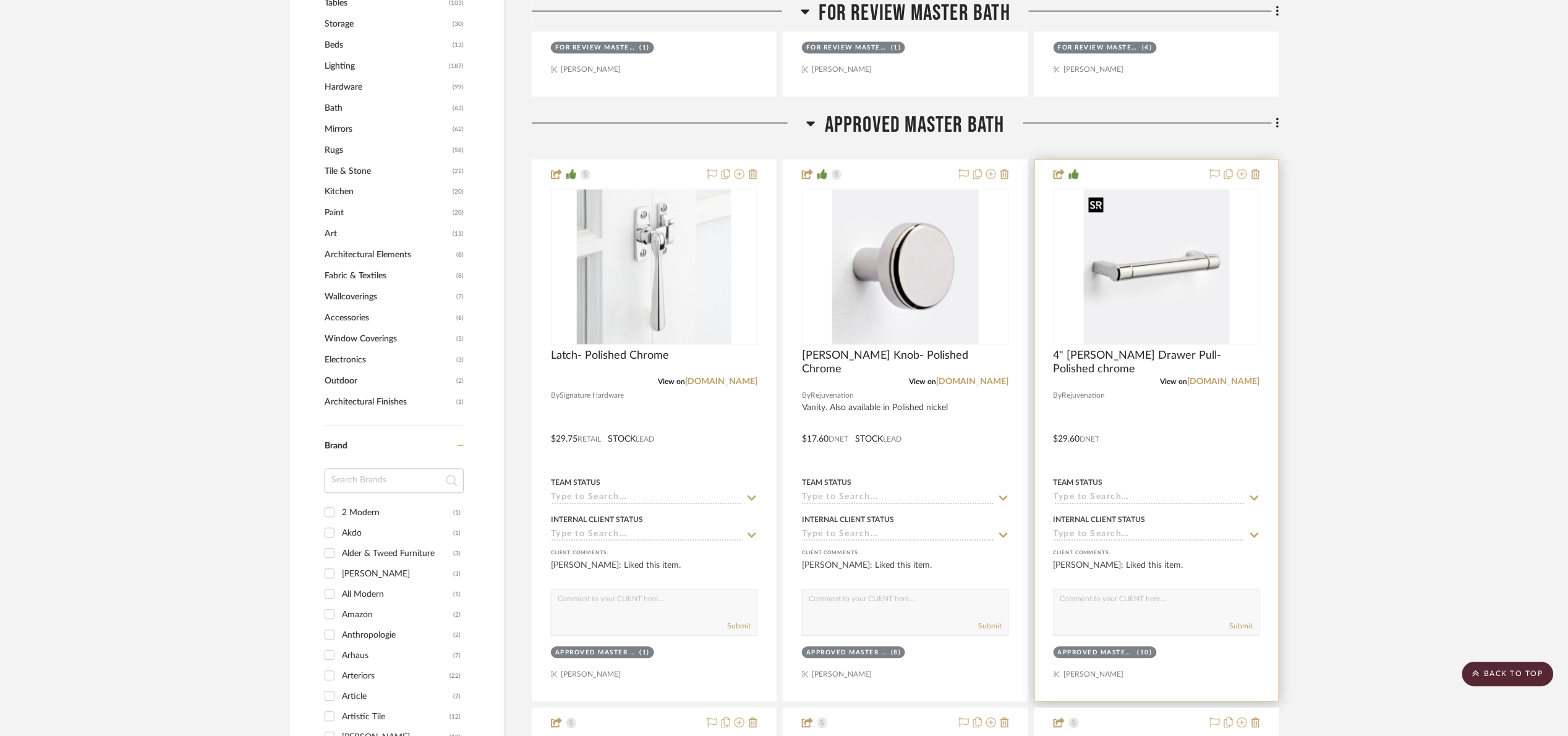
click at [1173, 261] on img "0" at bounding box center [1157, 267] width 146 height 155
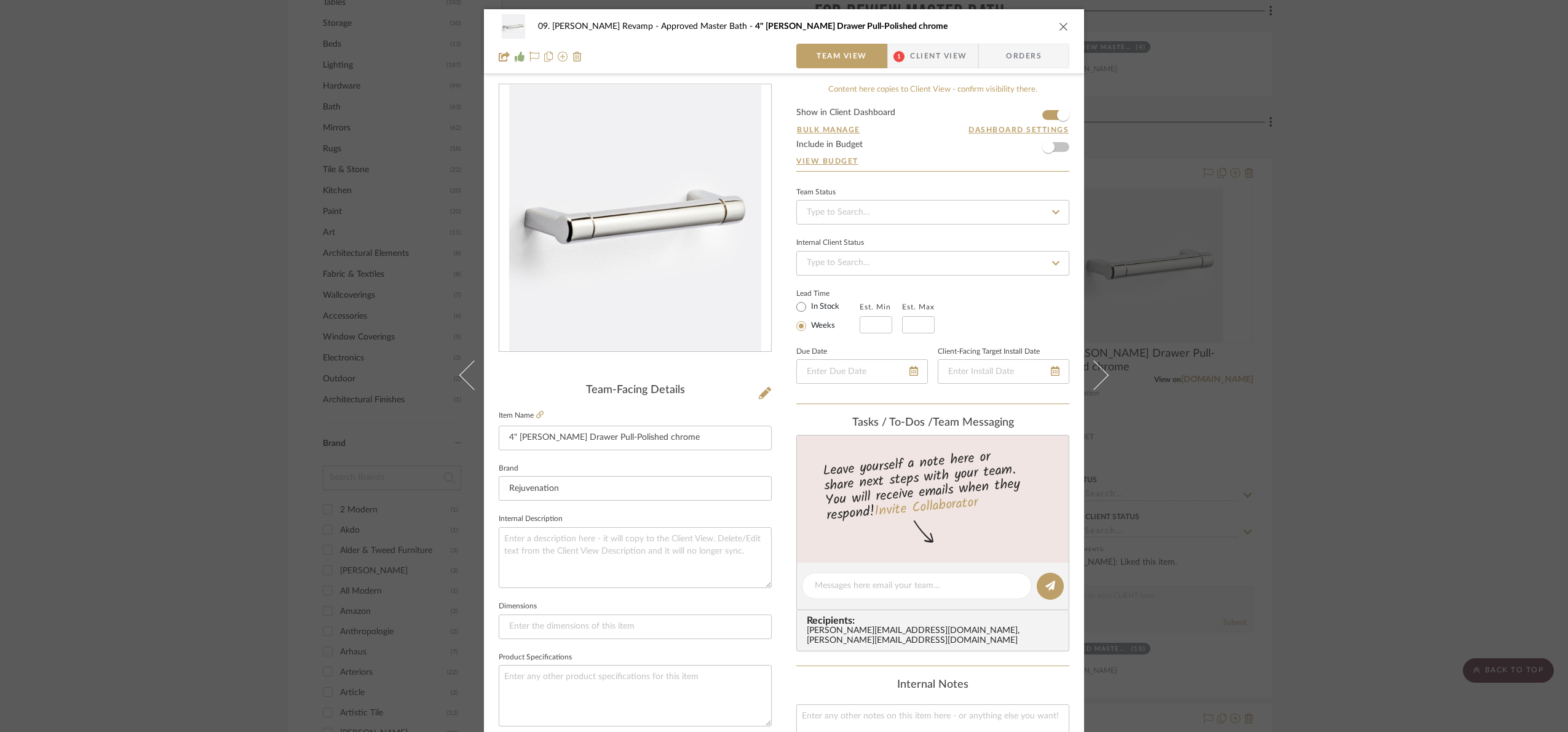
scroll to position [415, 0]
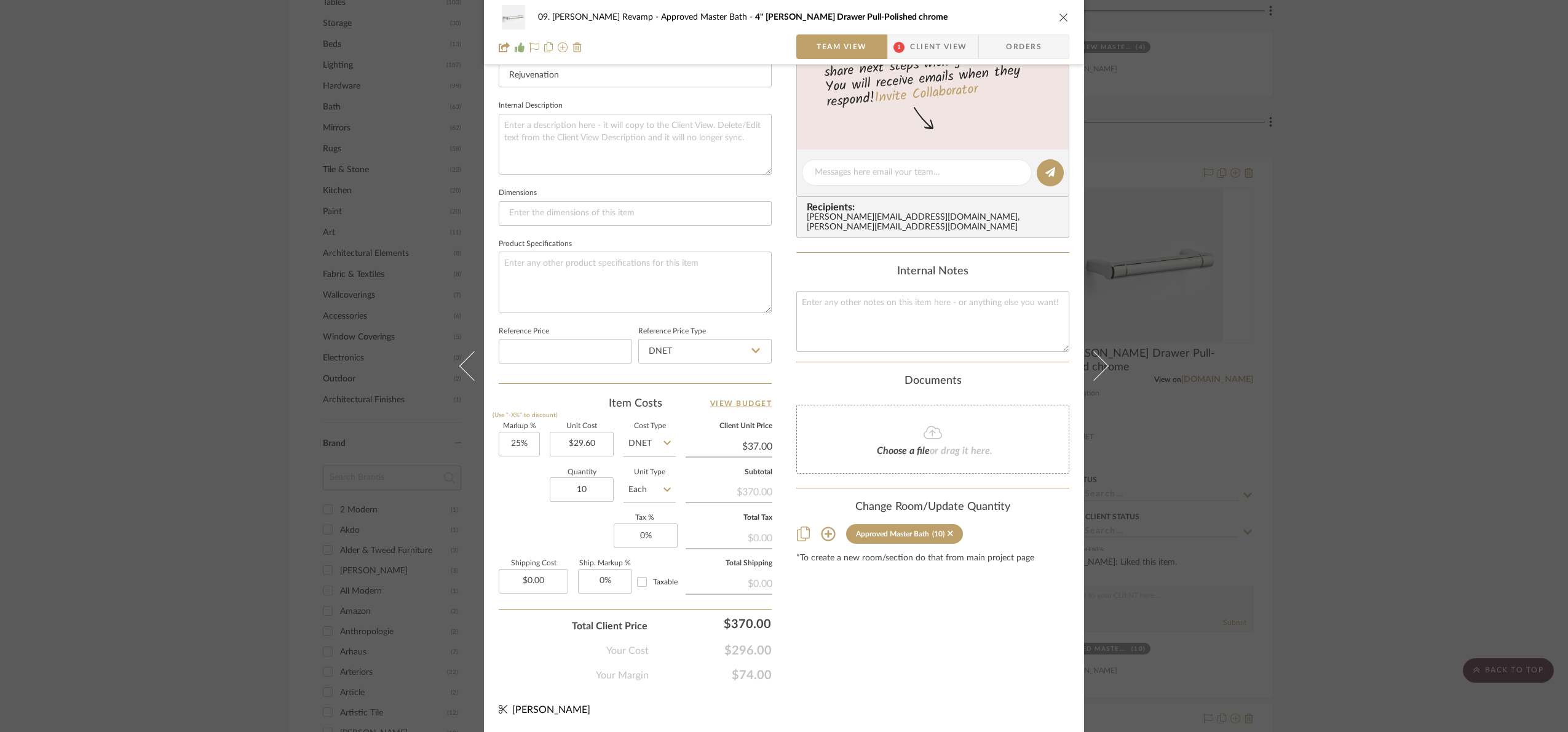
click at [1378, 406] on div "09. [PERSON_NAME] Revamp Approved Master Bath 4" [PERSON_NAME] Drawer Pull-Poli…" at bounding box center [784, 366] width 1568 height 732
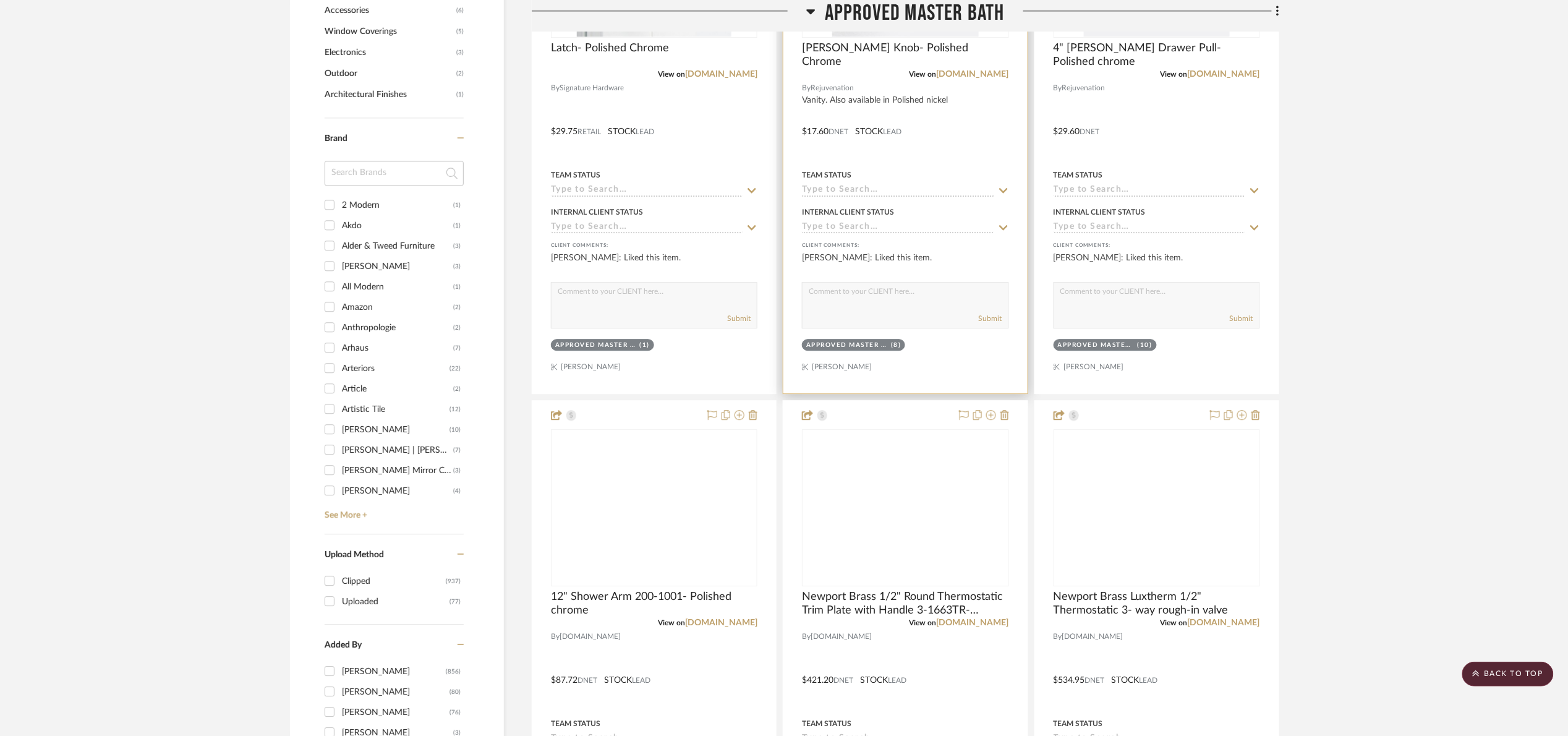
scroll to position [1484, 0]
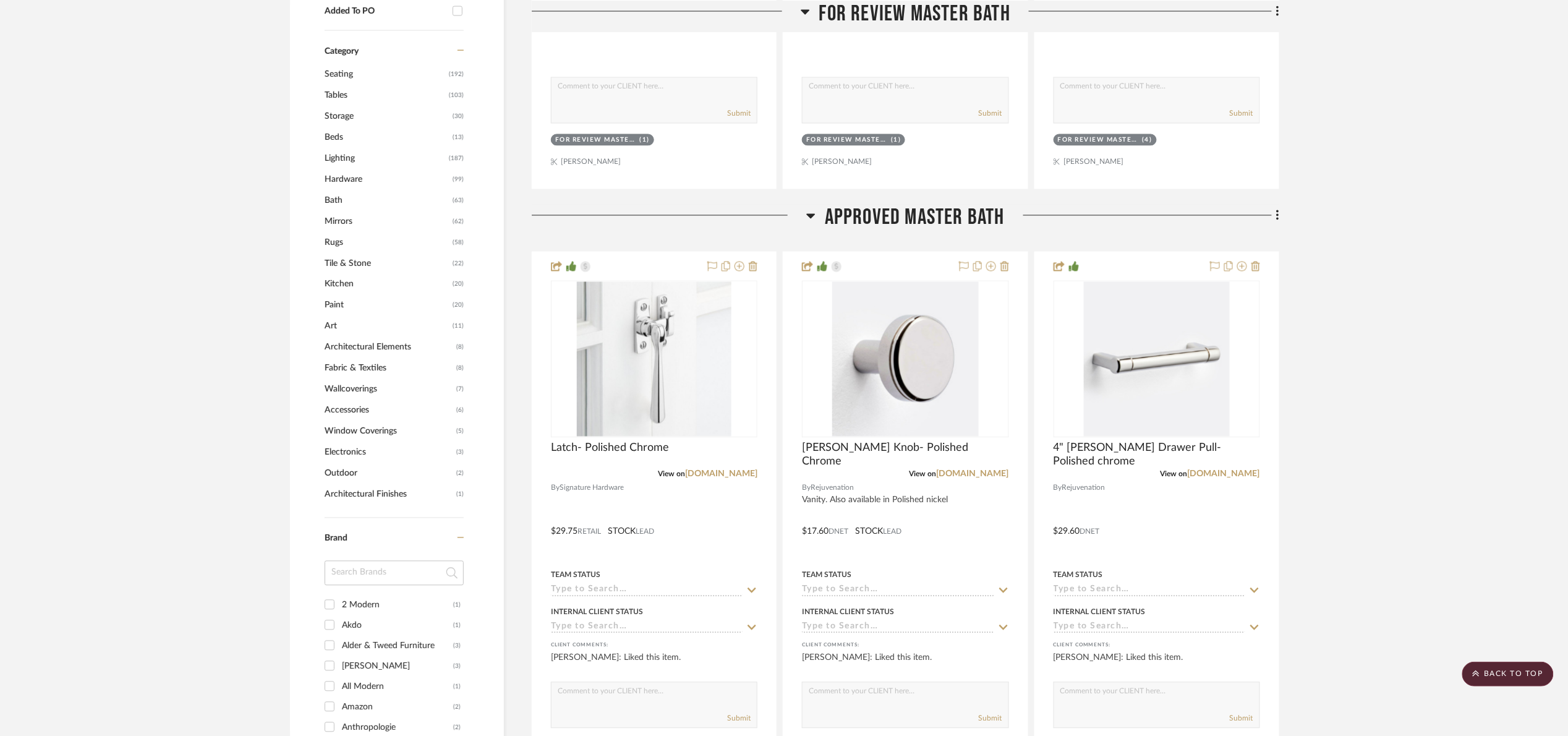
click at [912, 218] on span "Approved Master Bath" at bounding box center [915, 218] width 180 height 27
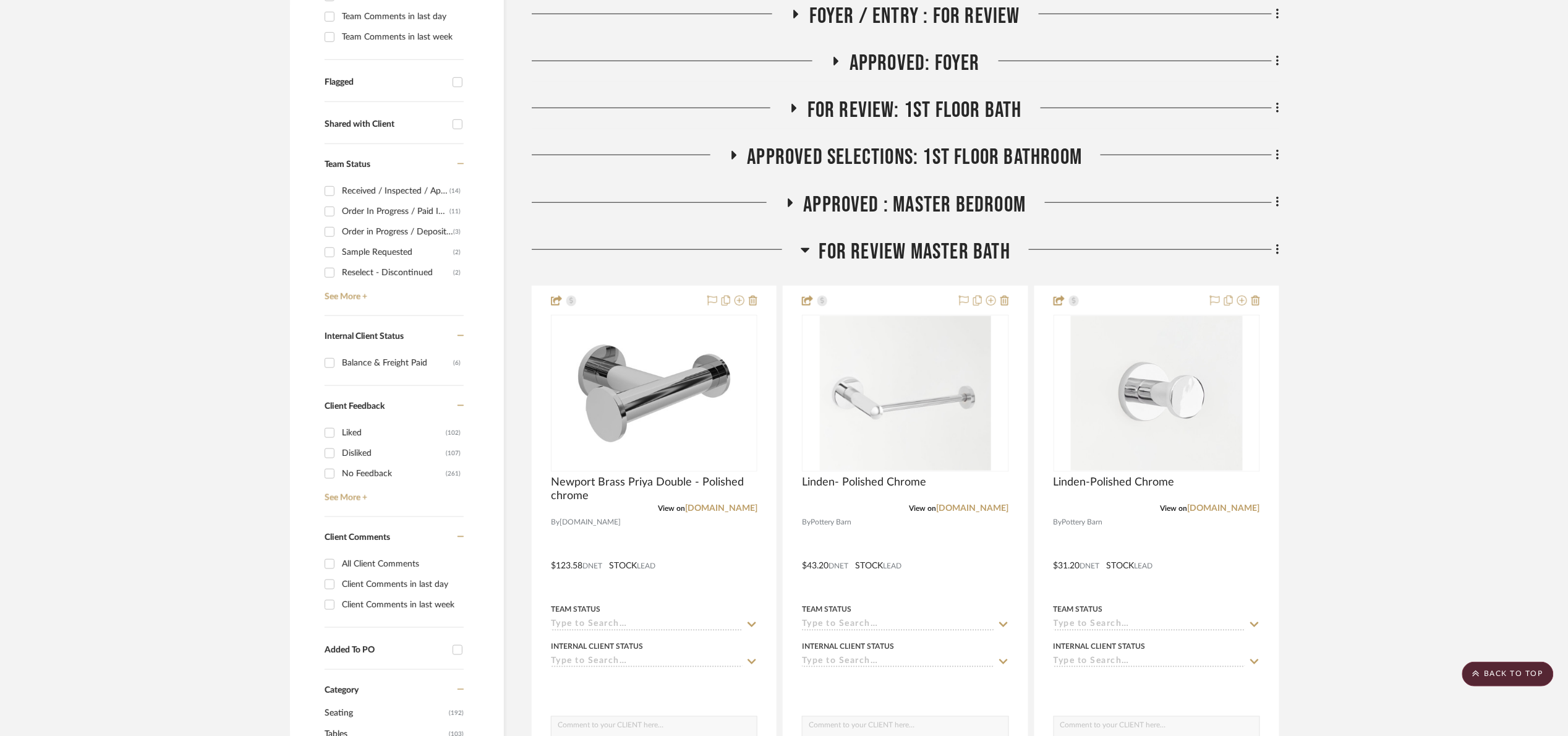
scroll to position [278, 0]
